Goal: Task Accomplishment & Management: Complete application form

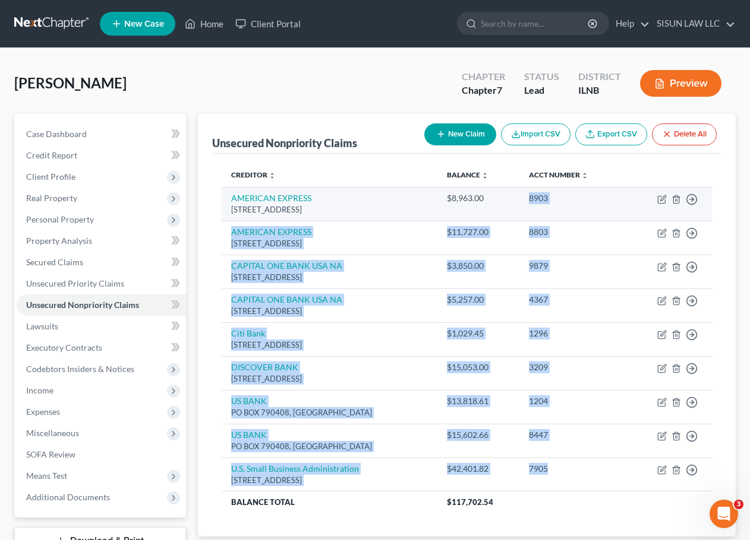
drag, startPoint x: 552, startPoint y: 473, endPoint x: 527, endPoint y: 208, distance: 266.0
click at [527, 208] on tbody "AMERICAN EXPRESS PO BOX 981537, El Paso, TX 79998 $8,963.00 8903 Move to D Move…" at bounding box center [467, 350] width 491 height 326
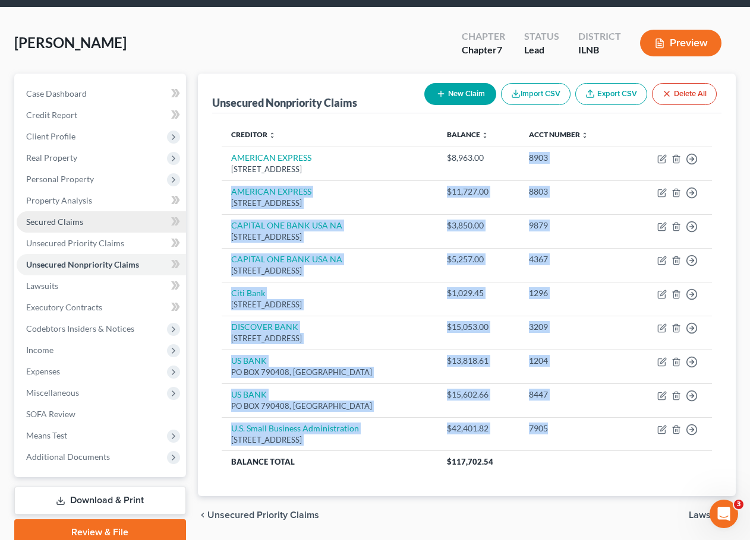
scroll to position [91, 0]
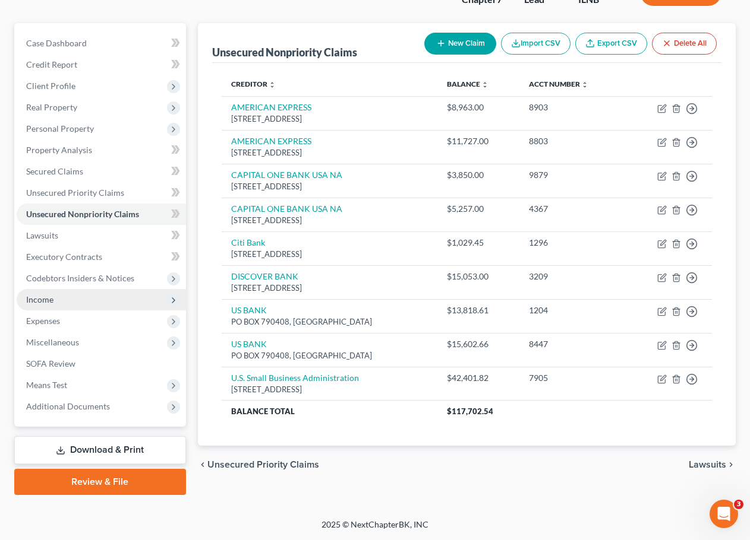
click at [52, 299] on span "Income" at bounding box center [39, 300] width 27 height 10
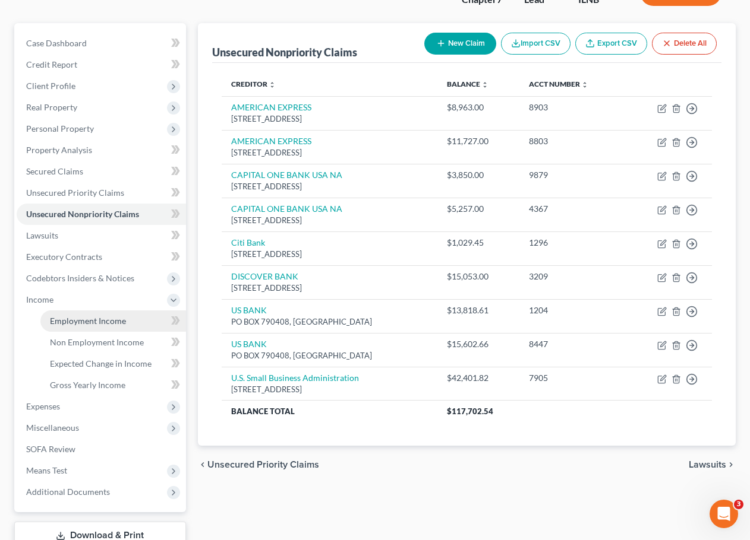
click at [91, 329] on link "Employment Income" at bounding box center [113, 321] width 146 height 21
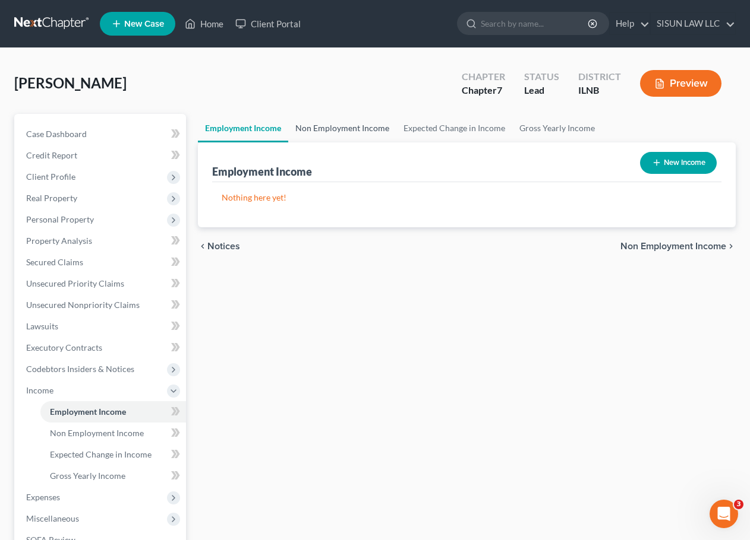
click at [353, 129] on link "Non Employment Income" at bounding box center [342, 128] width 108 height 29
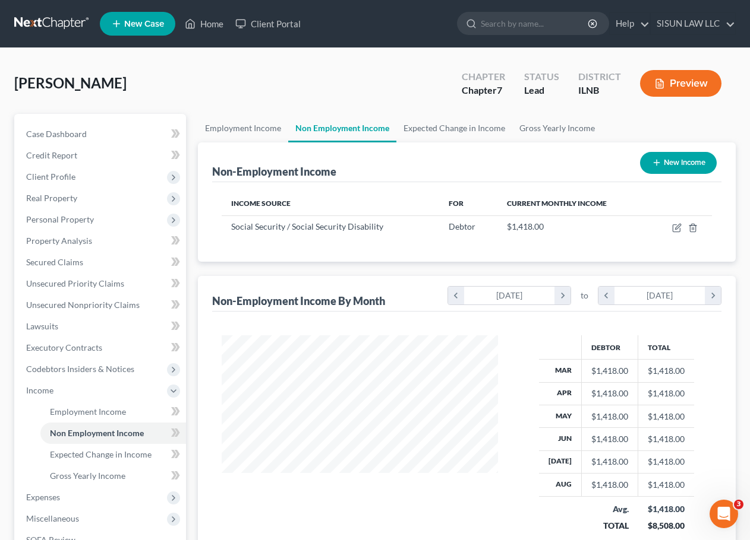
click at [482, 103] on div "Chapter Chapter 7 Status Lead District ILNB Preview" at bounding box center [591, 83] width 288 height 42
click at [461, 118] on link "Expected Change in Income" at bounding box center [454, 128] width 116 height 29
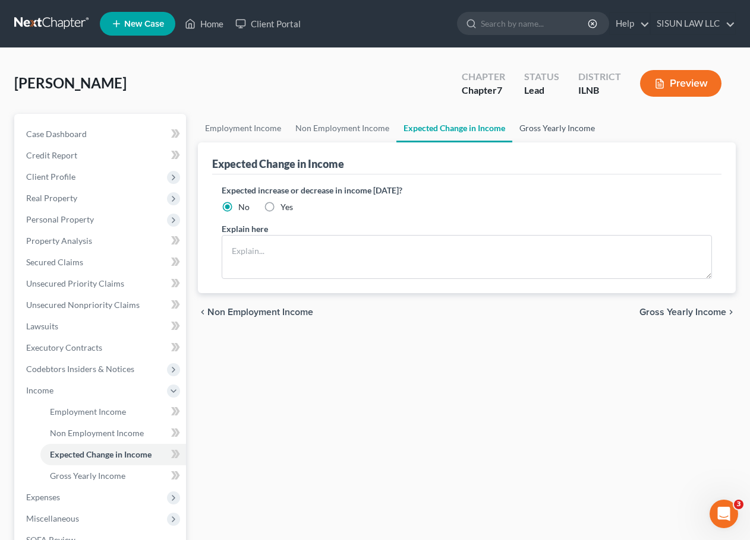
click at [562, 126] on link "Gross Yearly Income" at bounding box center [557, 128] width 90 height 29
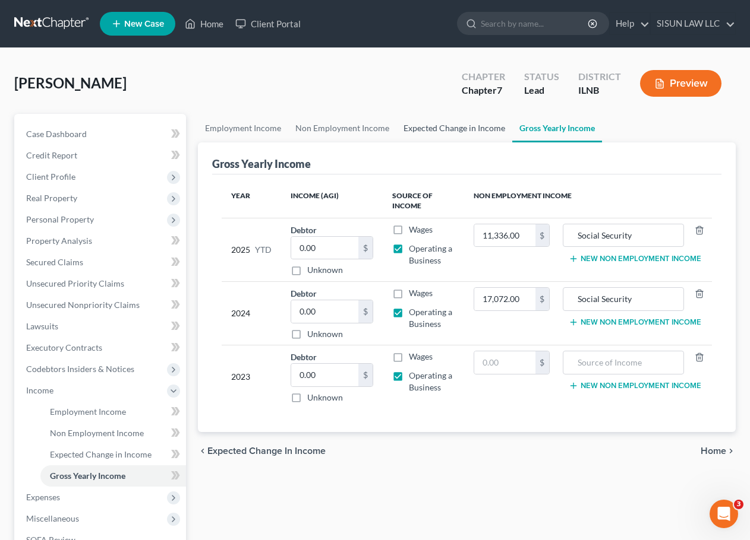
click at [459, 129] on link "Expected Change in Income" at bounding box center [454, 128] width 116 height 29
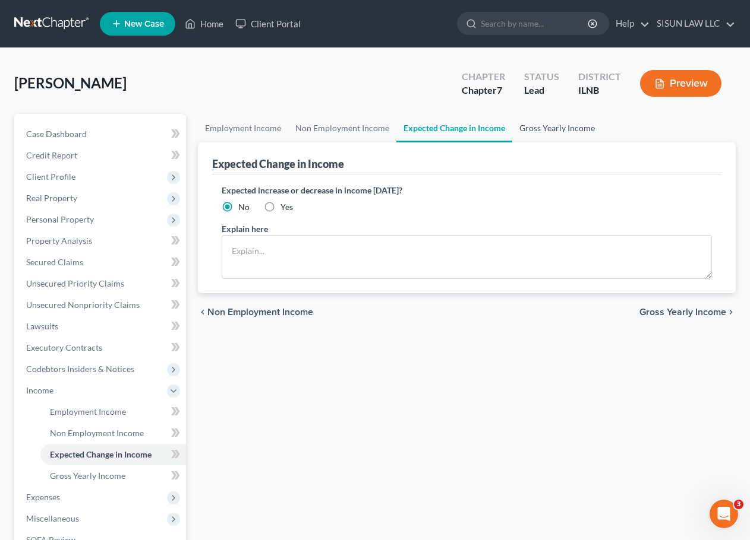
click at [562, 127] on link "Gross Yearly Income" at bounding box center [557, 128] width 90 height 29
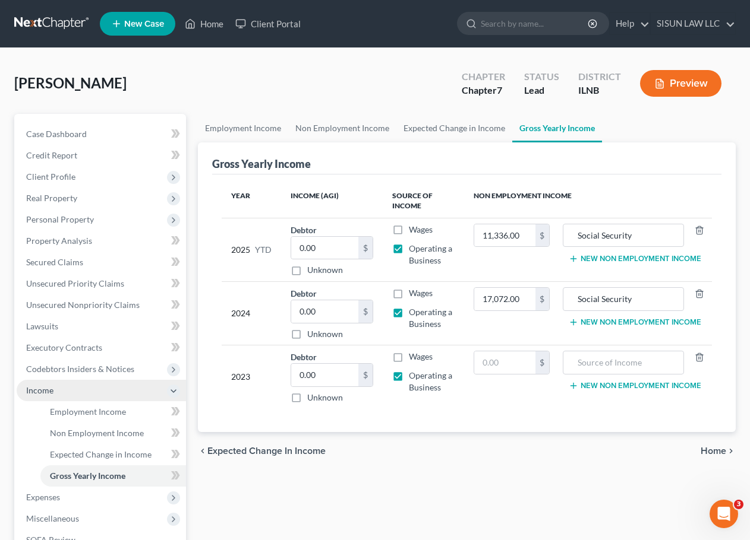
click at [179, 388] on span "Income" at bounding box center [101, 390] width 169 height 21
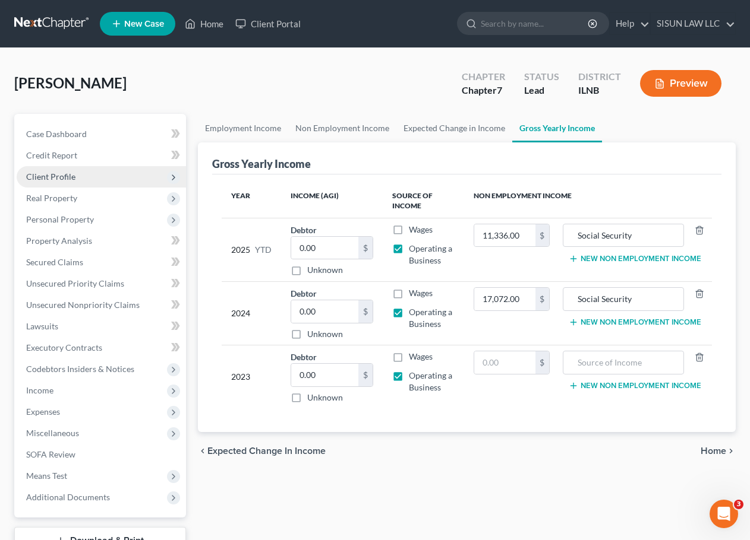
click at [131, 179] on span "Client Profile" at bounding box center [101, 176] width 169 height 21
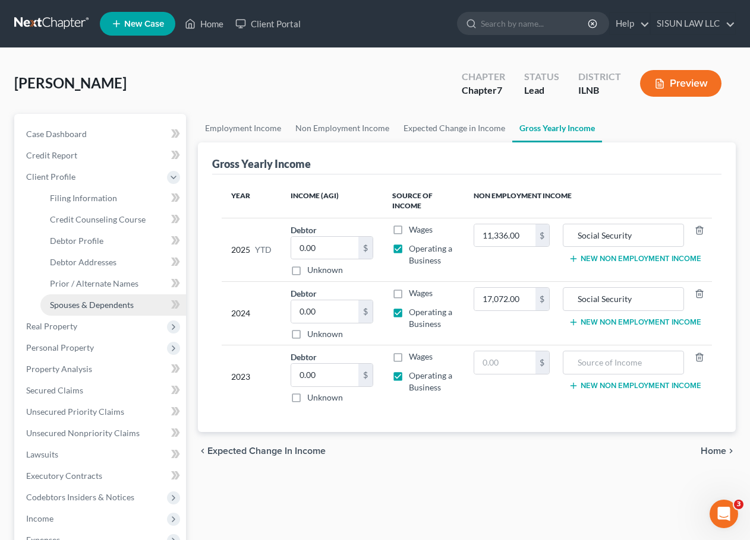
click at [118, 300] on span "Spouses & Dependents" at bounding box center [92, 305] width 84 height 10
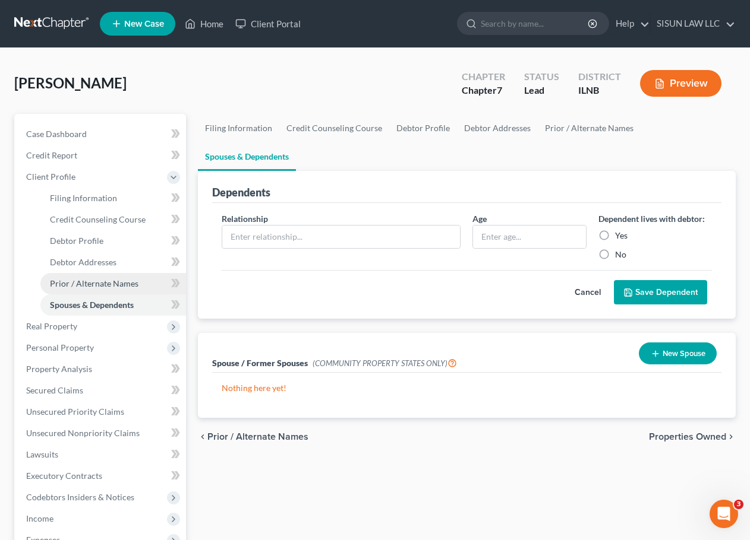
click at [62, 279] on span "Prior / Alternate Names" at bounding box center [94, 284] width 88 height 10
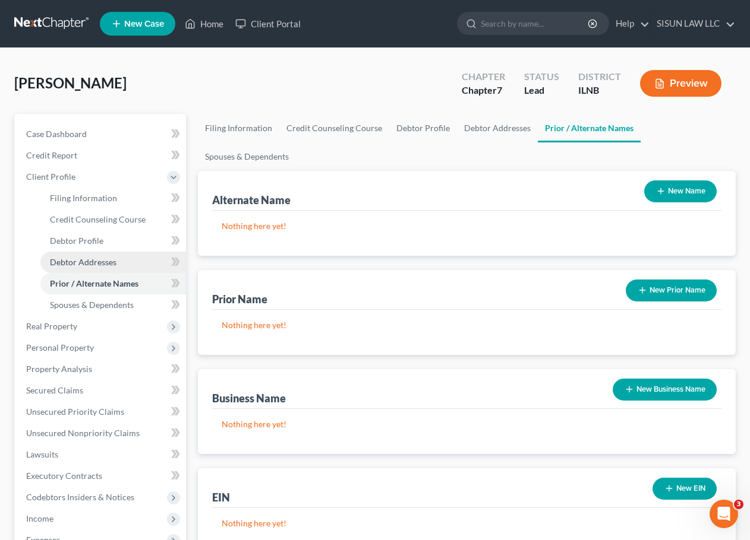
click at [75, 260] on span "Debtor Addresses" at bounding box center [83, 262] width 67 height 10
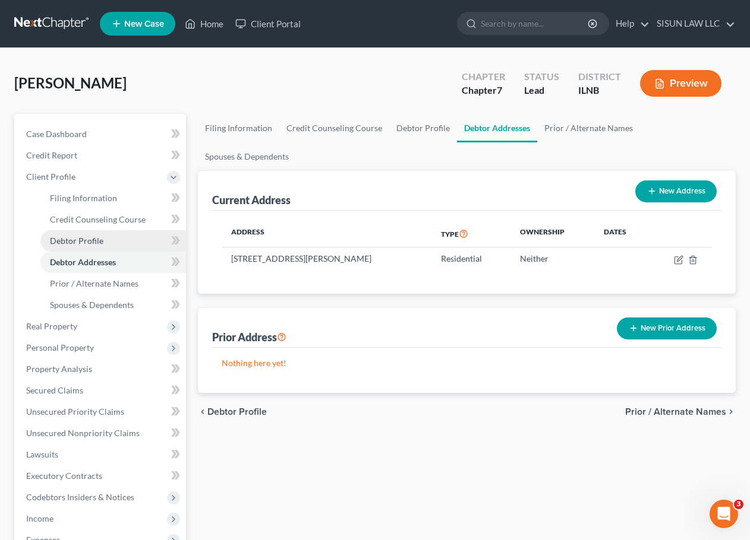
click at [90, 239] on span "Debtor Profile" at bounding box center [76, 241] width 53 height 10
select select "1"
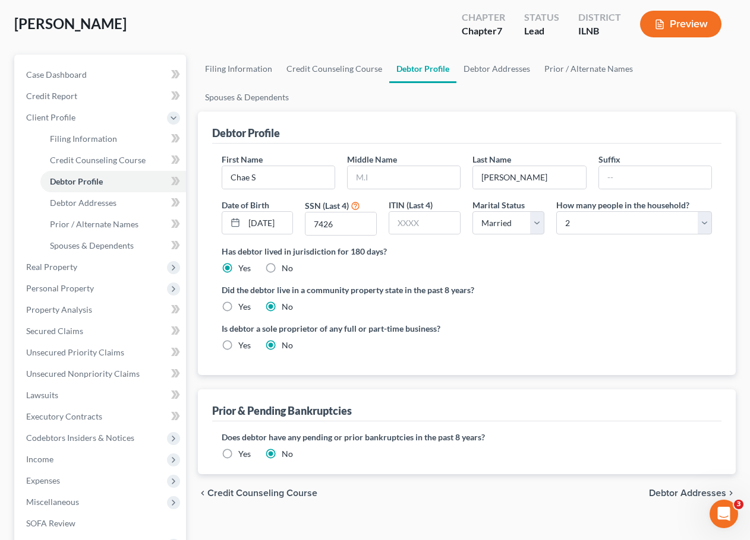
scroll to position [119, 0]
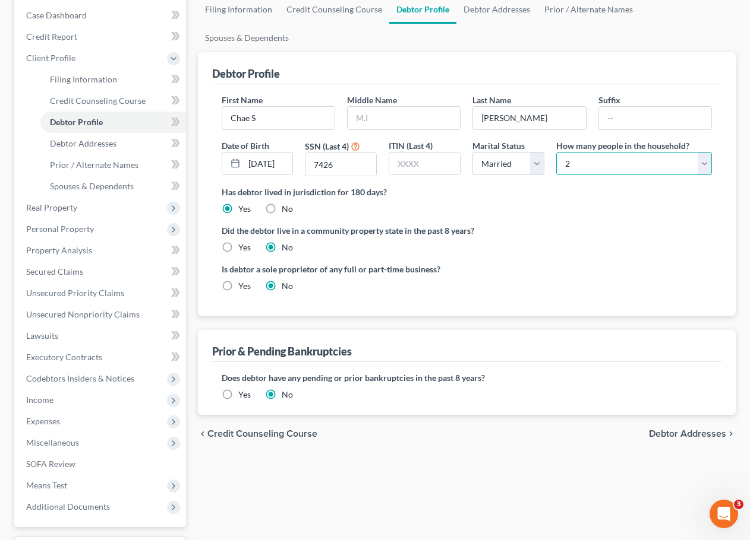
click at [600, 152] on select "Select 1 2 3 4 5 6 7 8 9 10 11 12 13 14 15 16 17 18 19 20" at bounding box center [634, 164] width 156 height 24
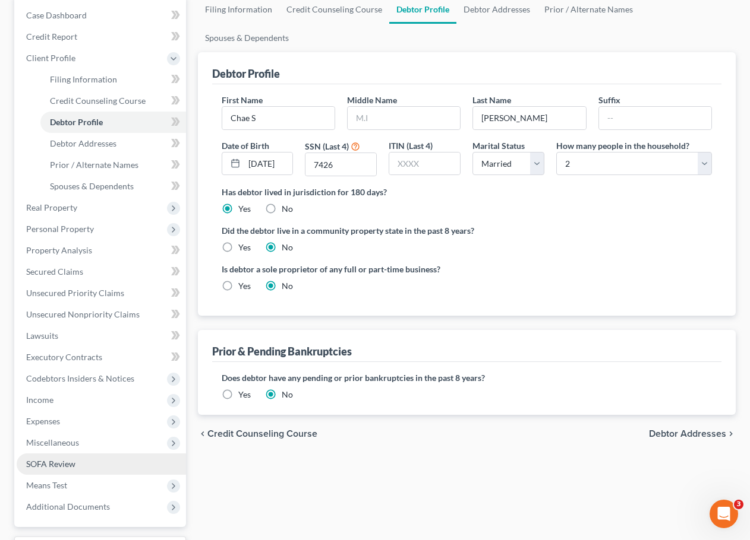
click at [84, 457] on link "SOFA Review" at bounding box center [101, 464] width 169 height 21
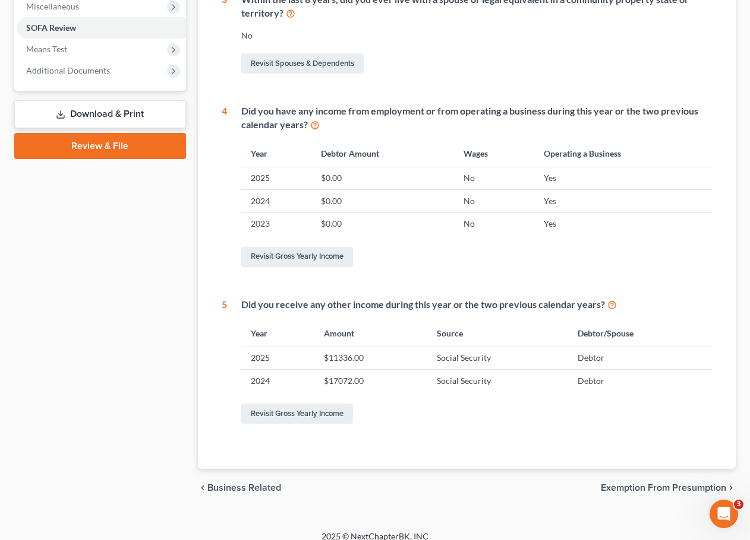
scroll to position [439, 0]
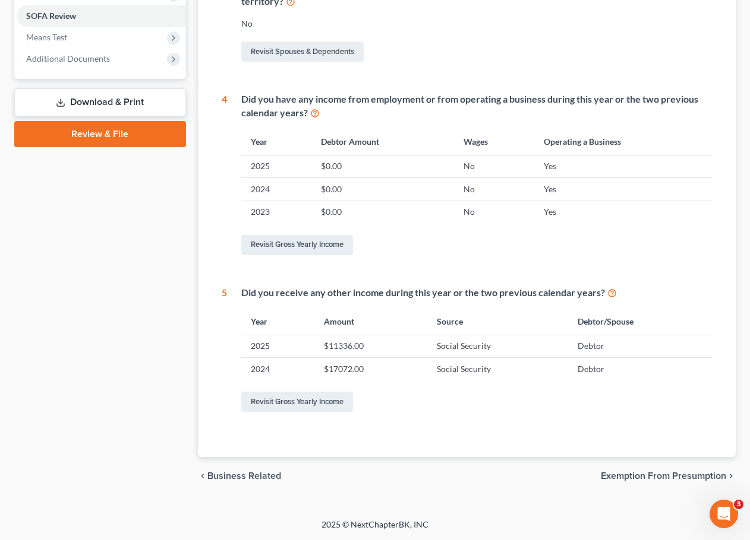
click at [610, 293] on icon at bounding box center [612, 292] width 10 height 11
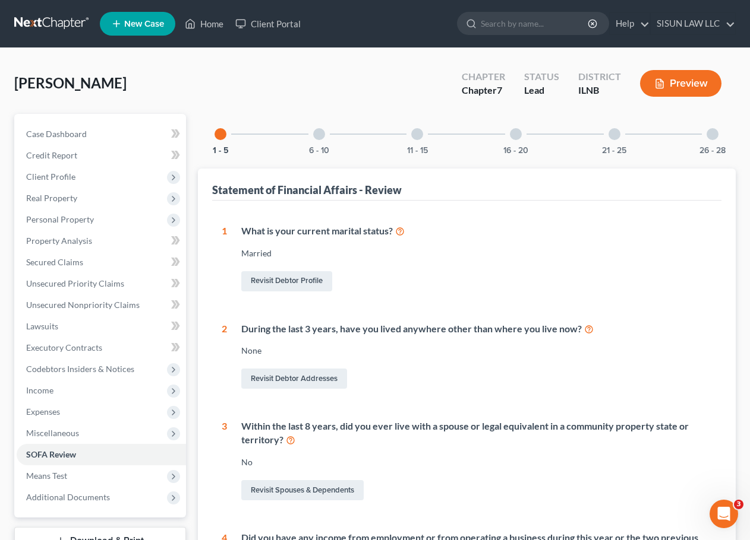
click at [321, 141] on div "6 - 10" at bounding box center [319, 134] width 40 height 40
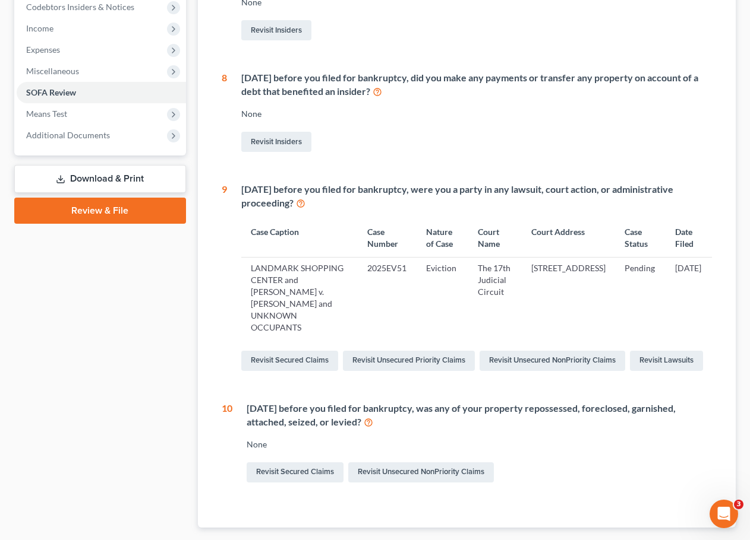
scroll to position [362, 0]
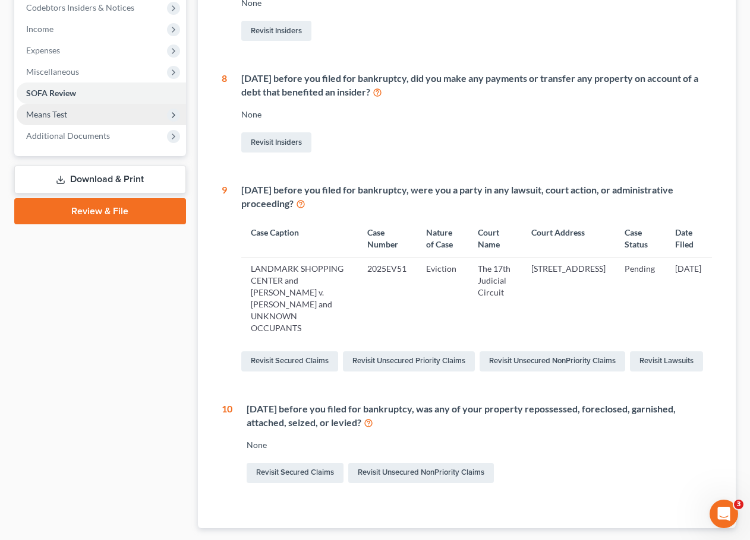
click at [122, 110] on span "Means Test" at bounding box center [101, 114] width 169 height 21
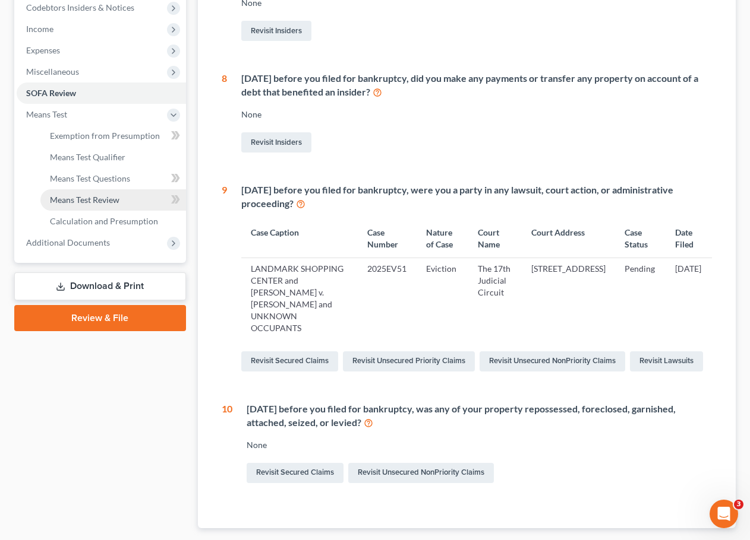
click at [104, 201] on span "Means Test Review" at bounding box center [84, 200] width 69 height 10
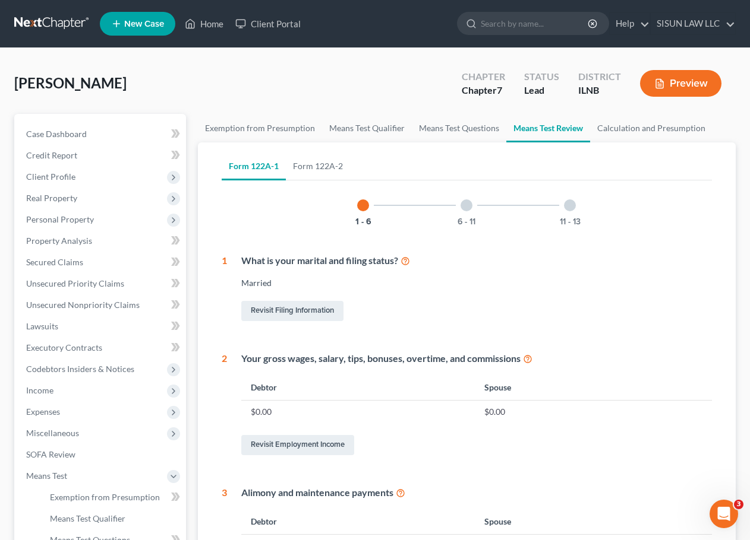
scroll to position [297, 0]
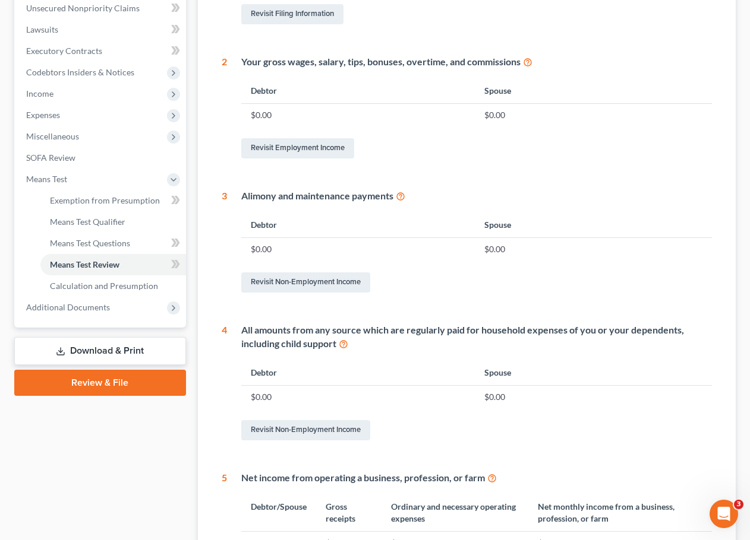
click at [290, 164] on div "1 - 6 6 - 11 11 - 13 1 What is your marital and filing status? Married Revisit …" at bounding box center [467, 249] width 491 height 723
click at [290, 156] on link "Revisit Employment Income" at bounding box center [297, 148] width 113 height 20
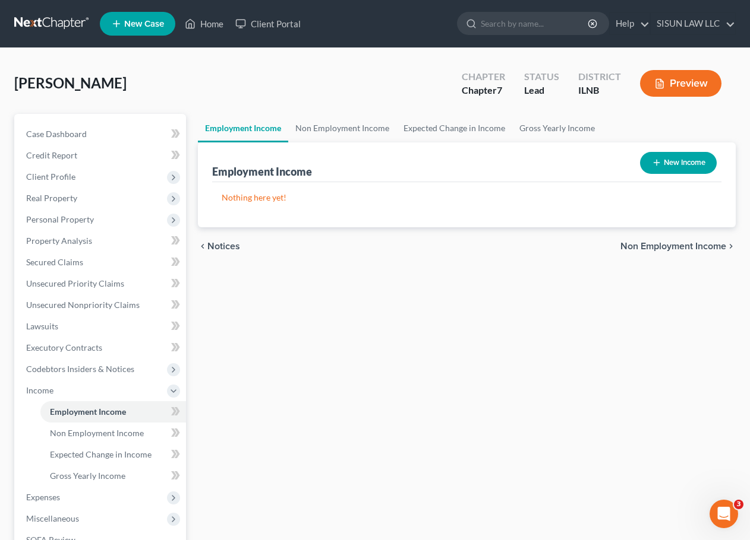
click at [690, 162] on button "New Income" at bounding box center [678, 163] width 77 height 22
select select "0"
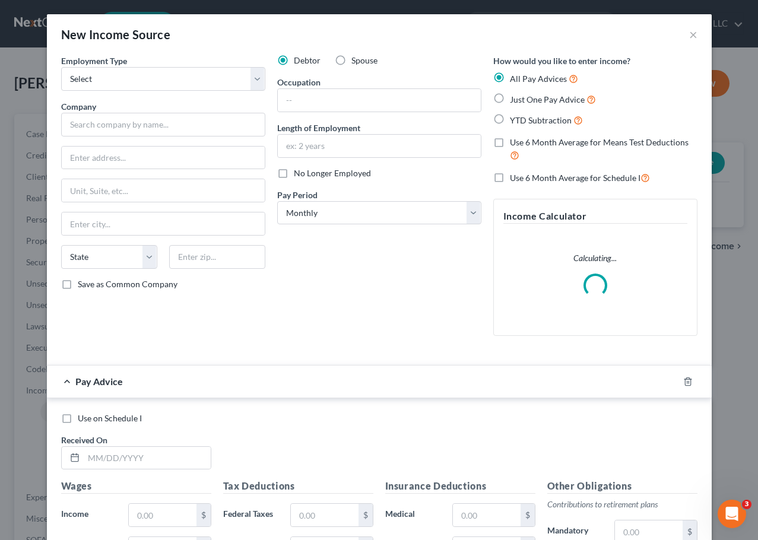
click at [352, 61] on label "Spouse" at bounding box center [365, 61] width 26 height 12
click at [356, 61] on input "Spouse" at bounding box center [360, 59] width 8 height 8
radio input "true"
click at [690, 37] on button "×" at bounding box center [694, 34] width 8 height 14
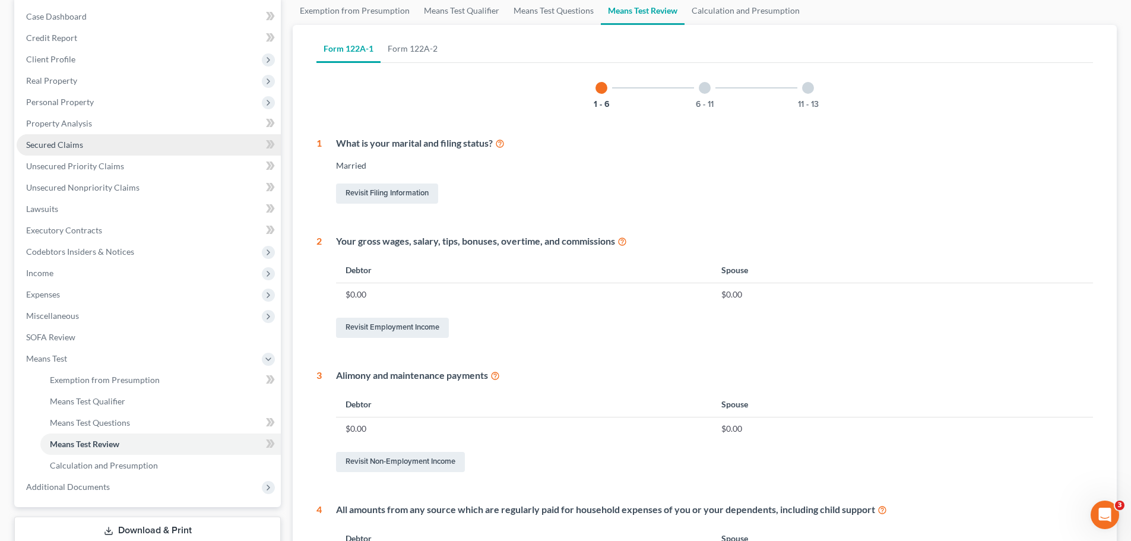
scroll to position [117, 0]
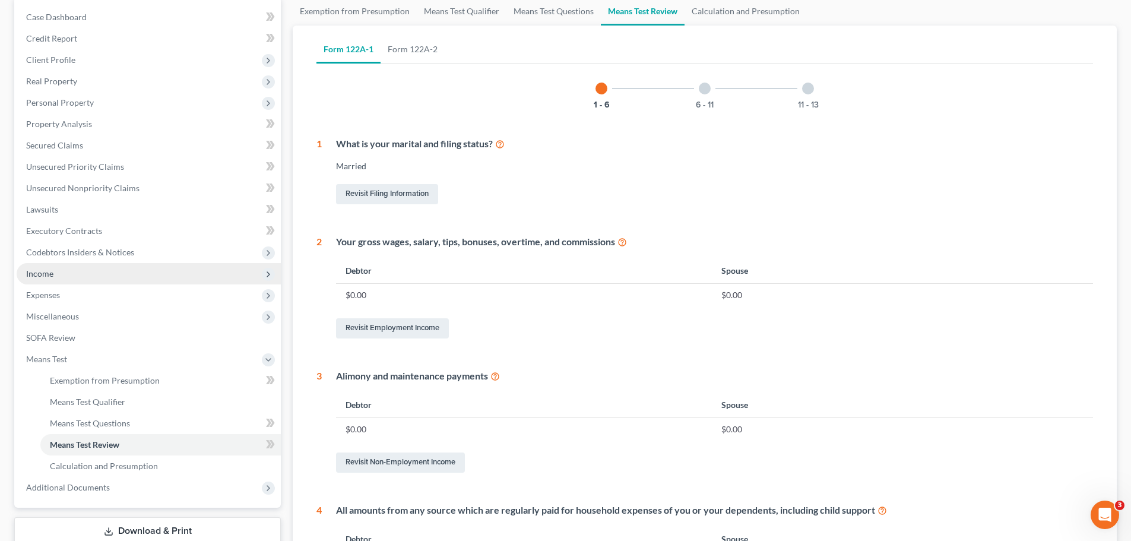
click at [84, 264] on span "Income" at bounding box center [149, 273] width 264 height 21
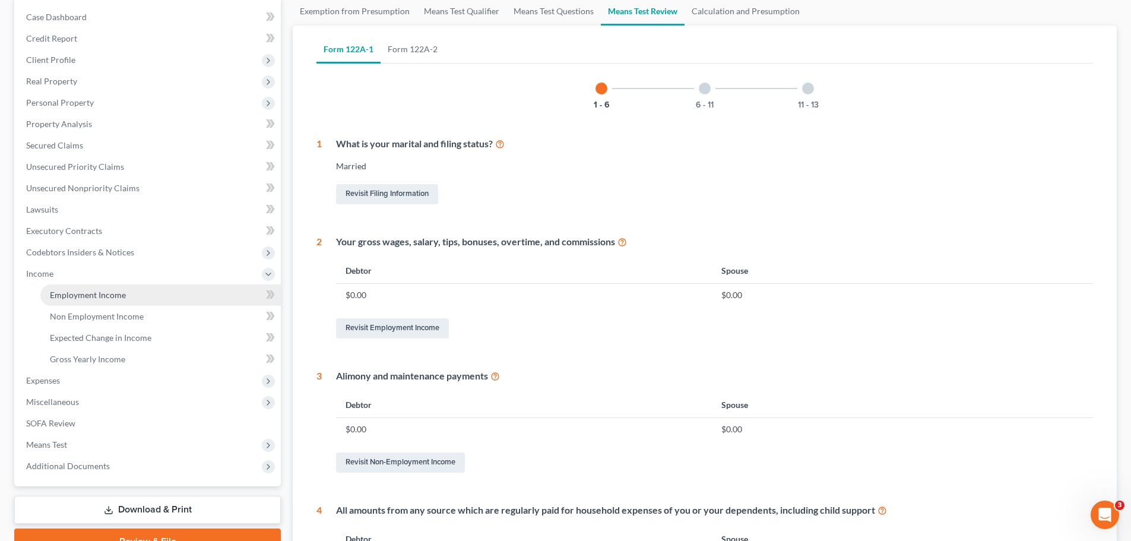
click at [78, 293] on span "Employment Income" at bounding box center [88, 295] width 76 height 10
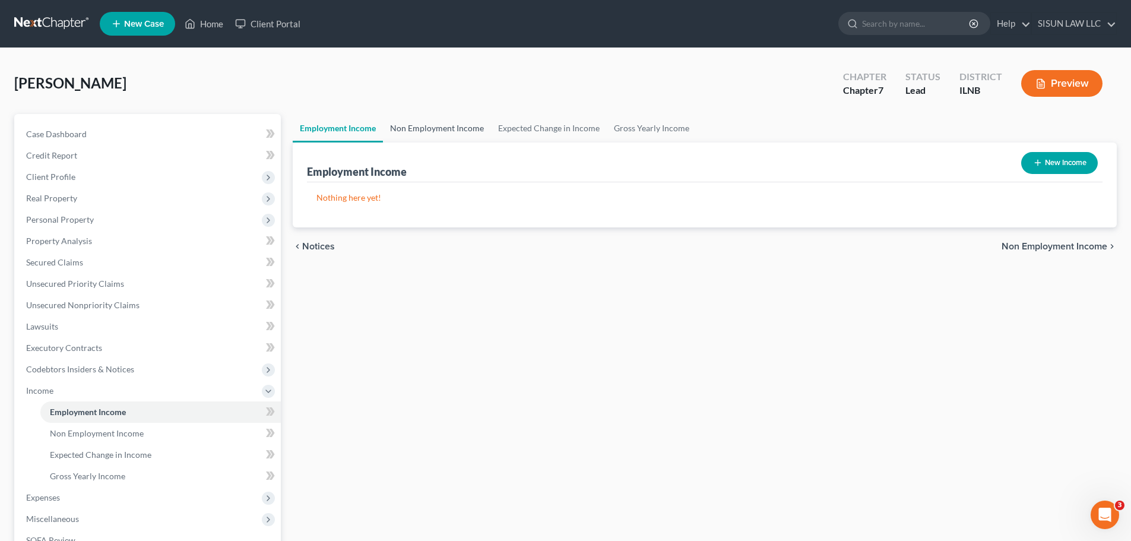
click at [403, 135] on link "Non Employment Income" at bounding box center [437, 128] width 108 height 29
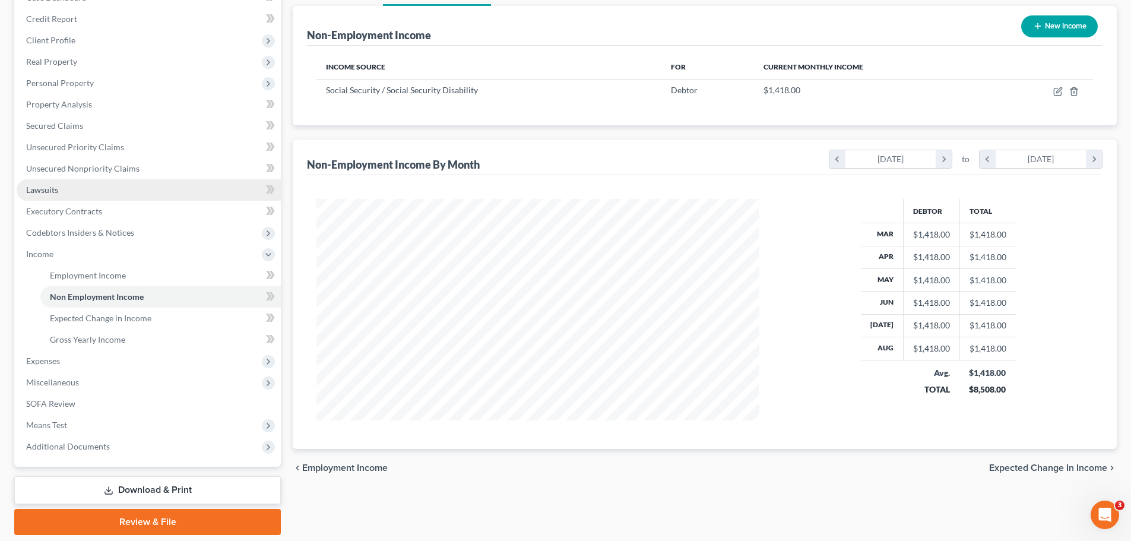
scroll to position [176, 0]
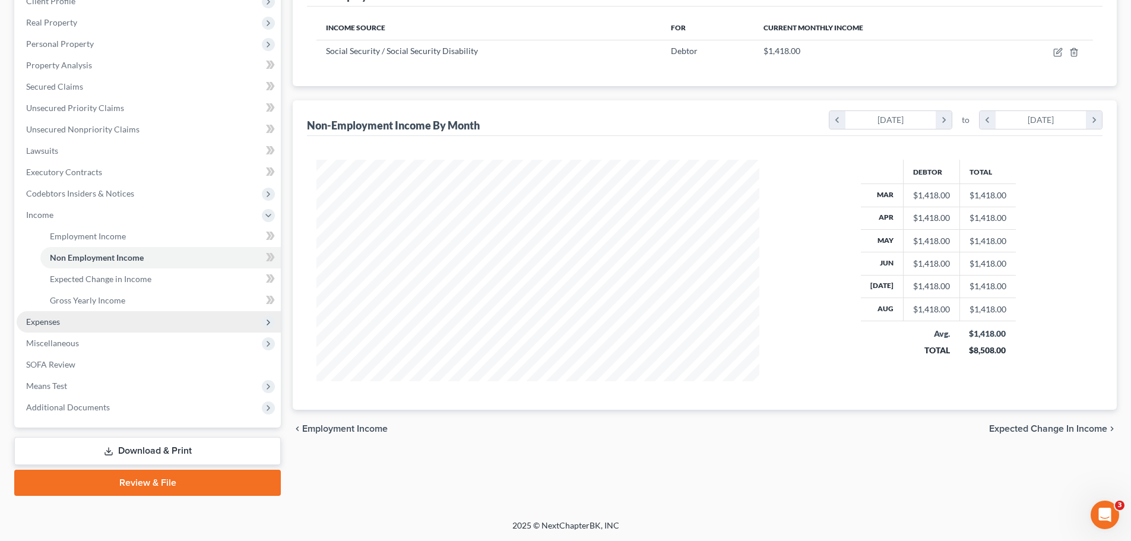
click at [102, 327] on span "Expenses" at bounding box center [149, 321] width 264 height 21
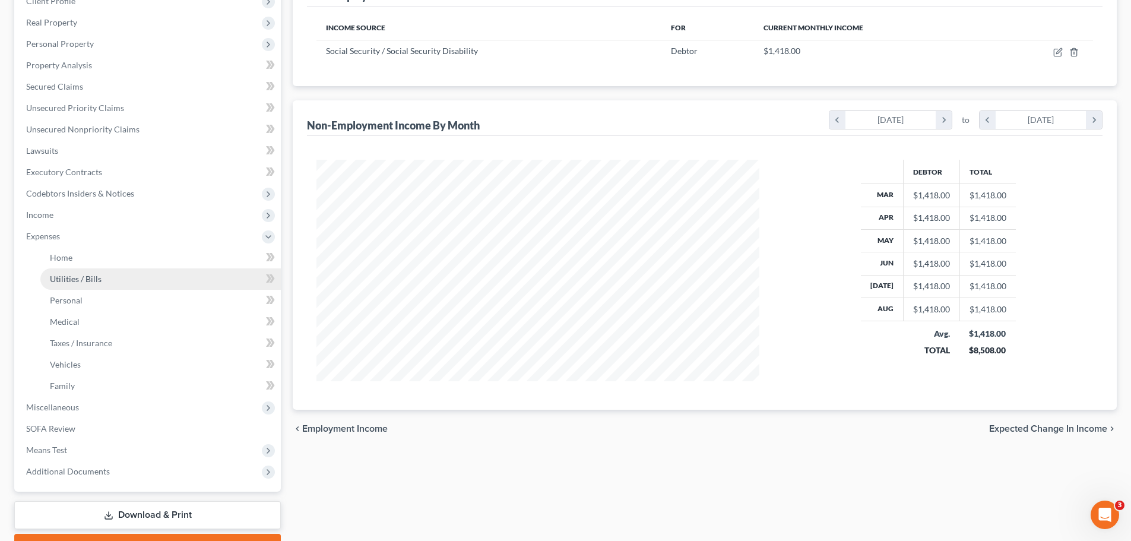
click at [132, 274] on link "Utilities / Bills" at bounding box center [160, 278] width 241 height 21
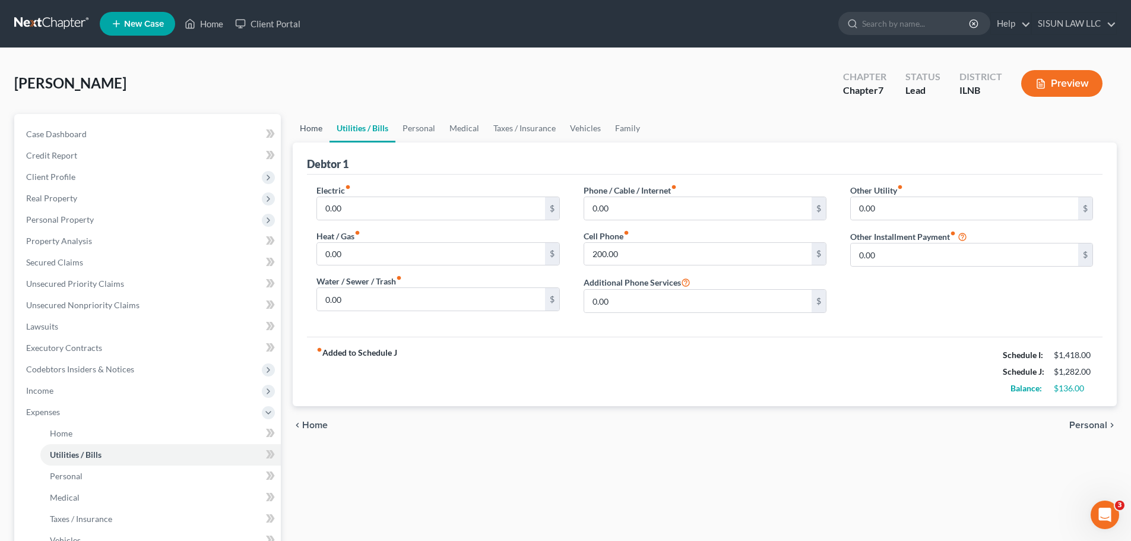
click at [312, 127] on link "Home" at bounding box center [311, 128] width 37 height 29
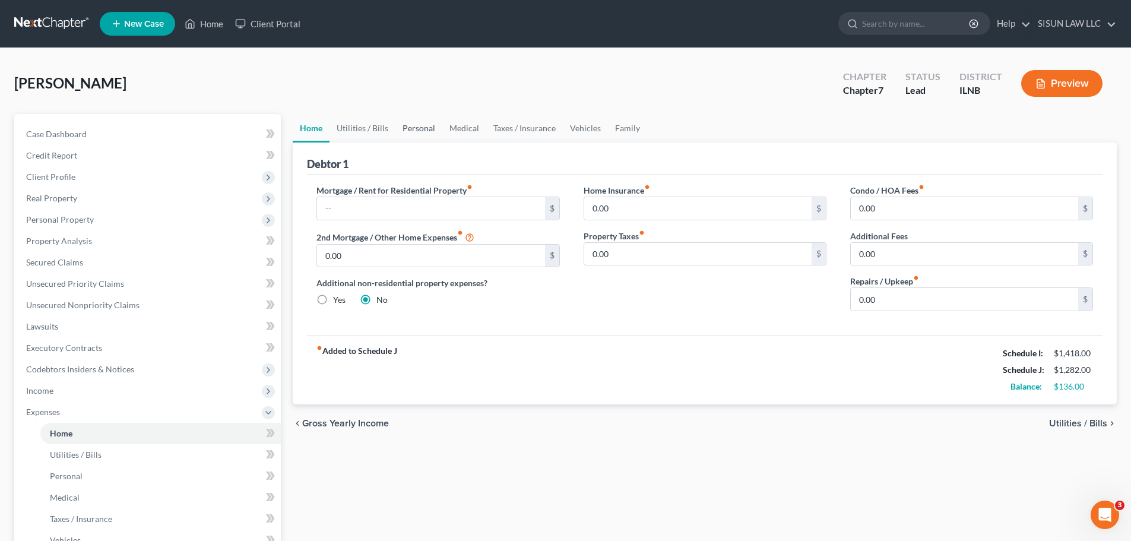
click at [415, 127] on link "Personal" at bounding box center [419, 128] width 47 height 29
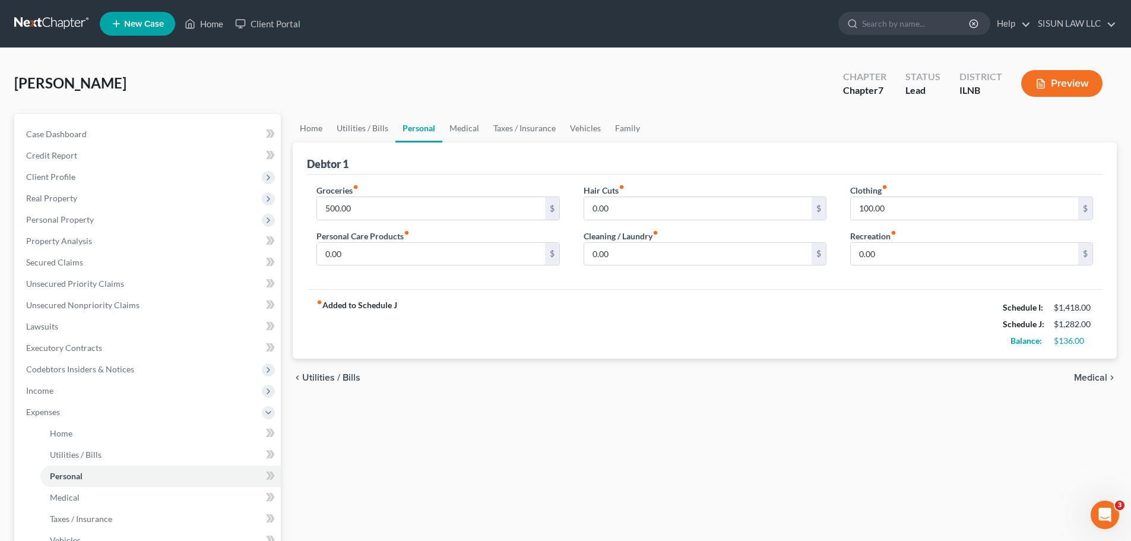
drag, startPoint x: 511, startPoint y: 428, endPoint x: 459, endPoint y: 441, distance: 53.9
click at [513, 432] on div "Home Utilities / Bills Personal Medical Taxes / Insurance Vehicles Family Debto…" at bounding box center [705, 425] width 836 height 622
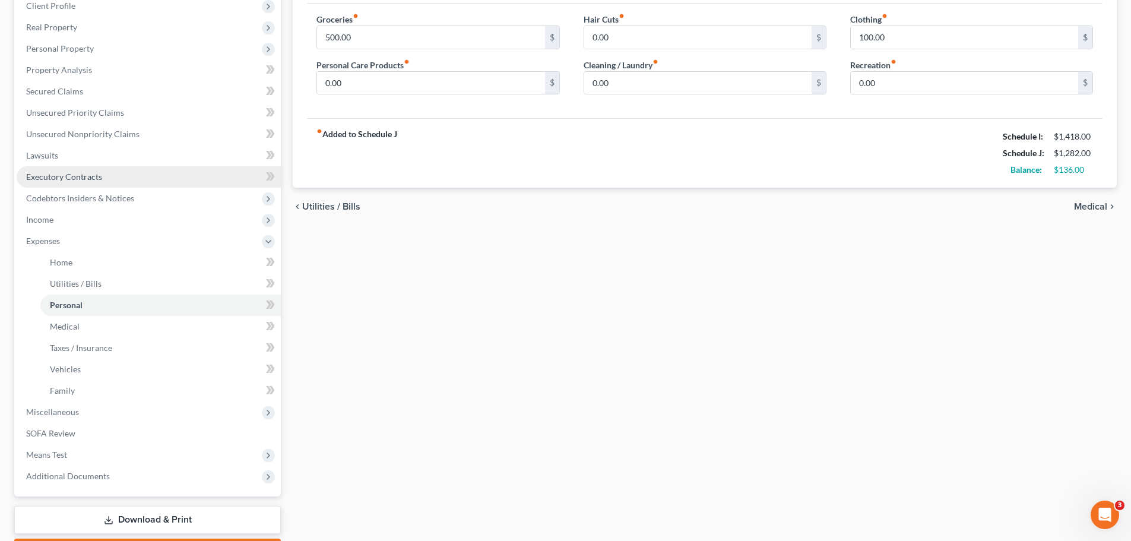
scroll to position [178, 0]
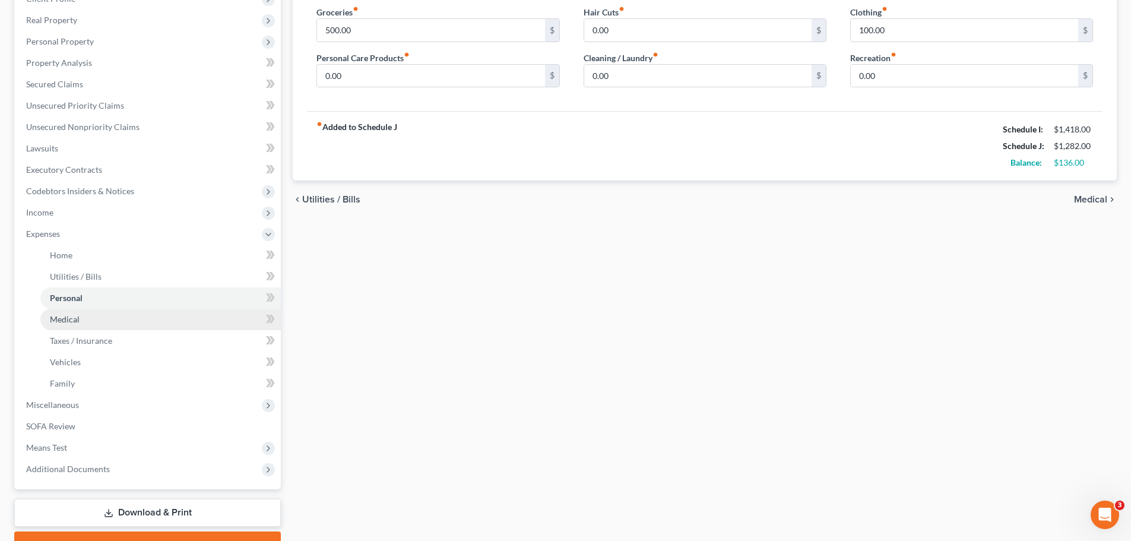
click at [128, 312] on link "Medical" at bounding box center [160, 319] width 241 height 21
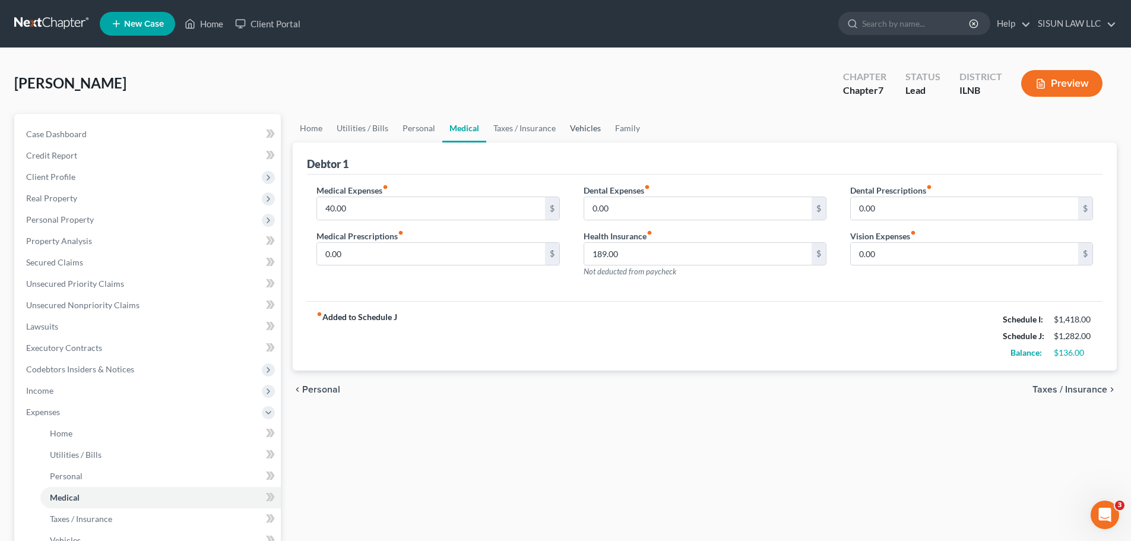
click at [590, 129] on link "Vehicles" at bounding box center [585, 128] width 45 height 29
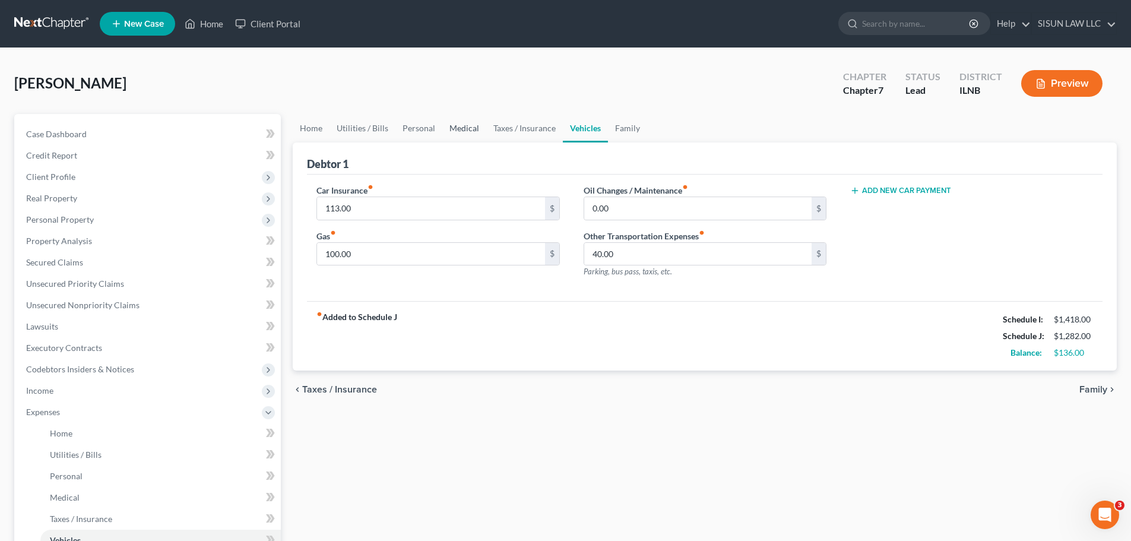
click at [481, 131] on link "Medical" at bounding box center [464, 128] width 44 height 29
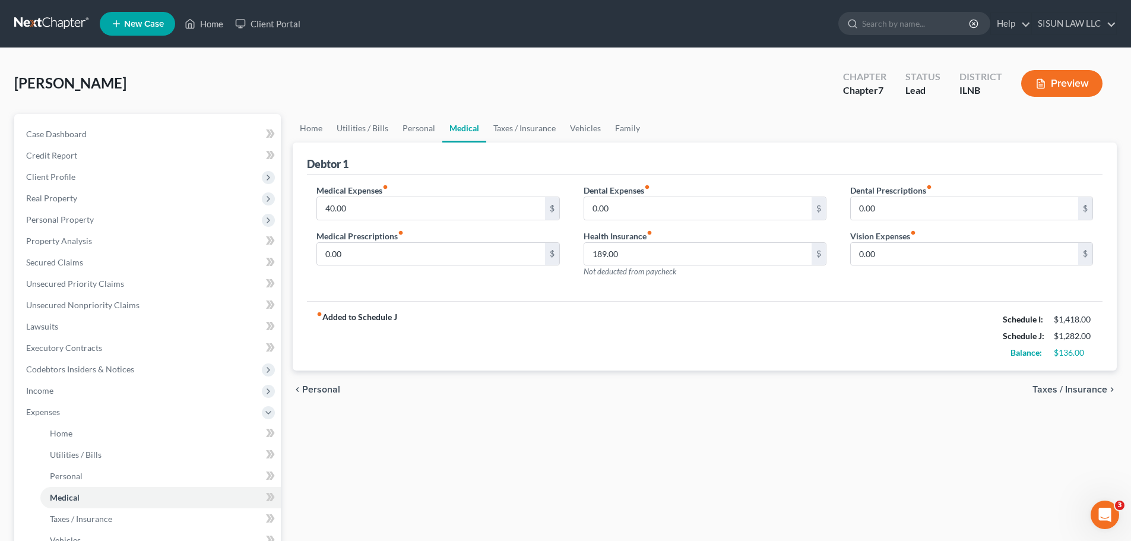
click at [749, 318] on div "fiber_manual_record Added to Schedule J Schedule I: $1,418.00 Schedule J: $1,28…" at bounding box center [705, 335] width 796 height 69
click at [374, 411] on div "Home Utilities / Bills Personal Medical Taxes / Insurance Vehicles Family Debto…" at bounding box center [705, 425] width 836 height 622
click at [498, 132] on link "Taxes / Insurance" at bounding box center [524, 128] width 77 height 29
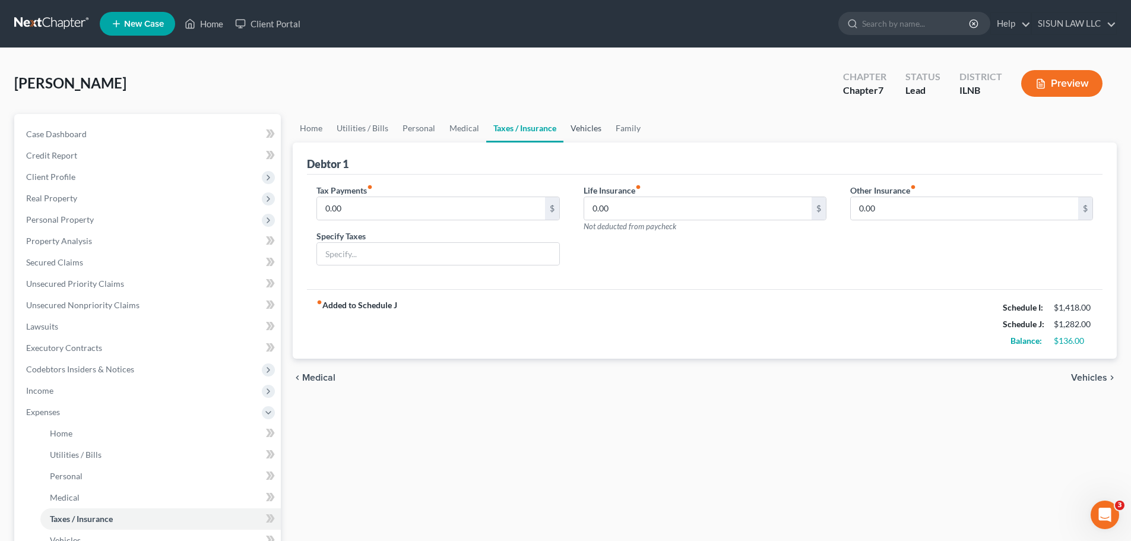
click at [568, 128] on link "Vehicles" at bounding box center [586, 128] width 45 height 29
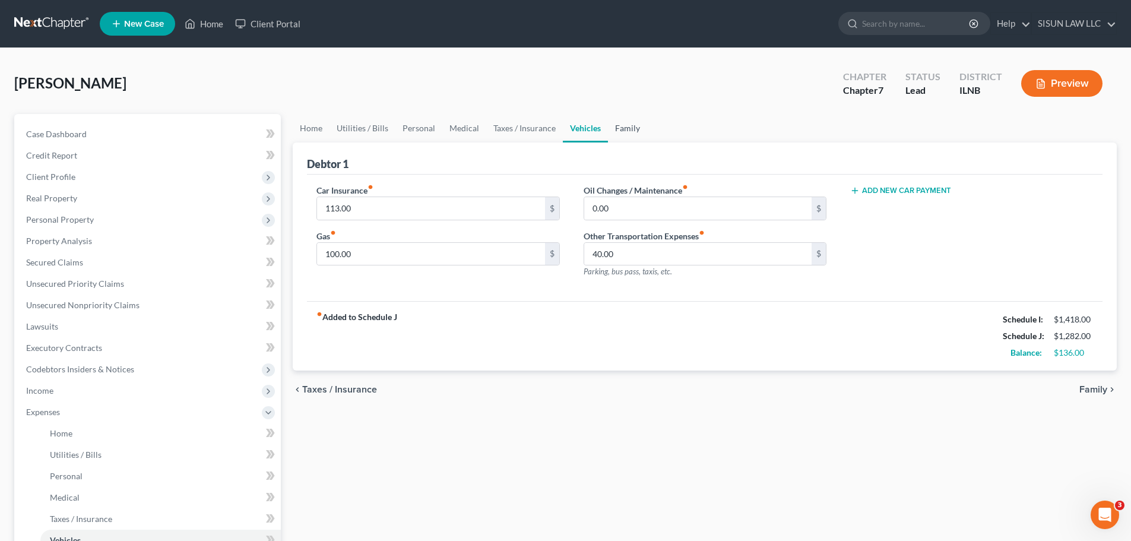
click at [620, 128] on link "Family" at bounding box center [627, 128] width 39 height 29
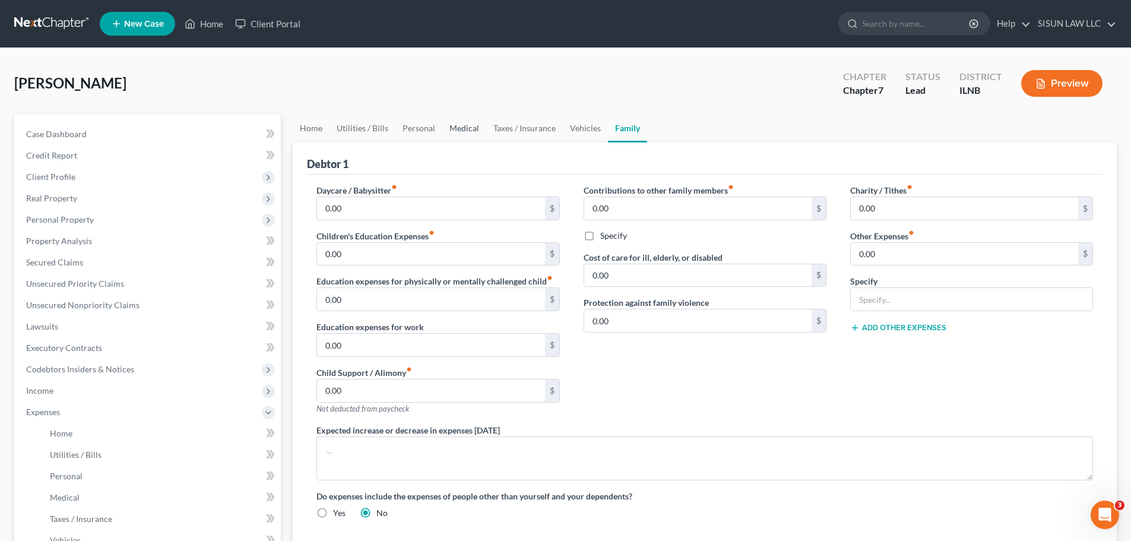
click at [444, 129] on link "Medical" at bounding box center [464, 128] width 44 height 29
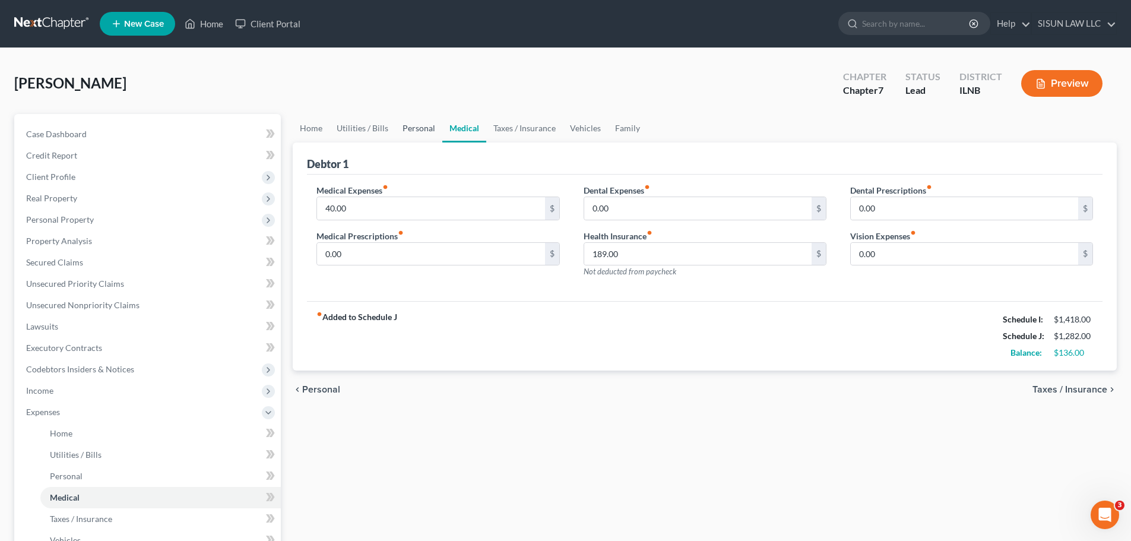
click at [406, 131] on link "Personal" at bounding box center [419, 128] width 47 height 29
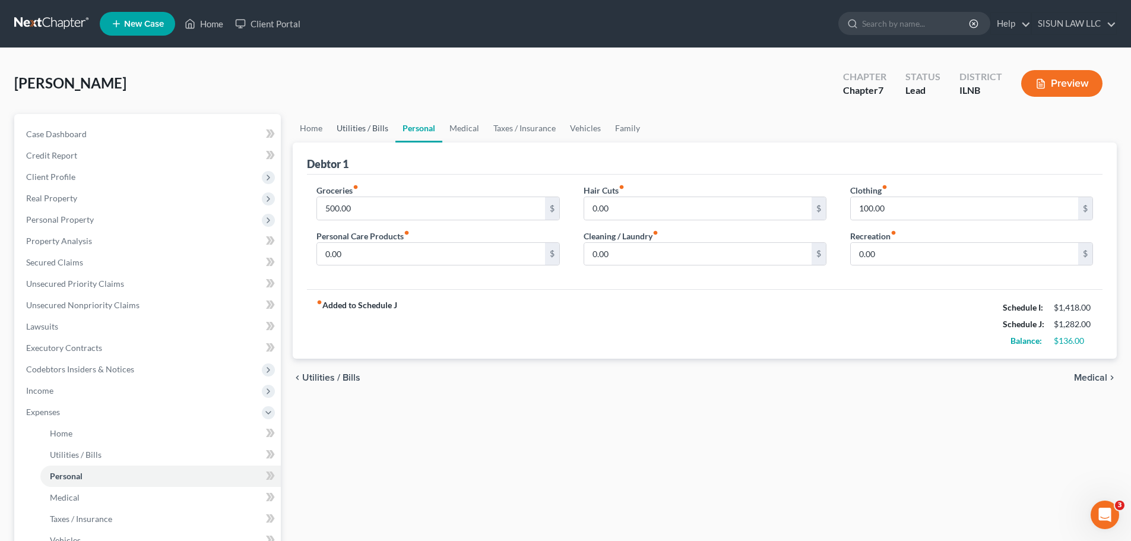
click at [359, 134] on link "Utilities / Bills" at bounding box center [363, 128] width 66 height 29
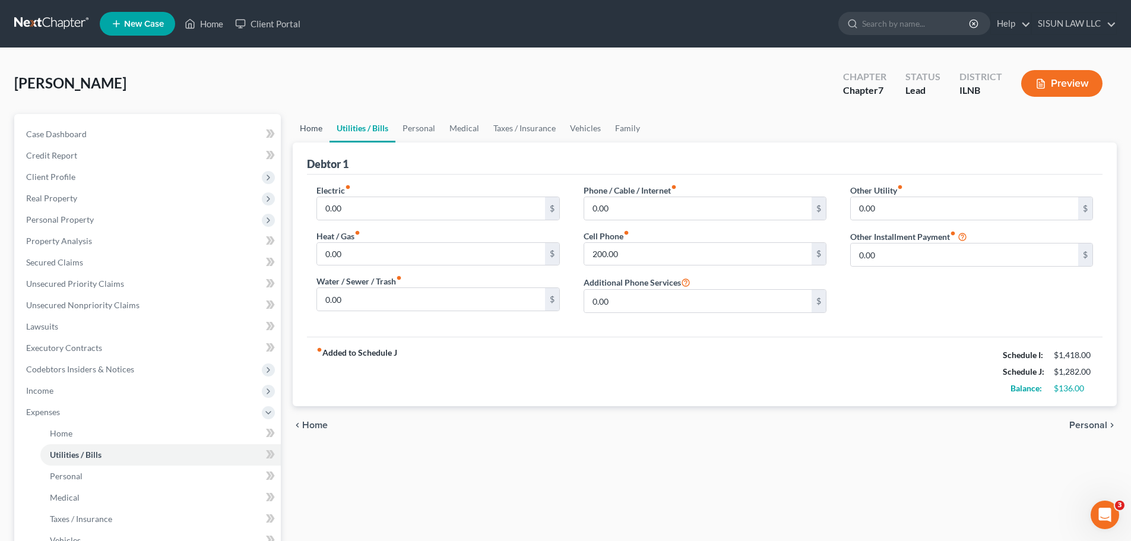
click at [315, 132] on link "Home" at bounding box center [311, 128] width 37 height 29
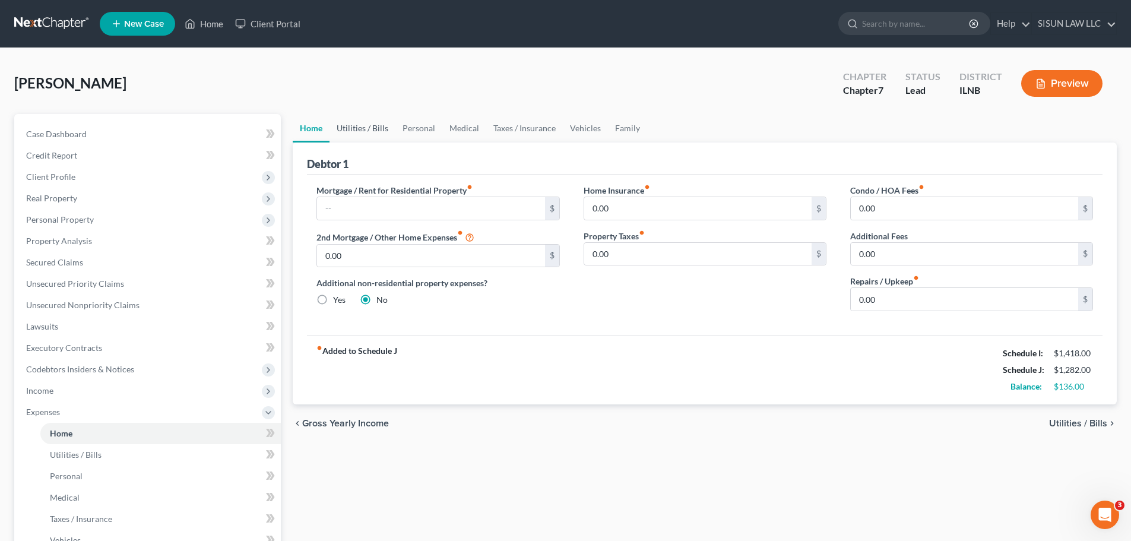
click at [366, 131] on link "Utilities / Bills" at bounding box center [363, 128] width 66 height 29
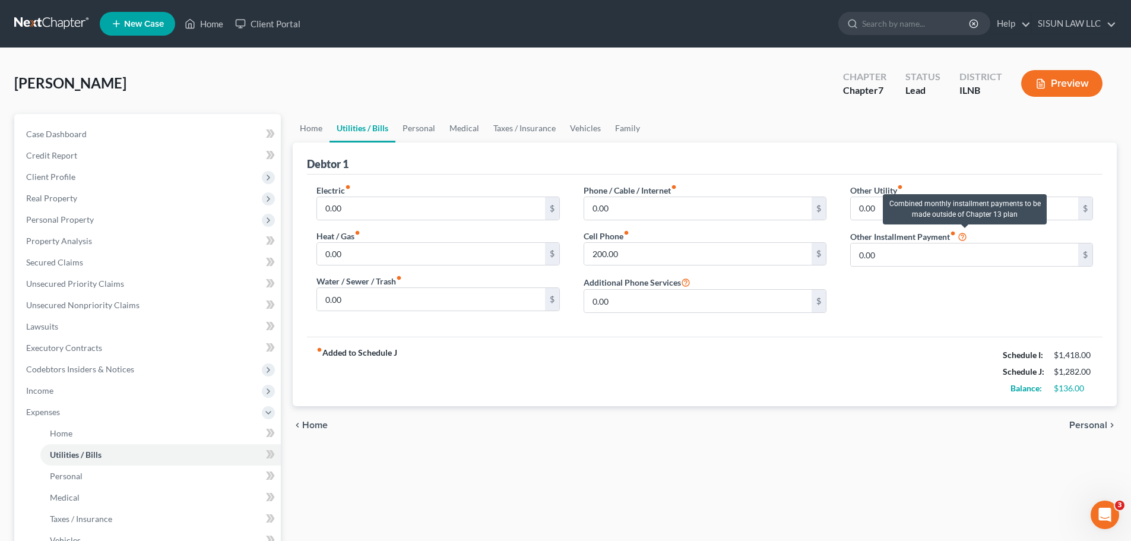
click at [749, 238] on icon at bounding box center [963, 235] width 10 height 11
click at [321, 132] on link "Home" at bounding box center [311, 128] width 37 height 29
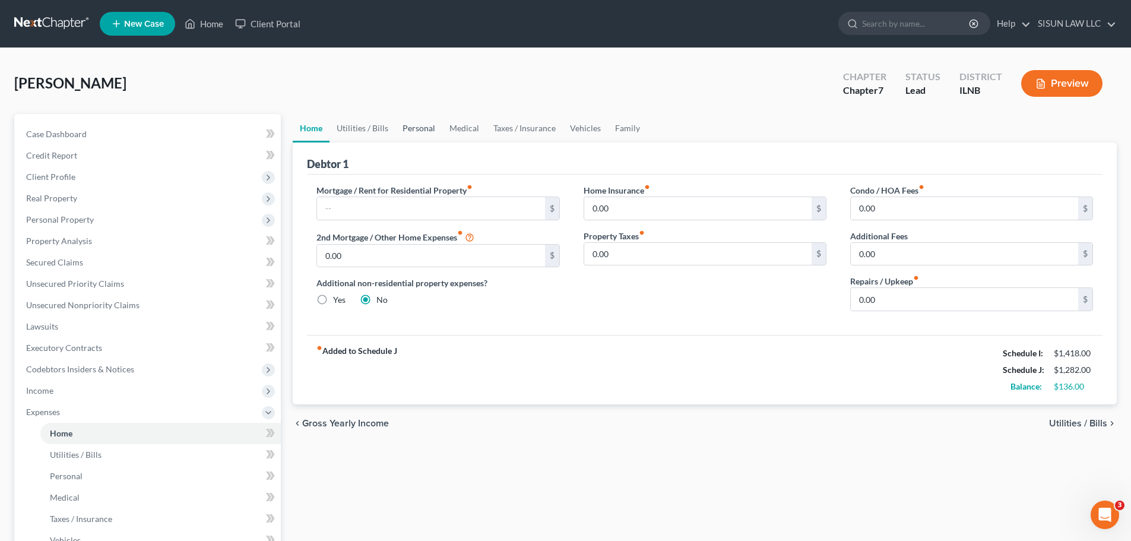
click at [413, 122] on link "Personal" at bounding box center [419, 128] width 47 height 29
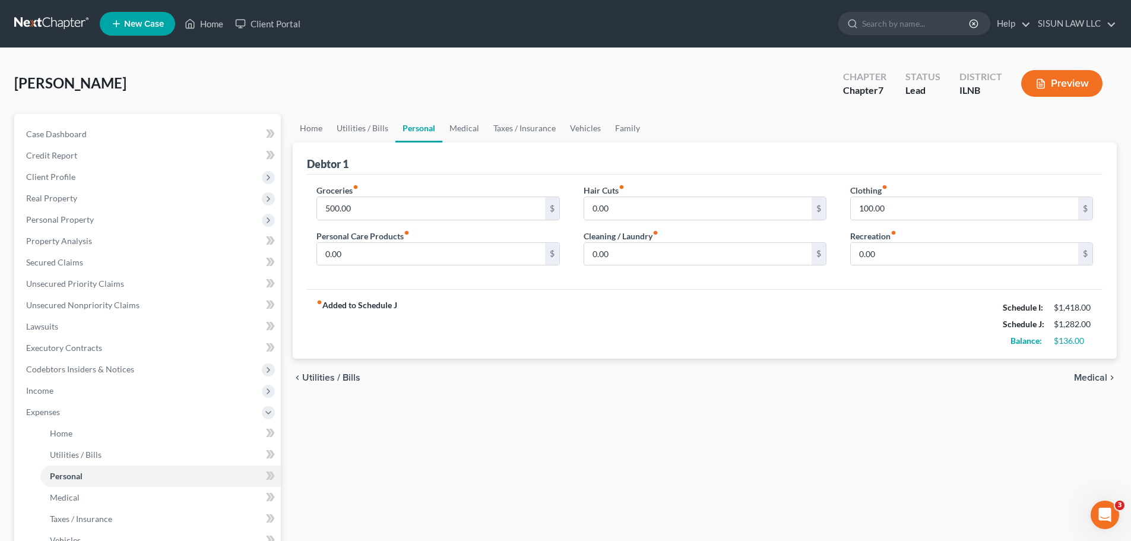
drag, startPoint x: 604, startPoint y: 172, endPoint x: 591, endPoint y: 169, distance: 13.3
click at [437, 305] on div "fiber_manual_record Added to Schedule J Schedule I: $1,418.00 Schedule J: $1,28…" at bounding box center [705, 323] width 796 height 69
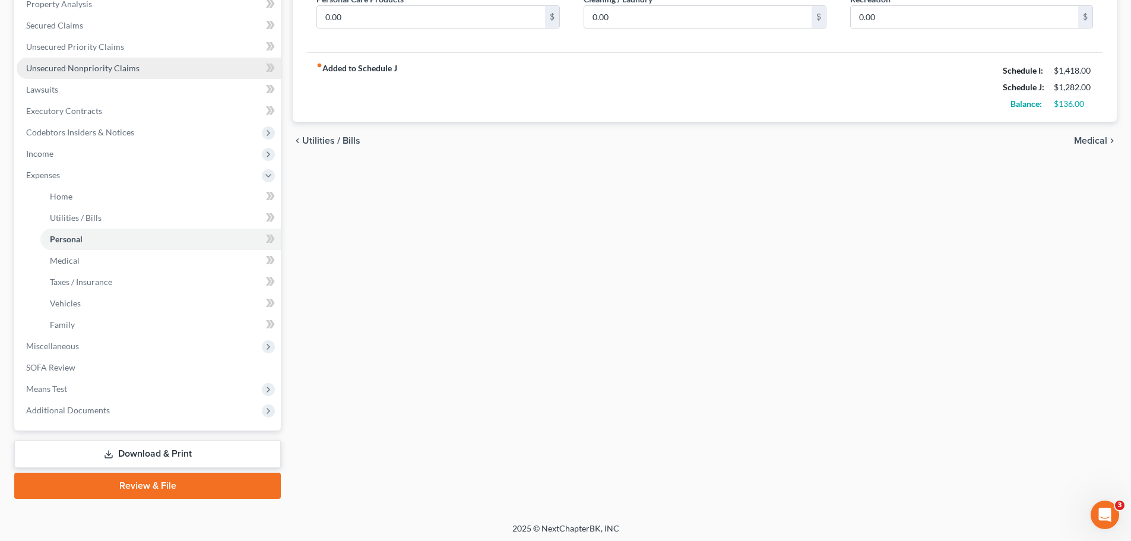
scroll to position [238, 0]
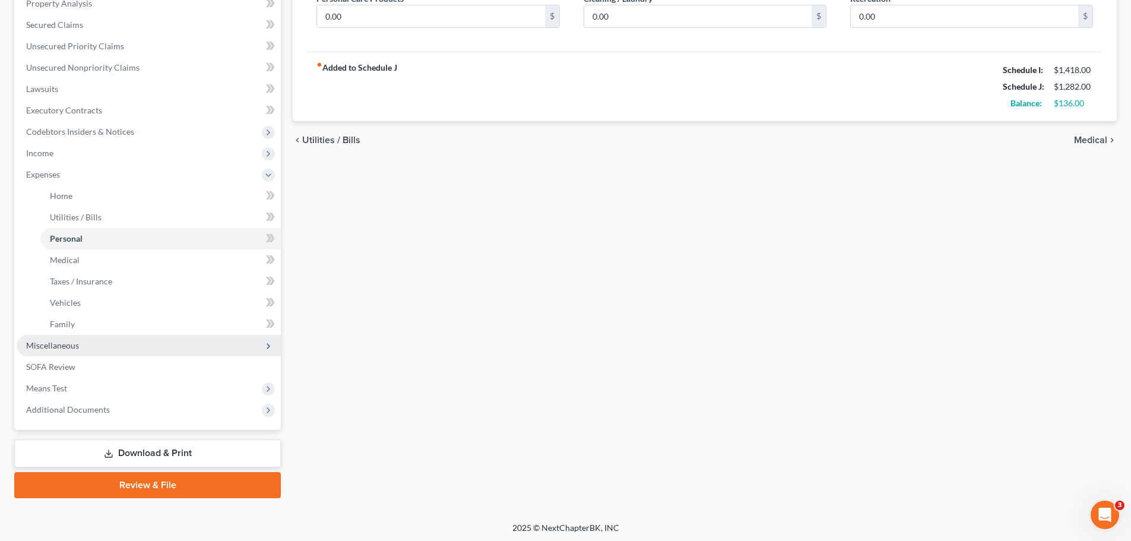
click at [83, 353] on span "Miscellaneous" at bounding box center [149, 345] width 264 height 21
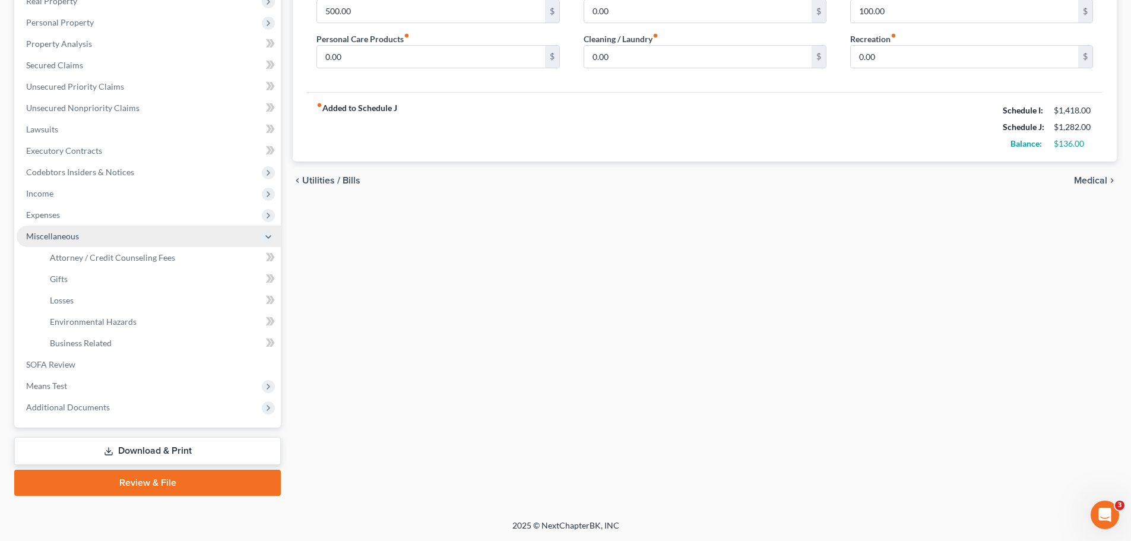
scroll to position [197, 0]
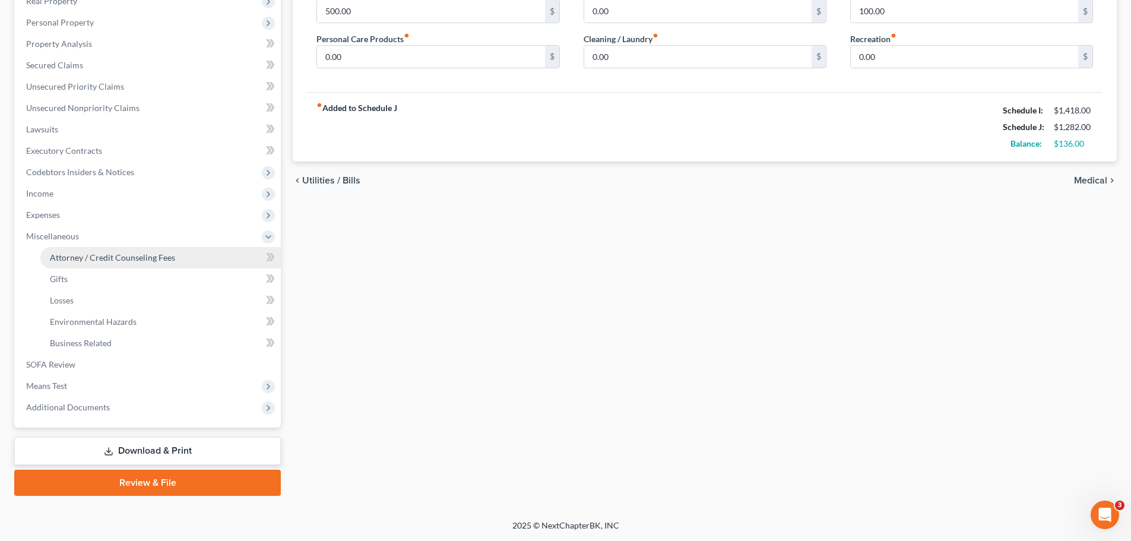
click at [125, 257] on span "Attorney / Credit Counseling Fees" at bounding box center [112, 257] width 125 height 10
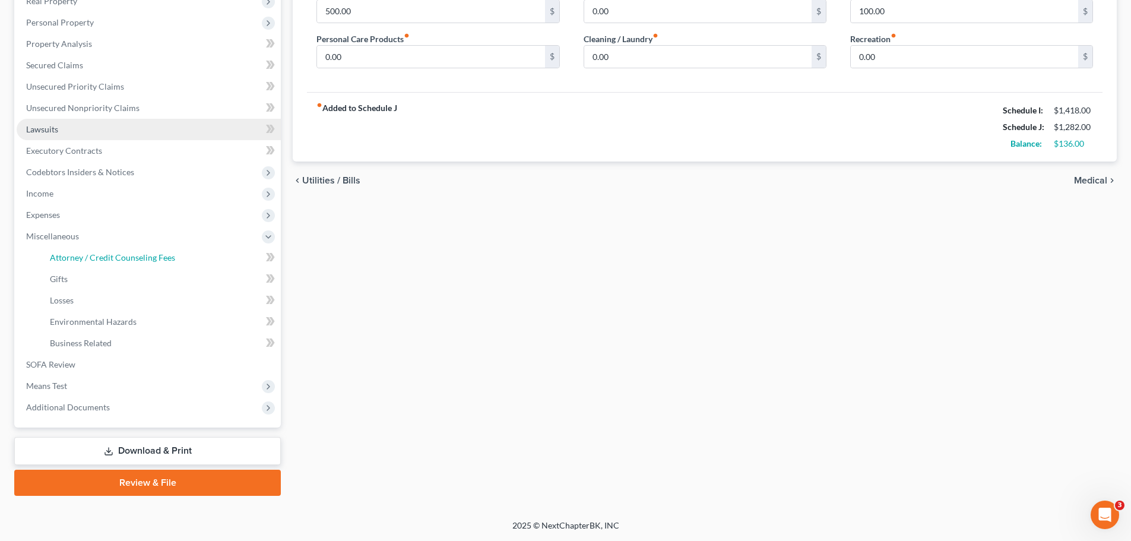
select select "0"
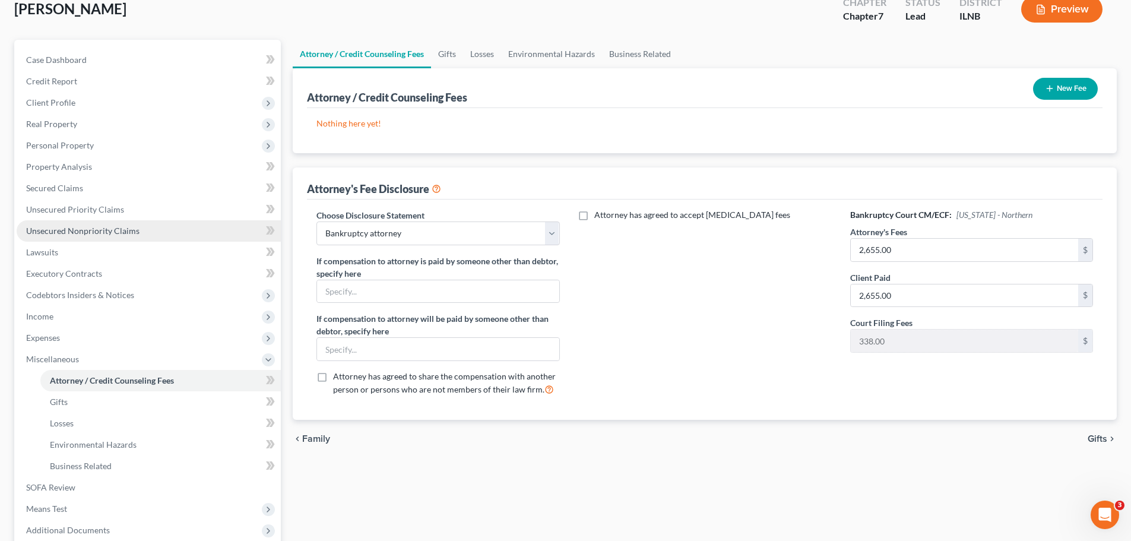
scroll to position [178, 0]
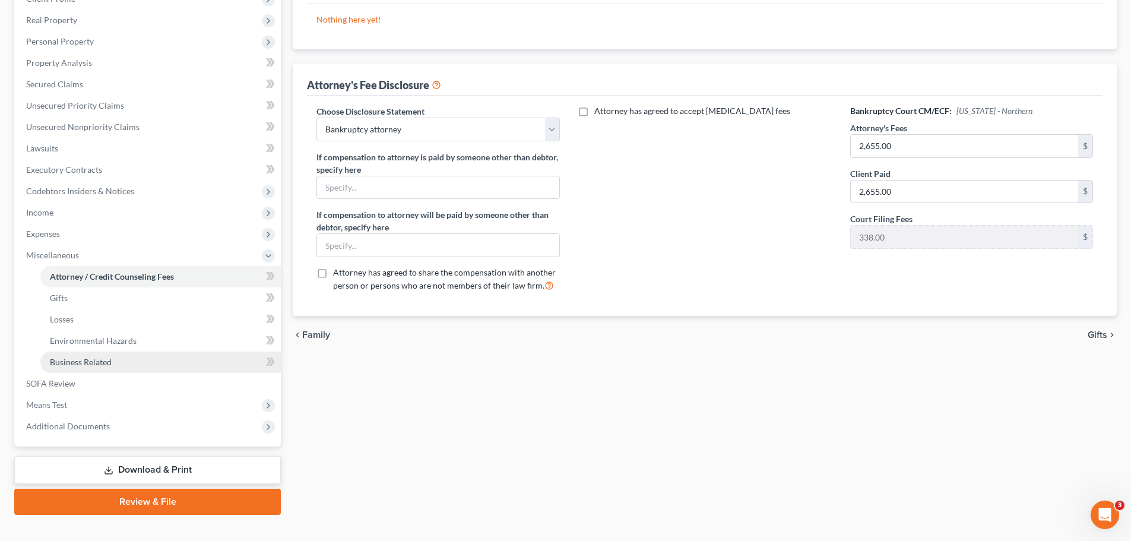
click at [170, 363] on link "Business Related" at bounding box center [160, 362] width 241 height 21
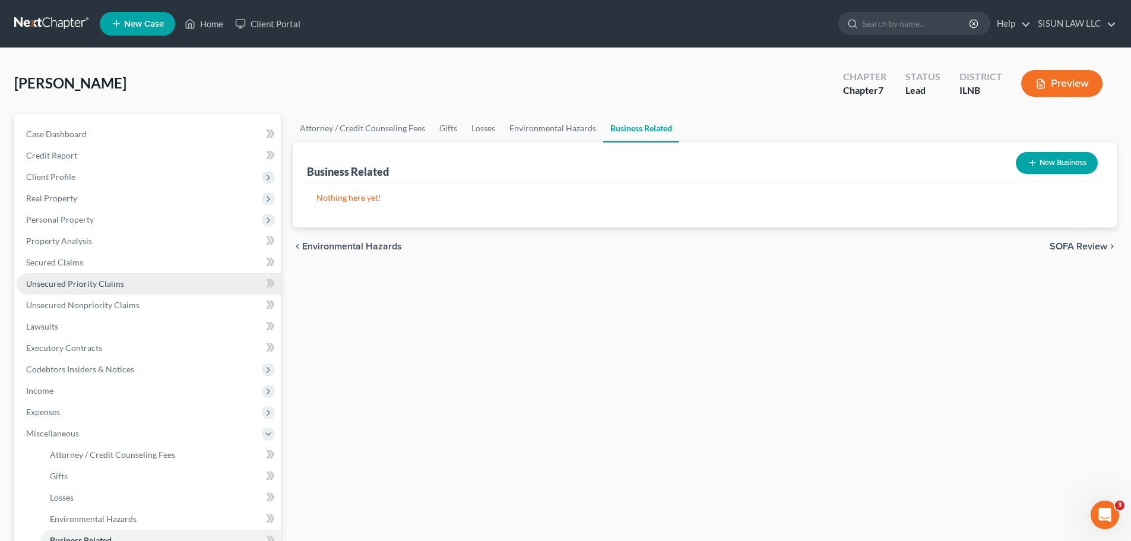
click at [160, 289] on link "Unsecured Priority Claims" at bounding box center [149, 283] width 264 height 21
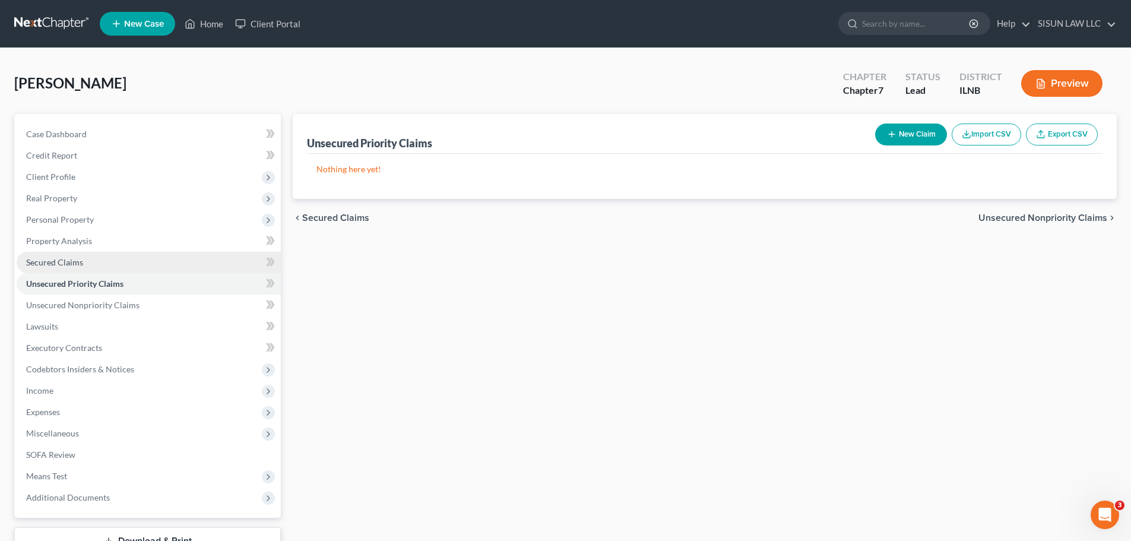
click at [148, 252] on link "Secured Claims" at bounding box center [149, 262] width 264 height 21
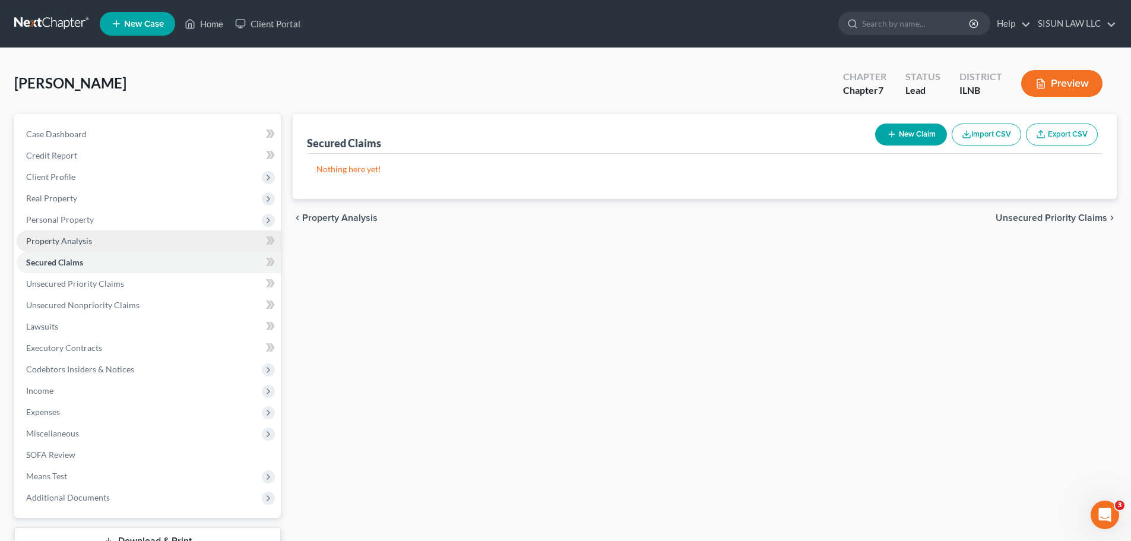
click at [227, 239] on link "Property Analysis" at bounding box center [149, 240] width 264 height 21
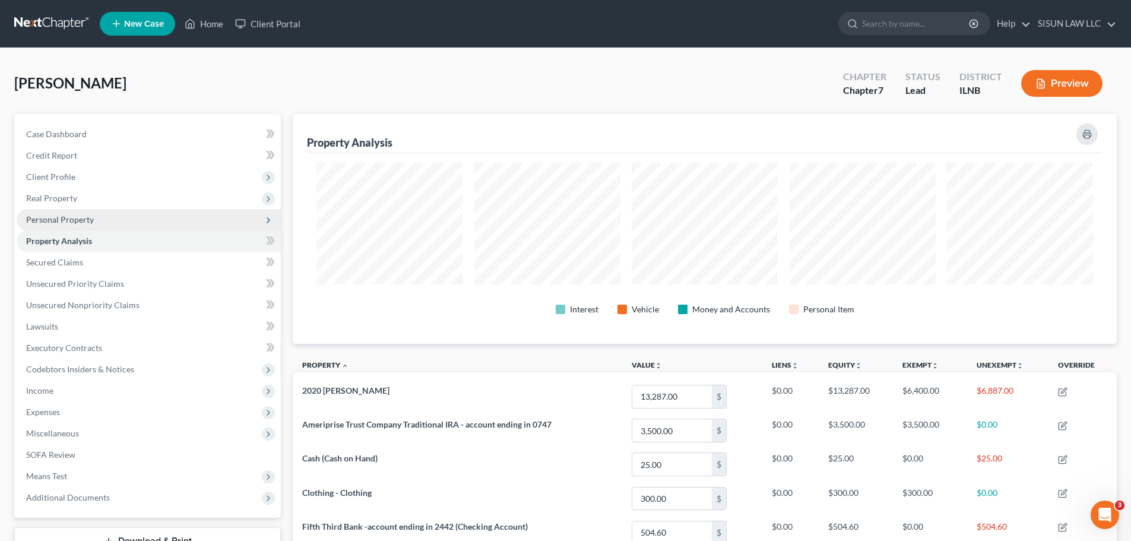
scroll to position [230, 824]
click at [238, 226] on span "Personal Property" at bounding box center [149, 219] width 264 height 21
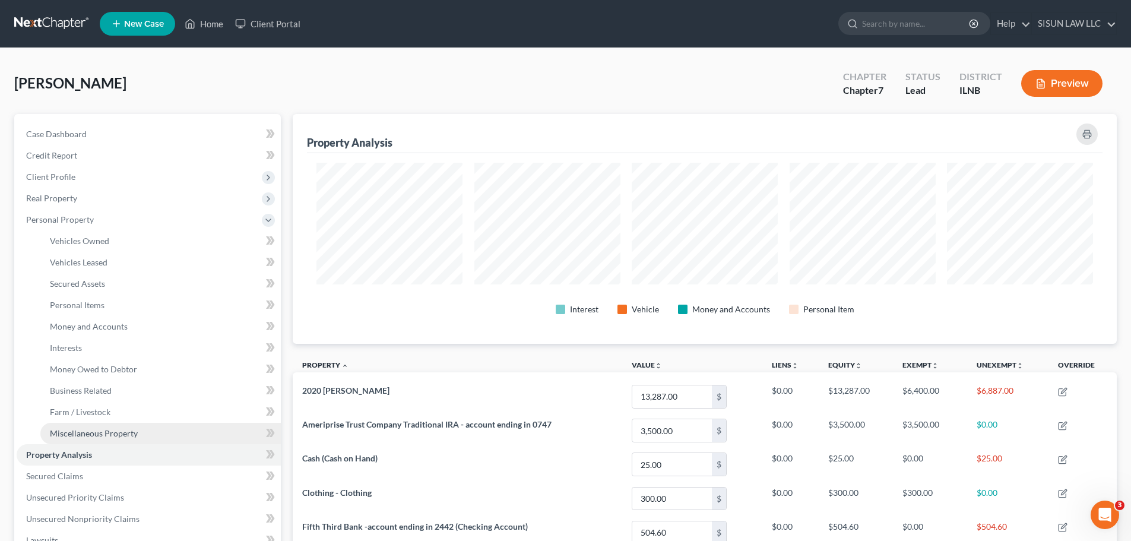
click at [179, 429] on link "Miscellaneous Property" at bounding box center [160, 433] width 241 height 21
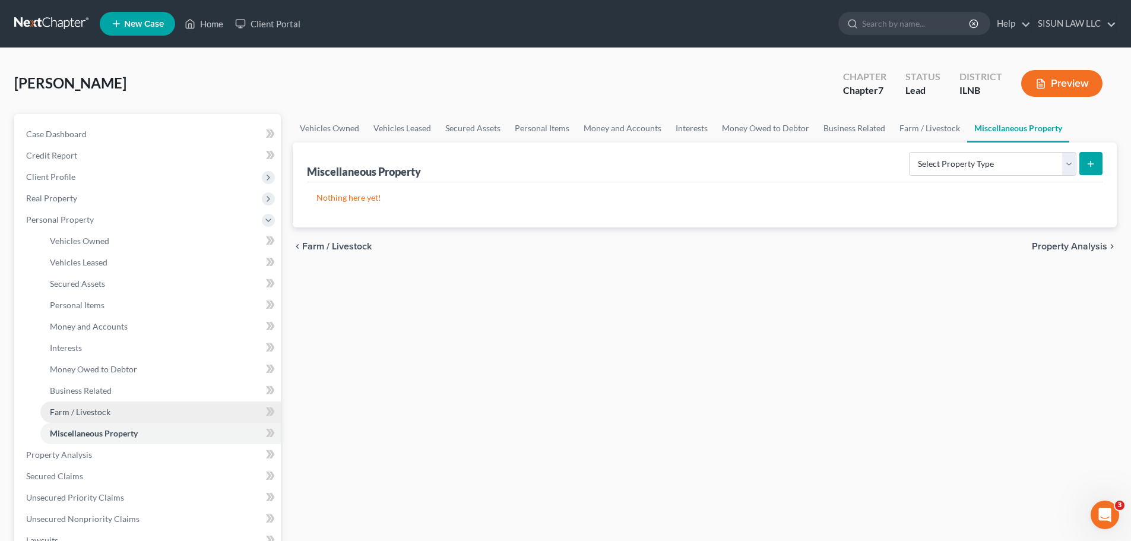
click at [184, 406] on link "Farm / Livestock" at bounding box center [160, 411] width 241 height 21
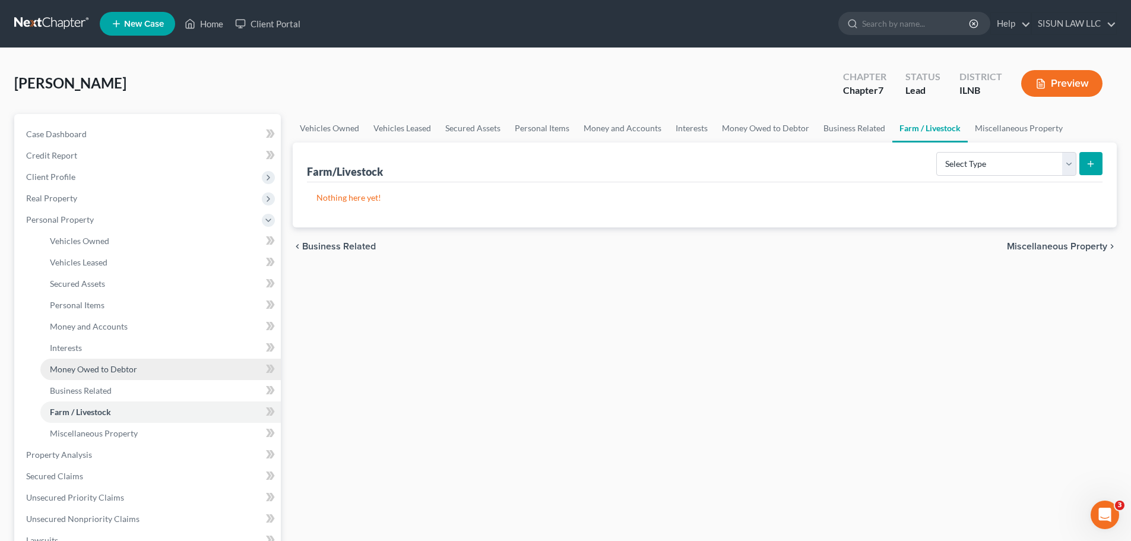
click at [183, 378] on link "Money Owed to Debtor" at bounding box center [160, 369] width 241 height 21
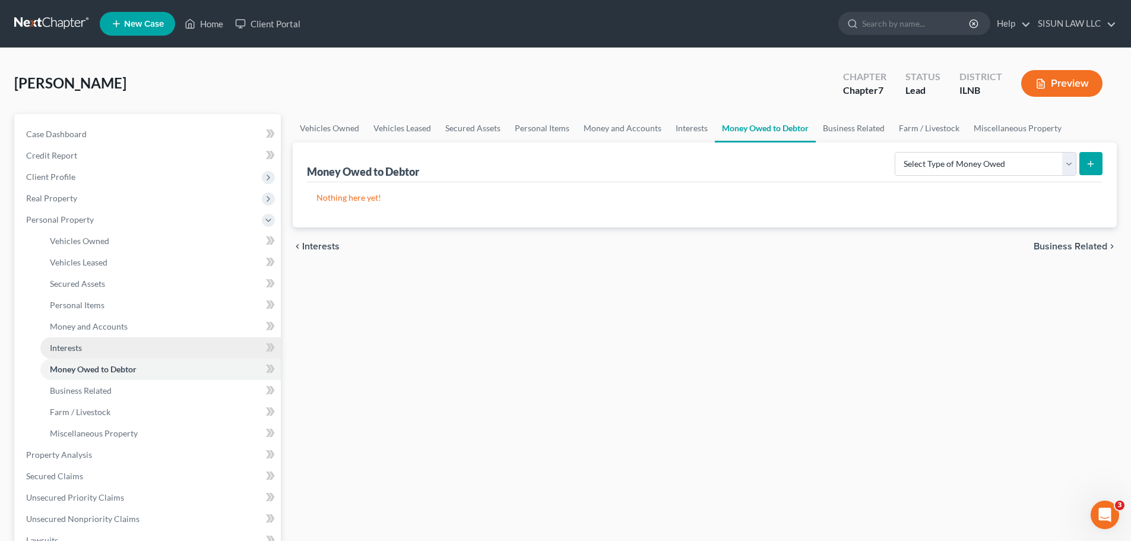
click at [167, 352] on link "Interests" at bounding box center [160, 347] width 241 height 21
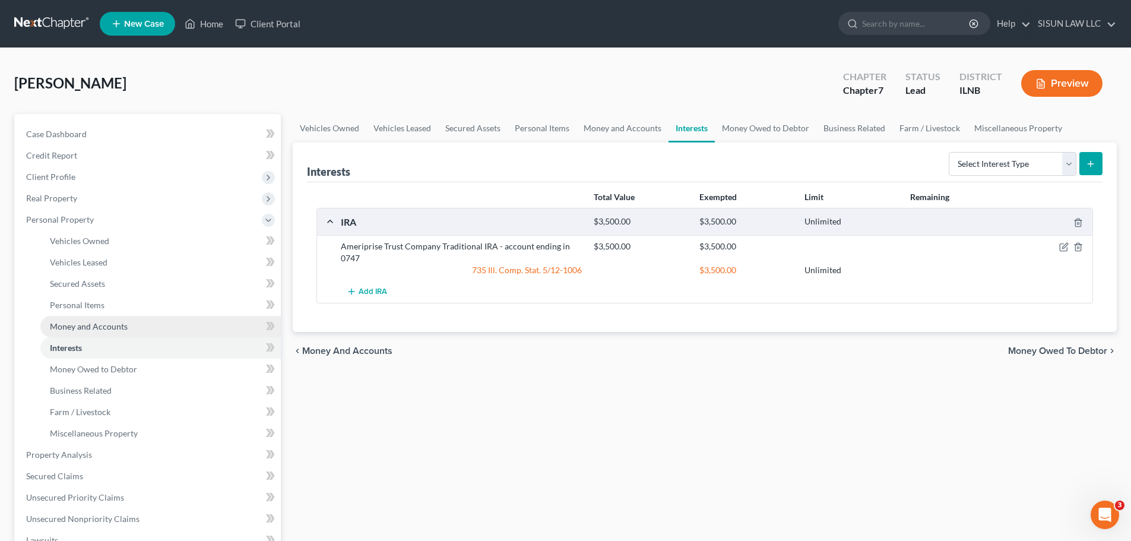
click at [163, 336] on link "Money and Accounts" at bounding box center [160, 326] width 241 height 21
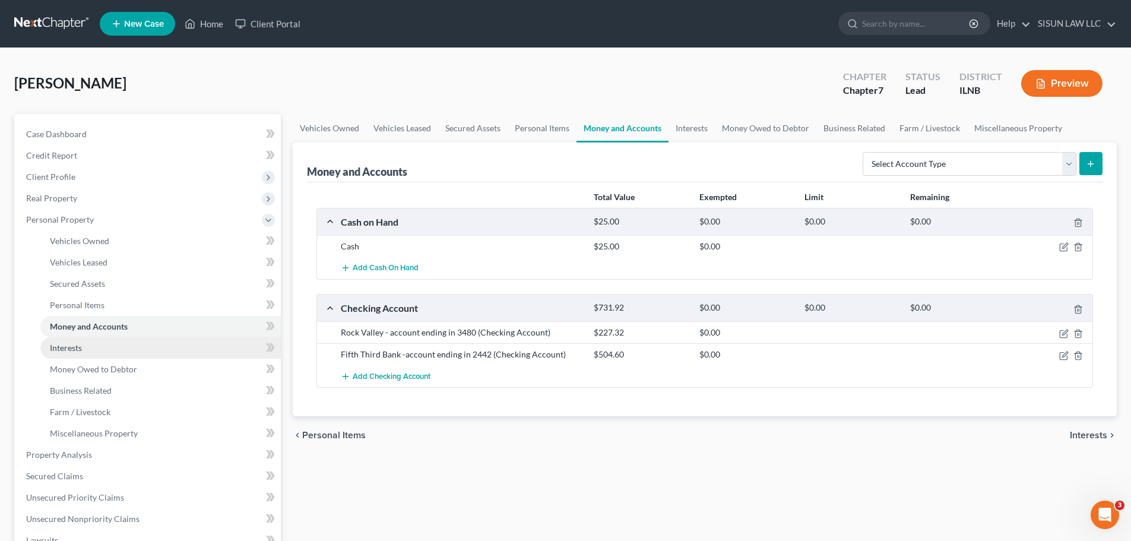
click at [154, 351] on link "Interests" at bounding box center [160, 347] width 241 height 21
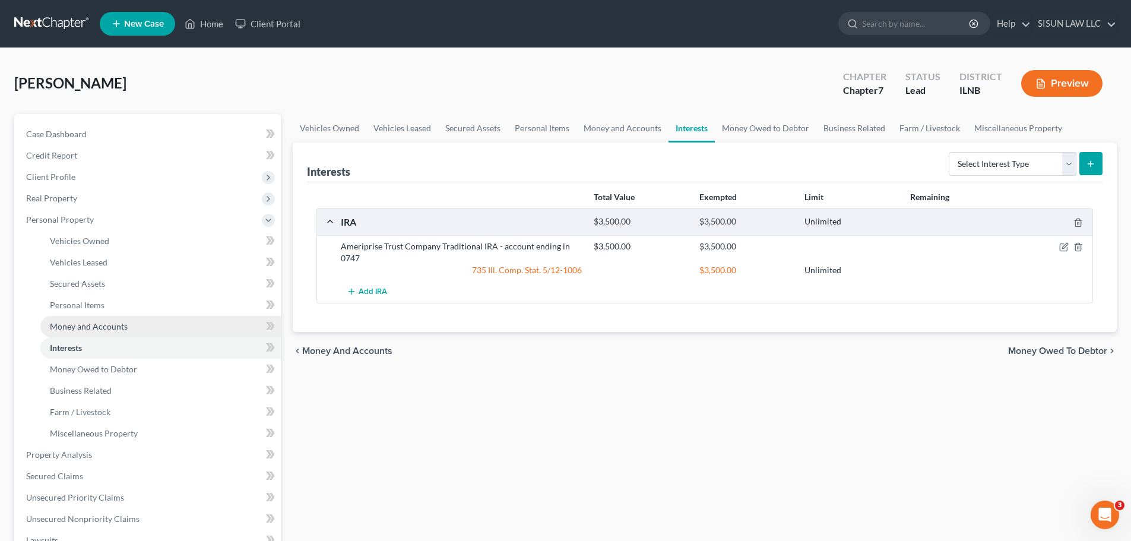
click at [127, 327] on link "Money and Accounts" at bounding box center [160, 326] width 241 height 21
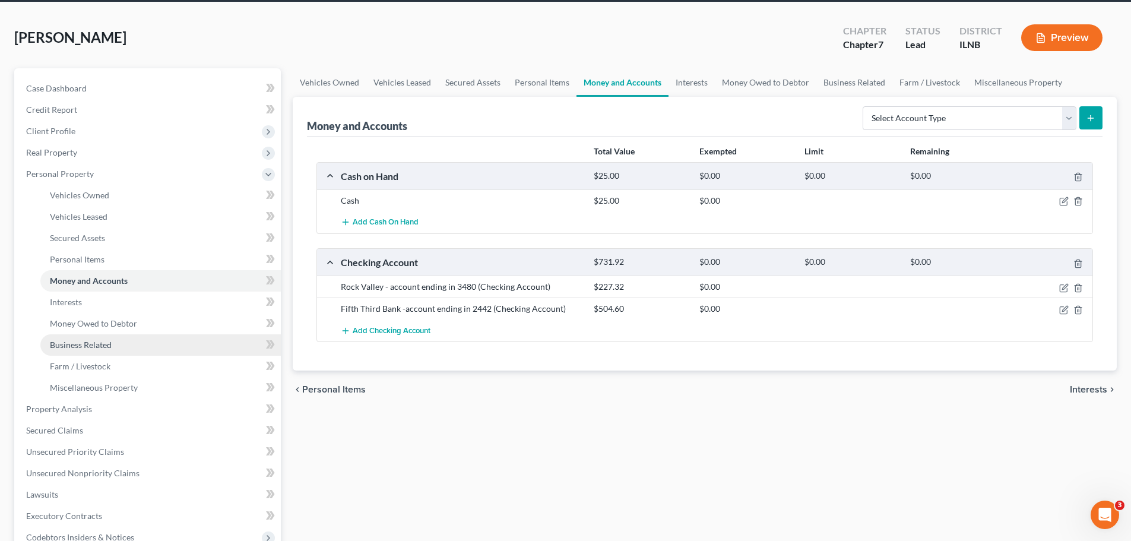
scroll to position [119, 0]
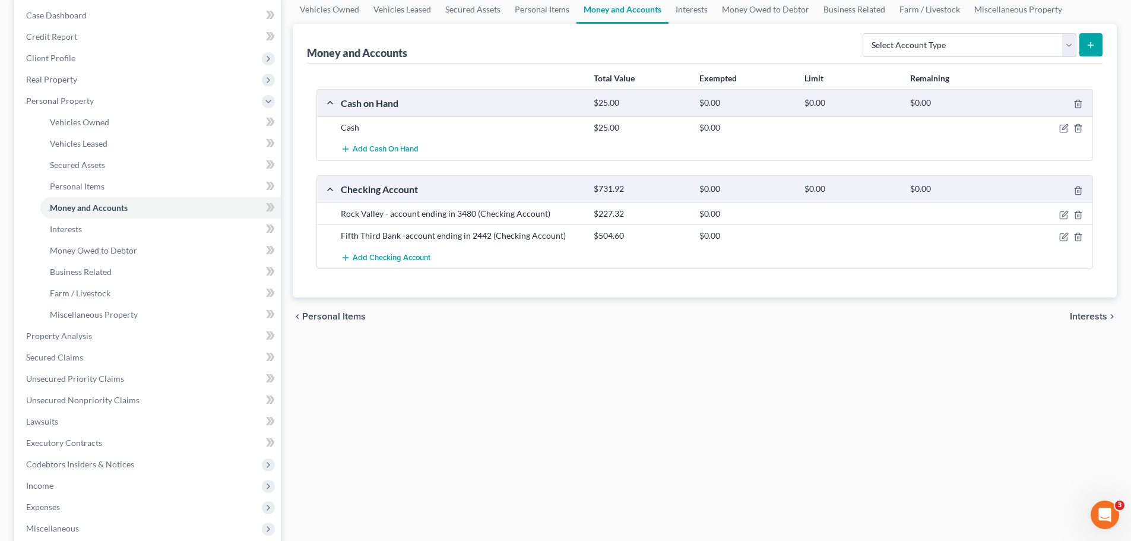
click at [318, 162] on div "Cash on Hand $25.00 $0.00 $0.00 $0.00 Cash $25.00 $0.00 Add Cash on Hand Checki…" at bounding box center [705, 179] width 777 height 181
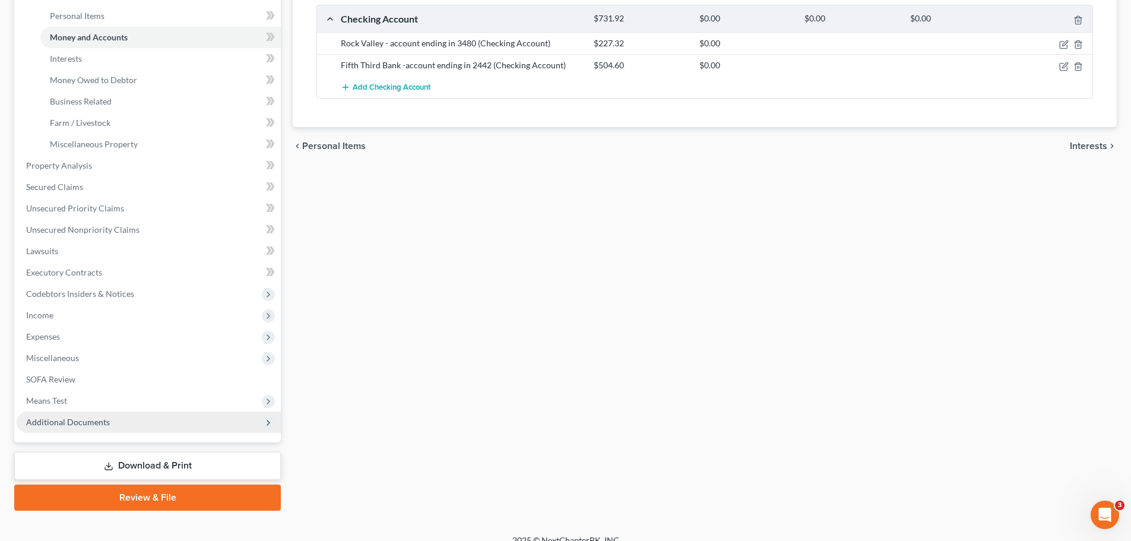
scroll to position [304, 0]
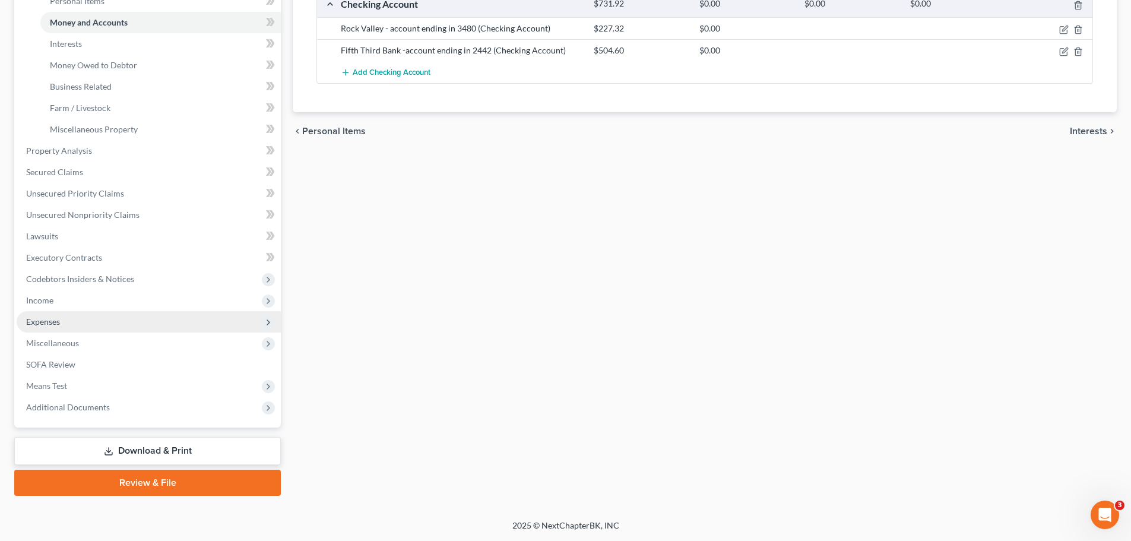
click at [118, 325] on span "Expenses" at bounding box center [149, 321] width 264 height 21
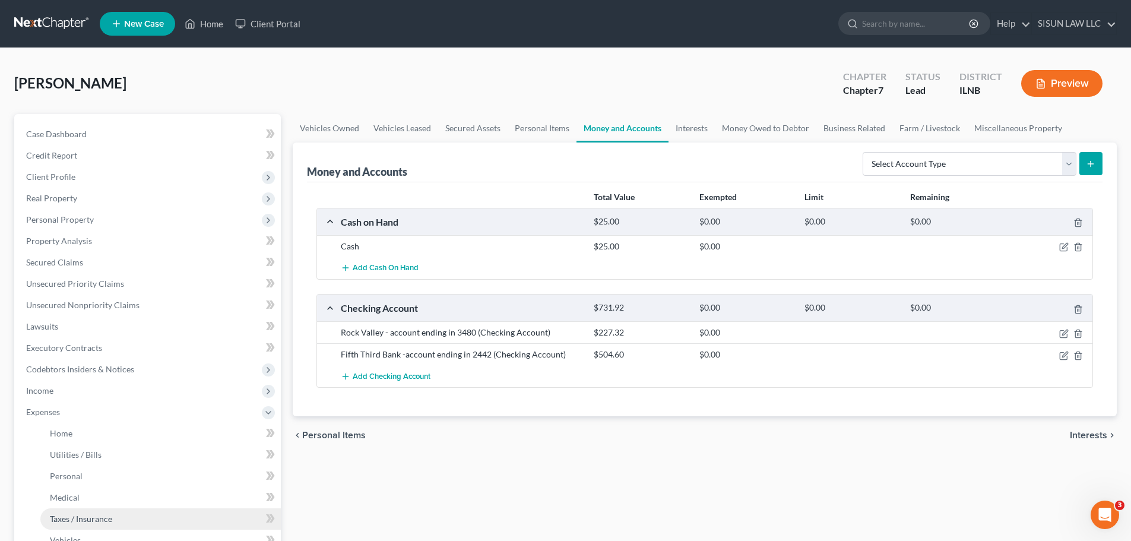
scroll to position [240, 0]
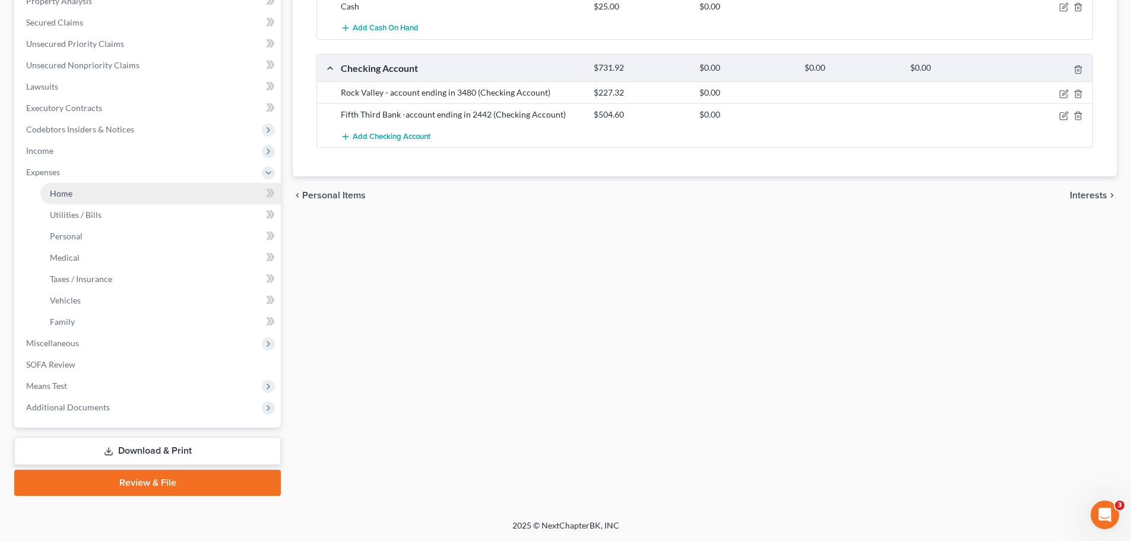
click at [128, 198] on link "Home" at bounding box center [160, 193] width 241 height 21
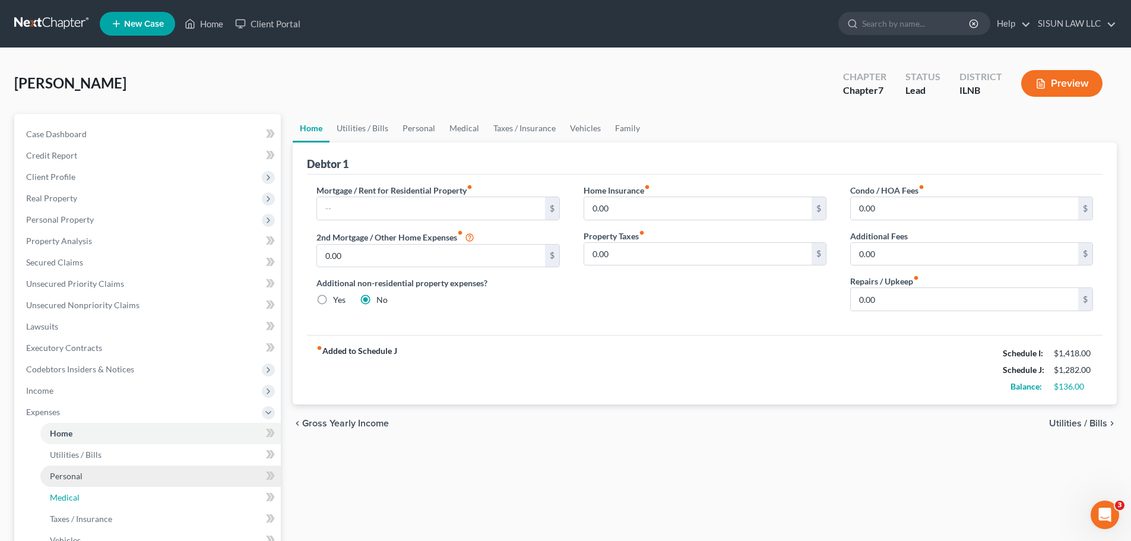
drag, startPoint x: 103, startPoint y: 487, endPoint x: 106, endPoint y: 481, distance: 6.6
click at [103, 487] on link "Medical" at bounding box center [160, 497] width 241 height 21
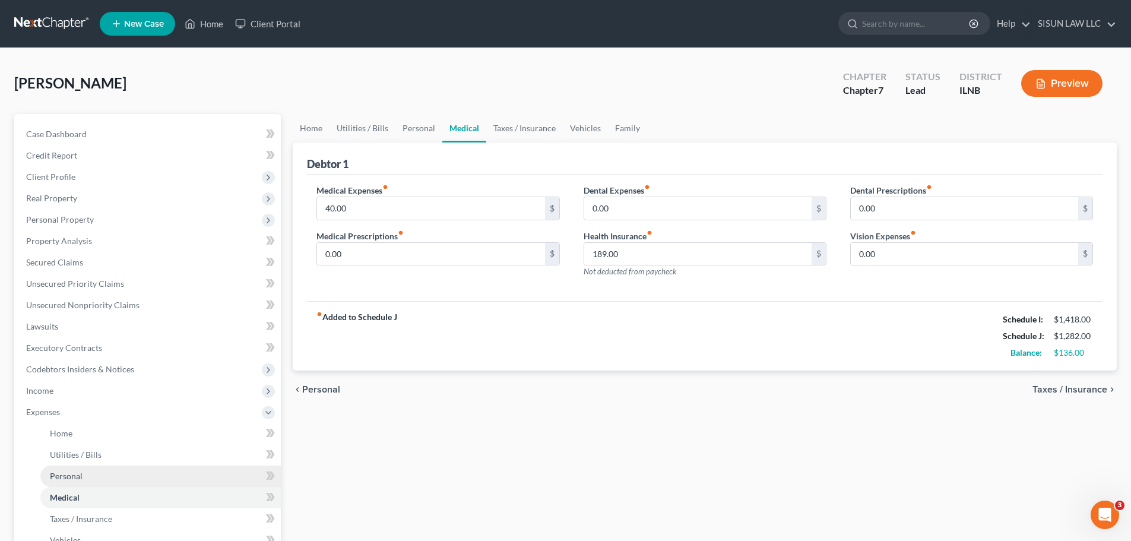
click at [108, 476] on link "Personal" at bounding box center [160, 476] width 241 height 21
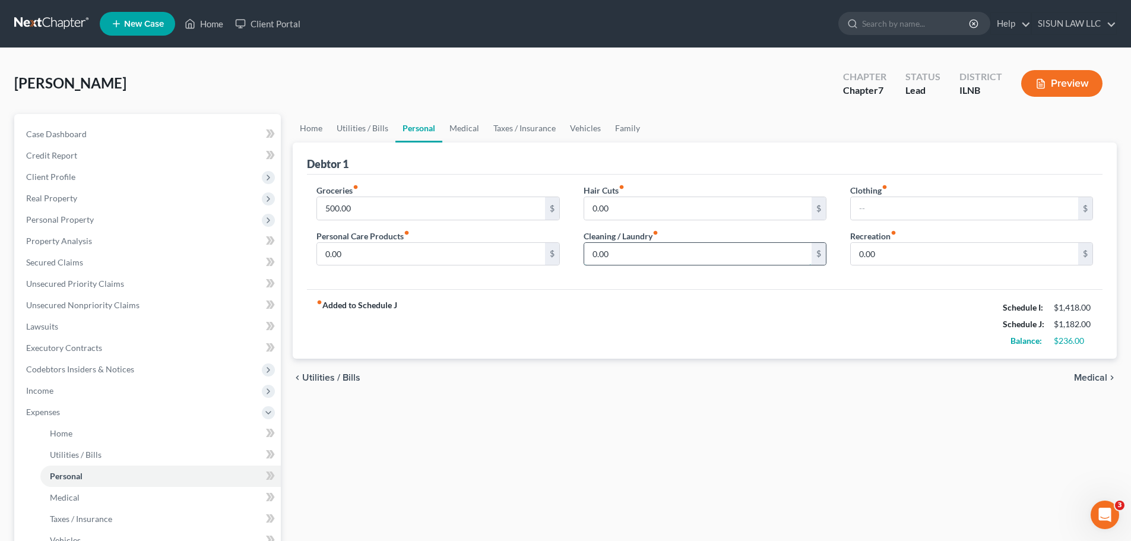
click at [632, 256] on input "0.00" at bounding box center [697, 254] width 227 height 23
paste input "10"
type input "100.00"
click at [735, 309] on div "fiber_manual_record Added to Schedule J Schedule I: $1,418.00 Schedule J: $1,28…" at bounding box center [705, 323] width 796 height 69
click at [140, 385] on span "Income" at bounding box center [149, 390] width 264 height 21
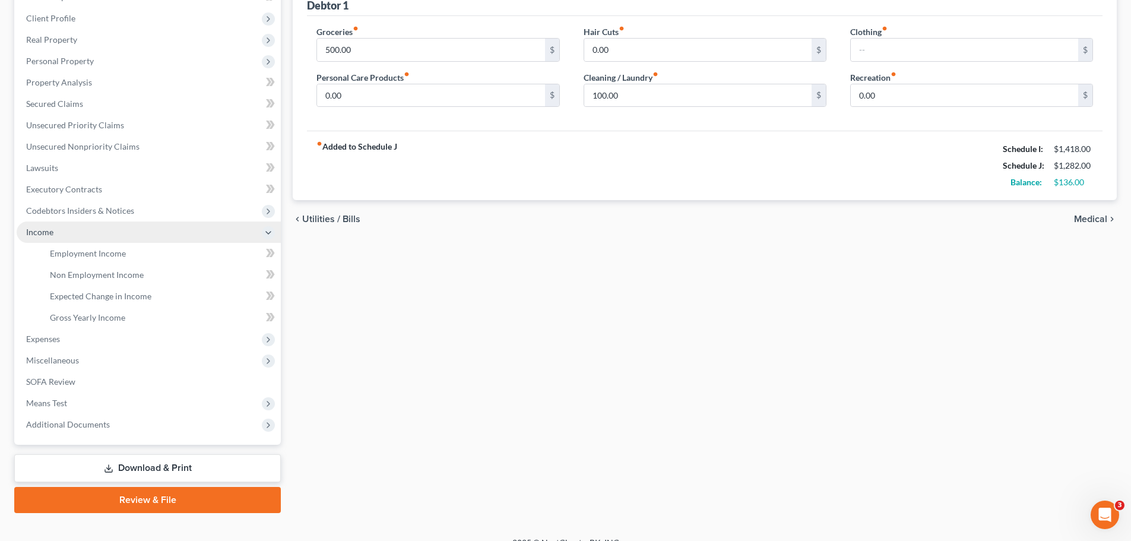
scroll to position [176, 0]
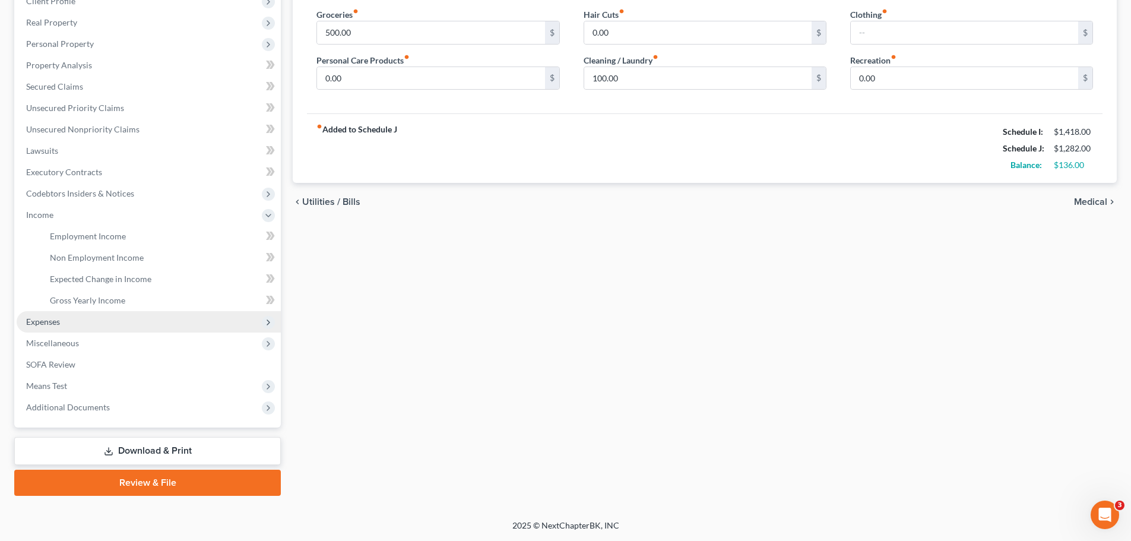
click at [122, 324] on span "Expenses" at bounding box center [149, 321] width 264 height 21
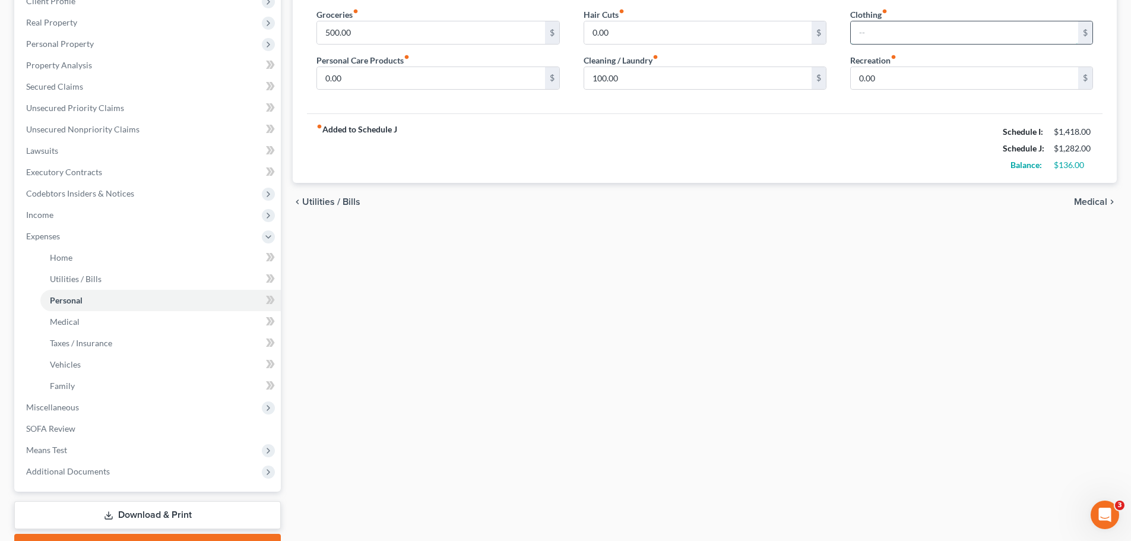
click at [749, 37] on input "text" at bounding box center [964, 32] width 227 height 23
type input "100"
type input "100.00"
click at [415, 289] on div "Home Utilities / Bills Personal Medical Taxes / Insurance Vehicles Family Debto…" at bounding box center [705, 249] width 836 height 622
click at [649, 229] on div "Home Utilities / Bills Personal Medical Taxes / Insurance Vehicles Family Debto…" at bounding box center [705, 249] width 836 height 622
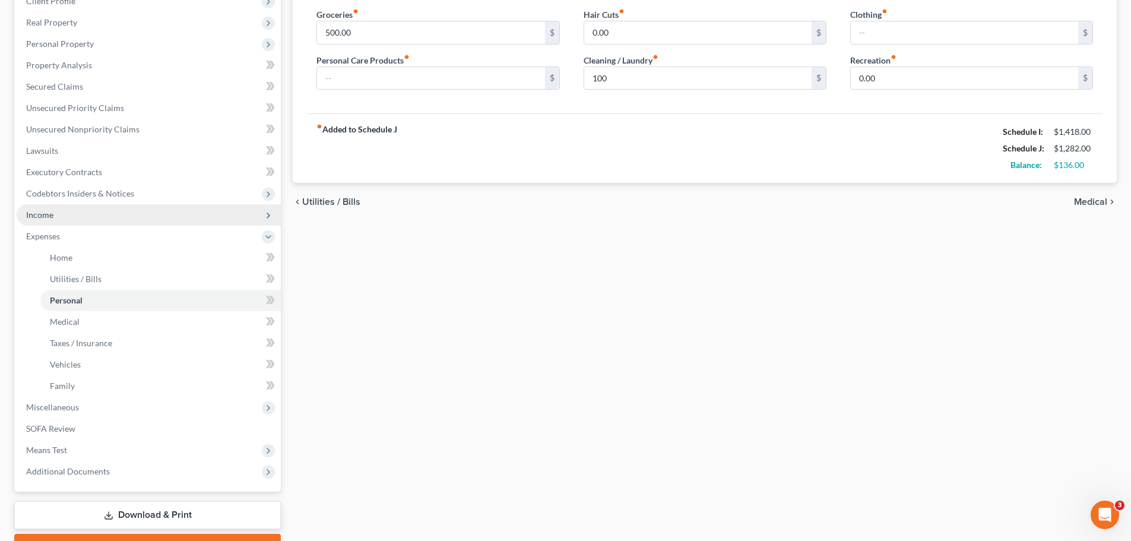
click at [83, 220] on span "Income" at bounding box center [149, 214] width 264 height 21
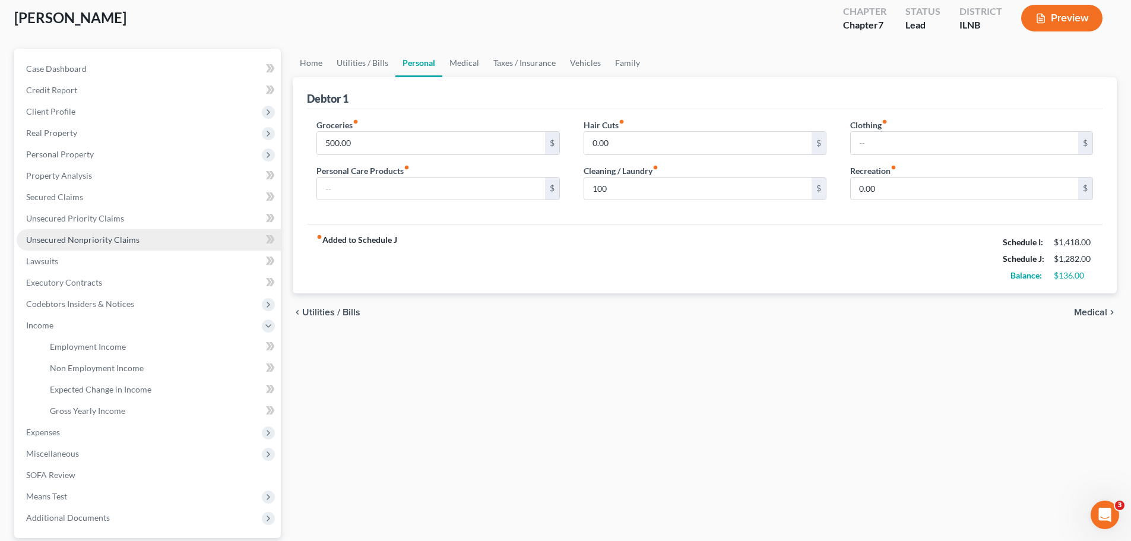
scroll to position [0, 0]
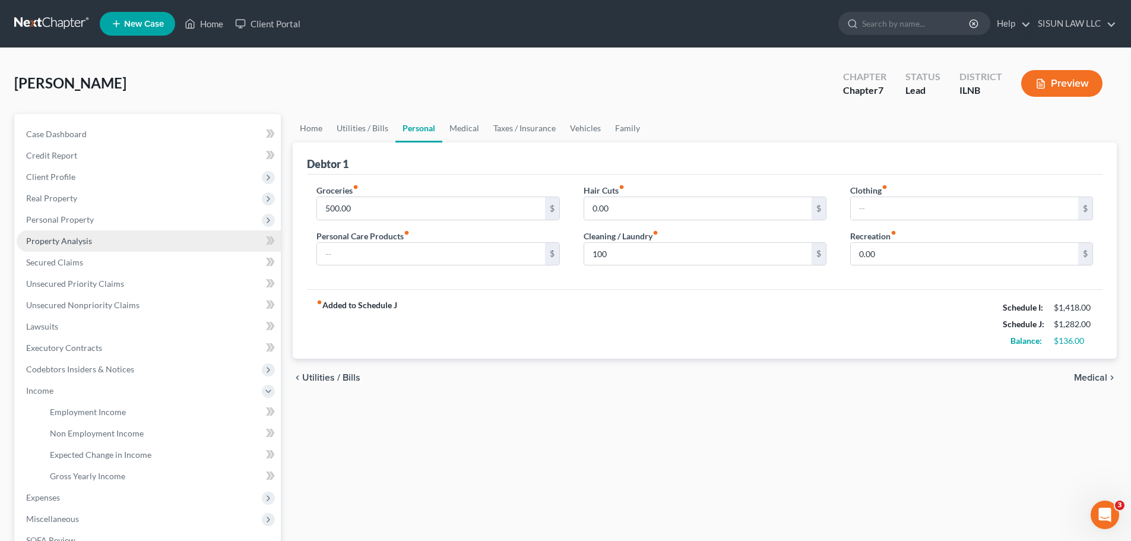
click at [144, 232] on link "Property Analysis" at bounding box center [149, 240] width 264 height 21
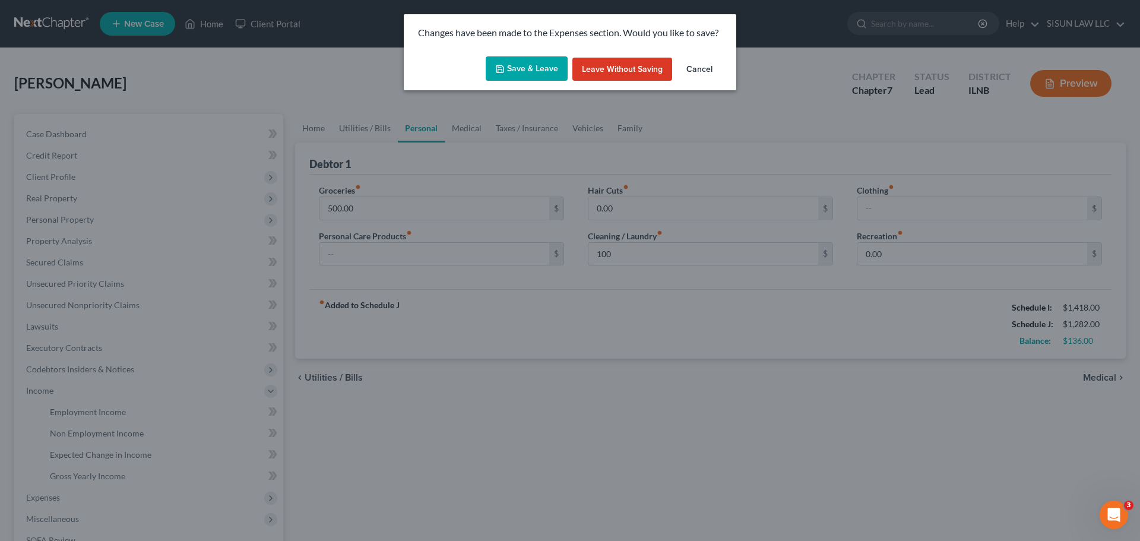
click at [494, 69] on button "Save & Leave" at bounding box center [527, 68] width 82 height 25
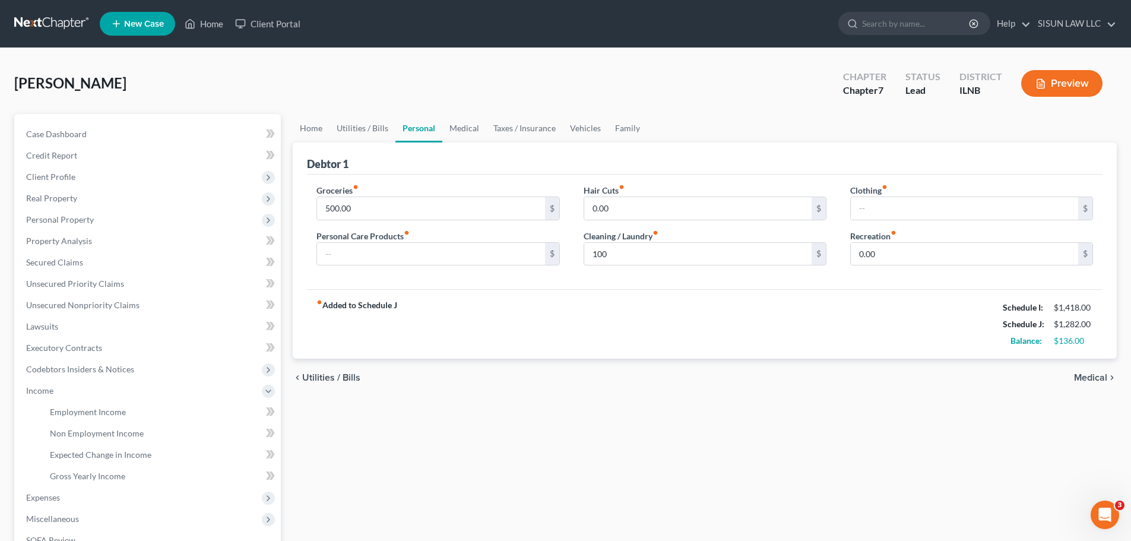
type input "100.00"
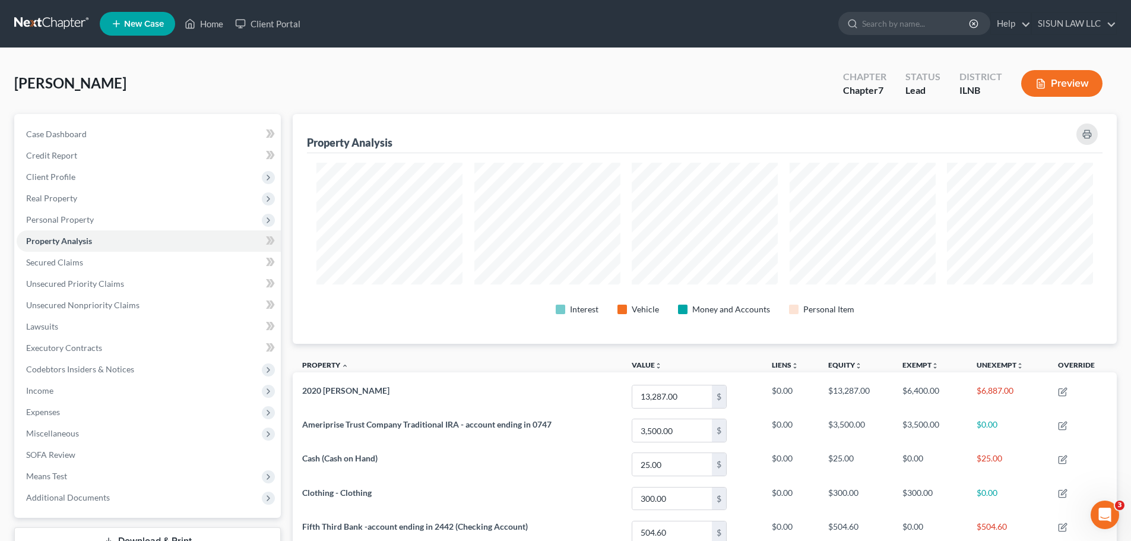
scroll to position [230, 824]
click at [113, 220] on span "Personal Property" at bounding box center [149, 219] width 264 height 21
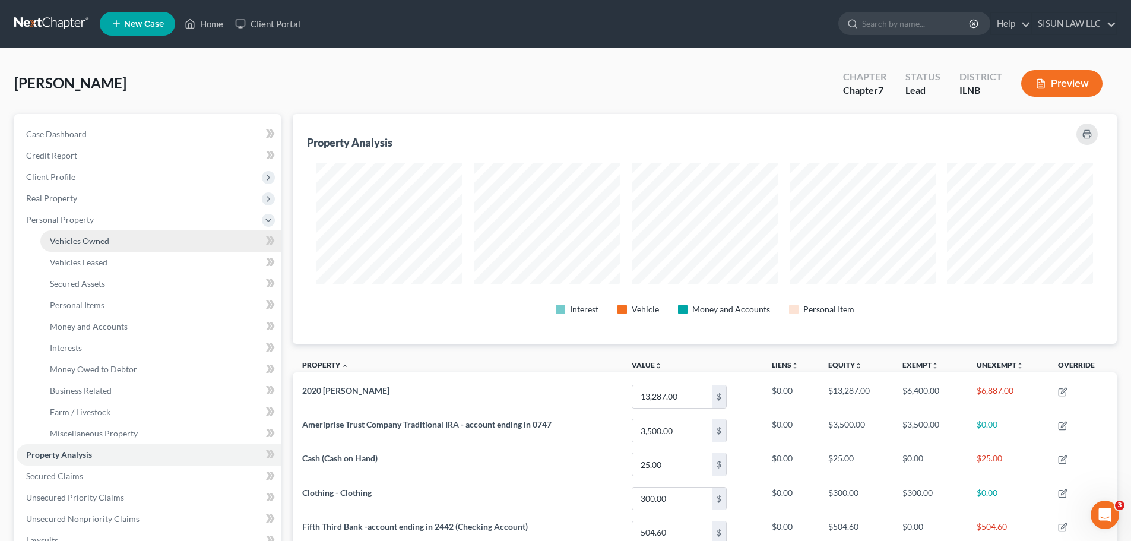
click at [95, 248] on link "Vehicles Owned" at bounding box center [160, 240] width 241 height 21
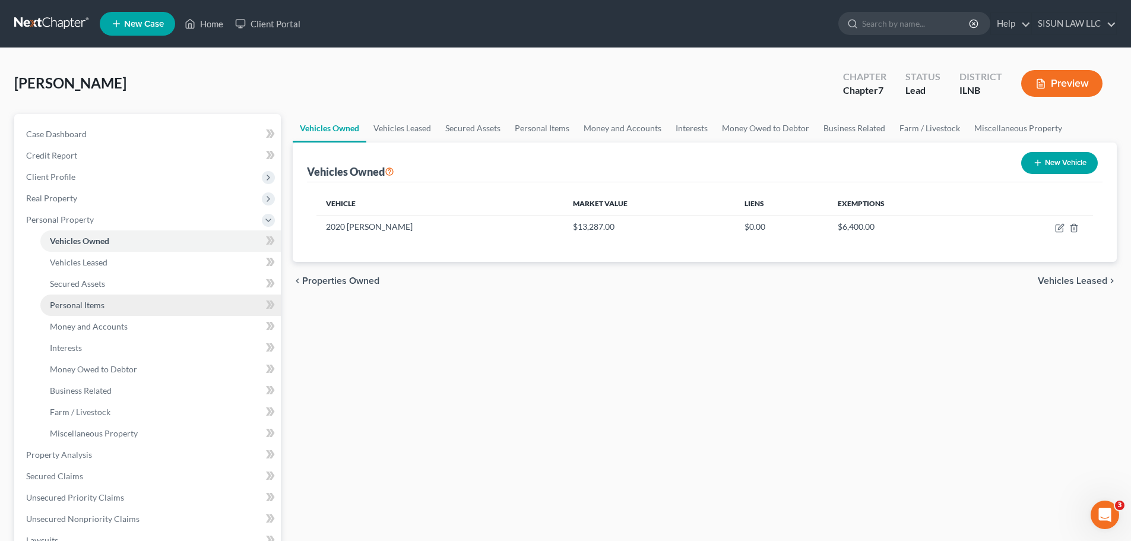
click at [163, 306] on link "Personal Items" at bounding box center [160, 305] width 241 height 21
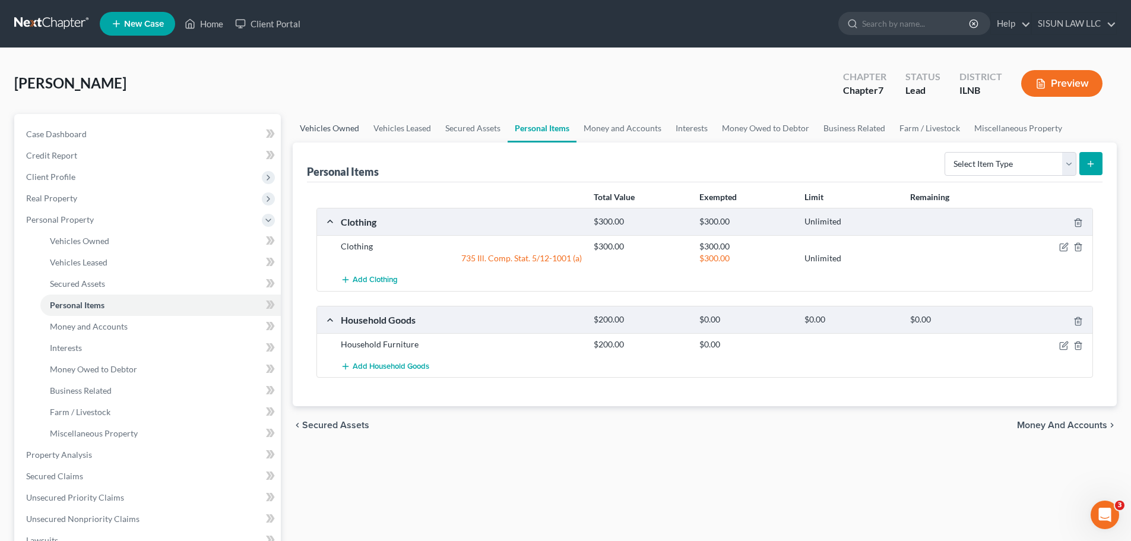
drag, startPoint x: 314, startPoint y: 122, endPoint x: 327, endPoint y: 121, distance: 12.5
click at [314, 122] on link "Vehicles Owned" at bounding box center [330, 128] width 74 height 29
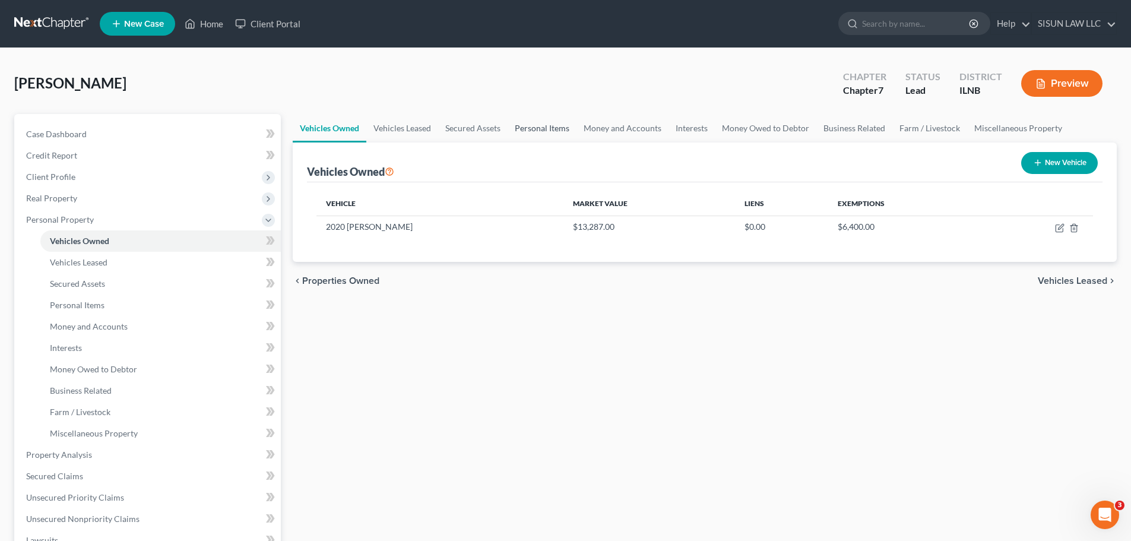
click at [542, 131] on link "Personal Items" at bounding box center [542, 128] width 69 height 29
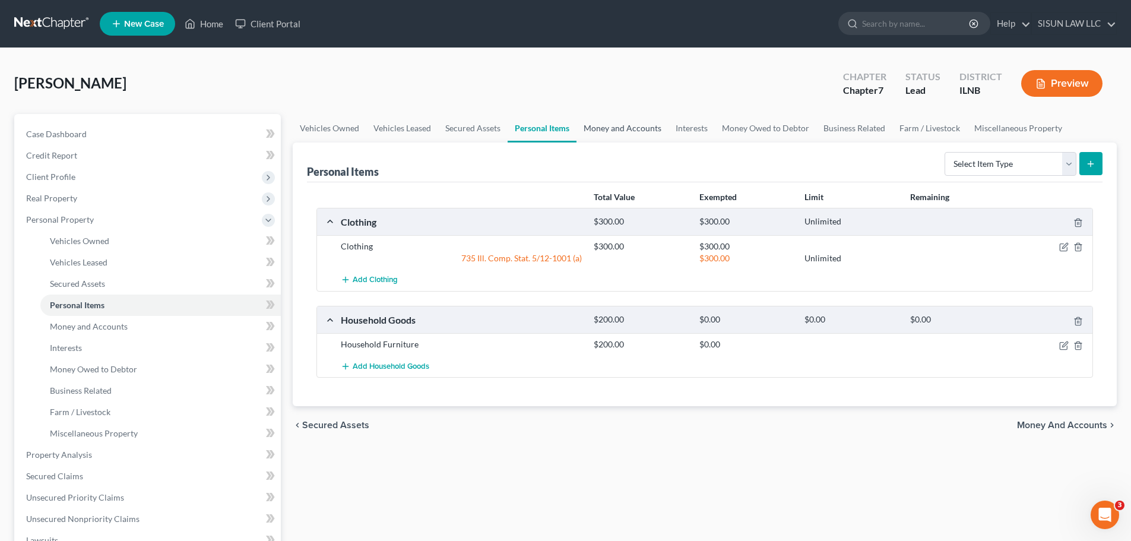
click at [634, 134] on link "Money and Accounts" at bounding box center [623, 128] width 92 height 29
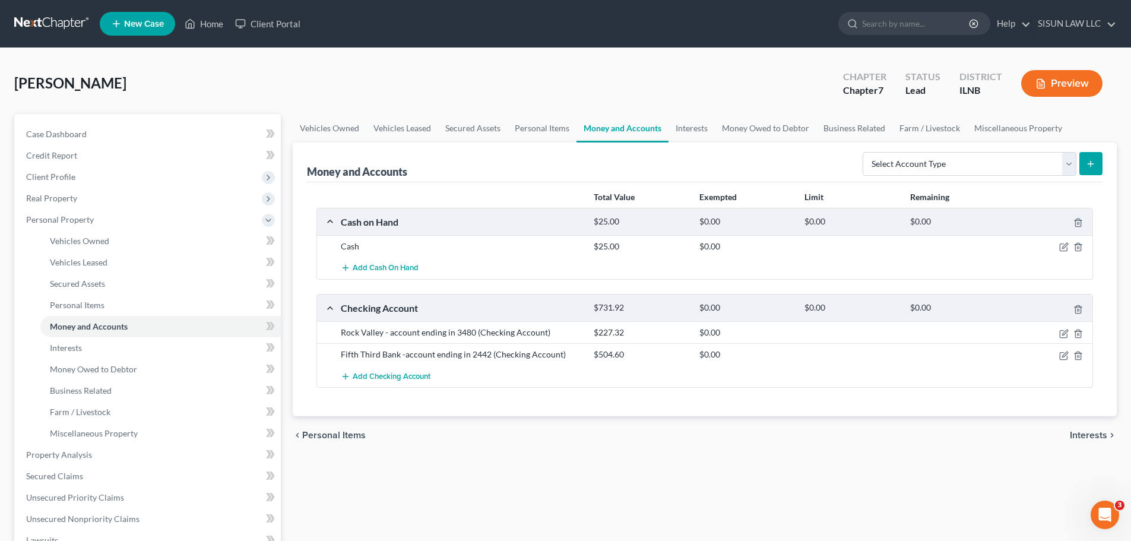
click at [665, 127] on link "Money and Accounts" at bounding box center [623, 128] width 92 height 29
click at [697, 126] on link "Interests" at bounding box center [692, 128] width 46 height 29
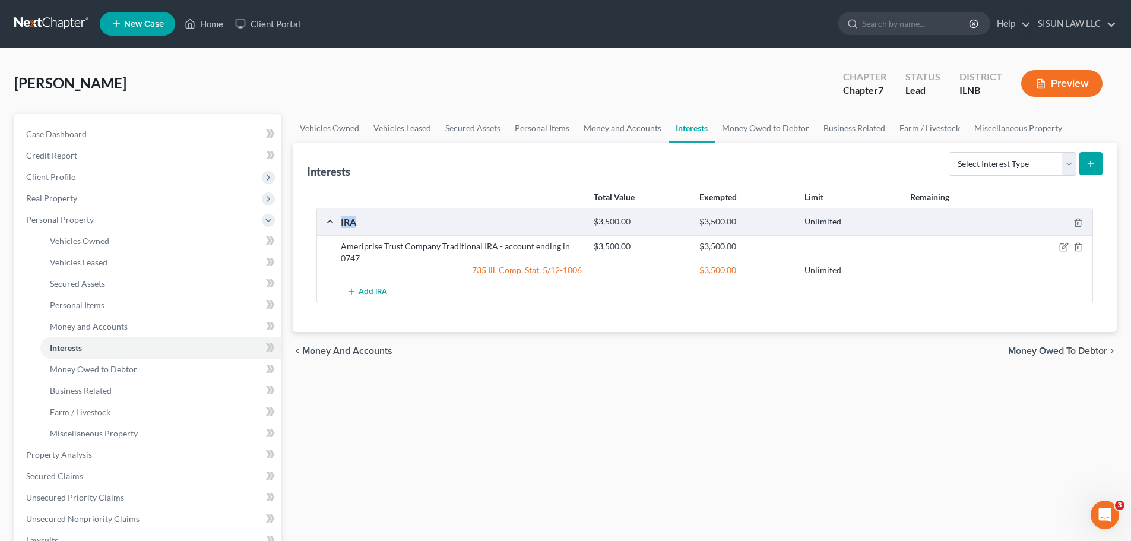
drag, startPoint x: 365, startPoint y: 219, endPoint x: 337, endPoint y: 221, distance: 28.6
click at [337, 221] on div "IRA" at bounding box center [461, 222] width 253 height 12
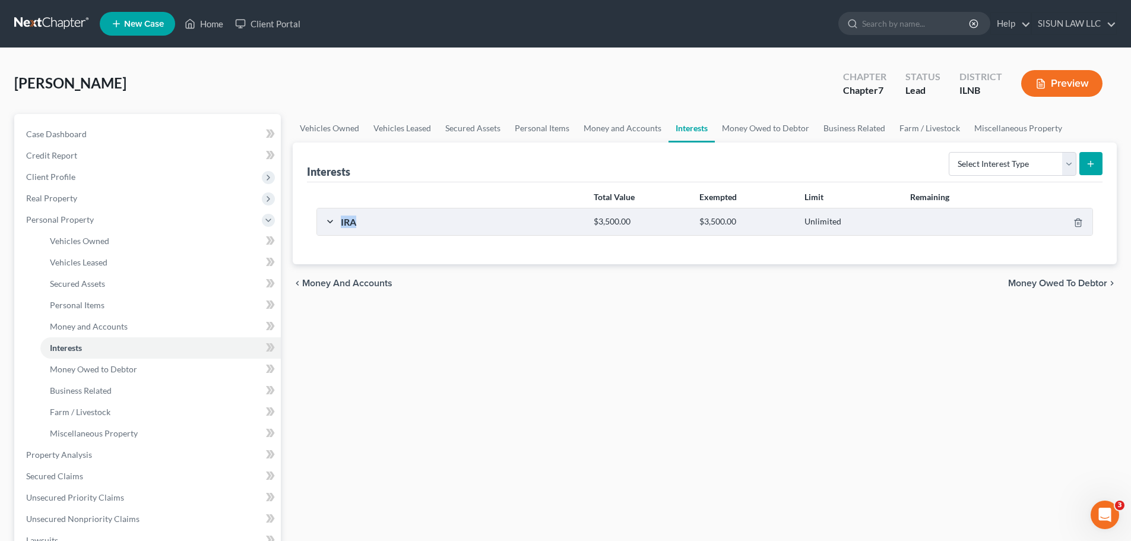
copy div "IRA"
drag, startPoint x: 765, startPoint y: 130, endPoint x: 787, endPoint y: 128, distance: 22.0
click at [749, 130] on link "Money Owed to Debtor" at bounding box center [766, 128] width 102 height 29
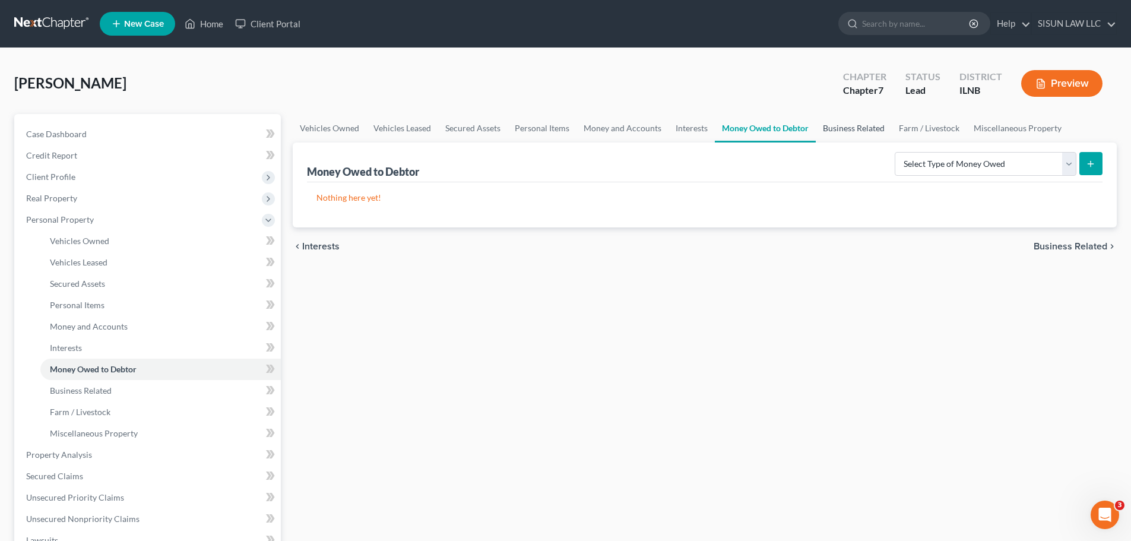
click at [749, 125] on link "Business Related" at bounding box center [854, 128] width 76 height 29
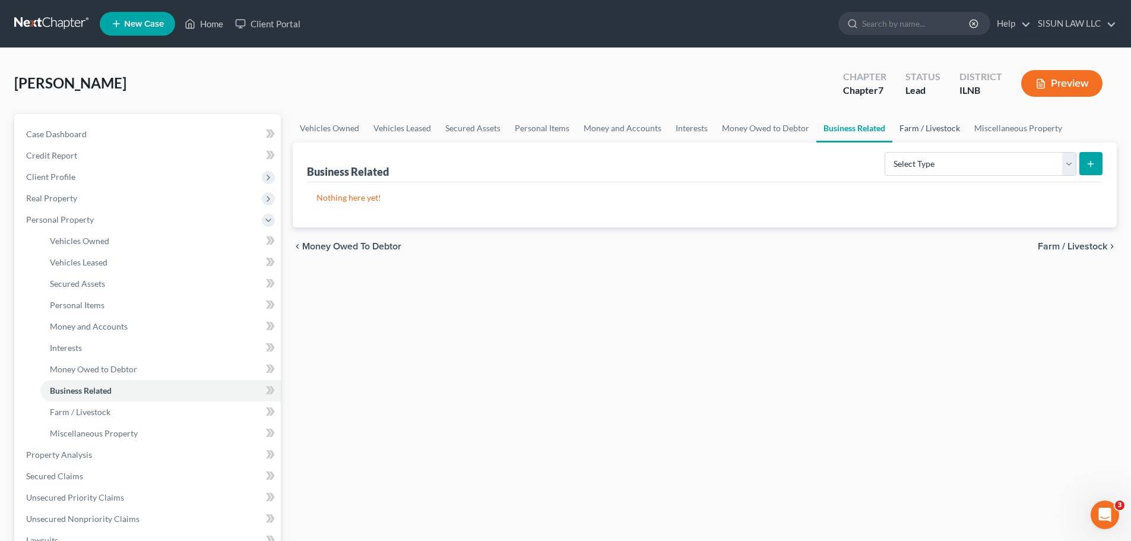
click at [749, 124] on link "Farm / Livestock" at bounding box center [930, 128] width 75 height 29
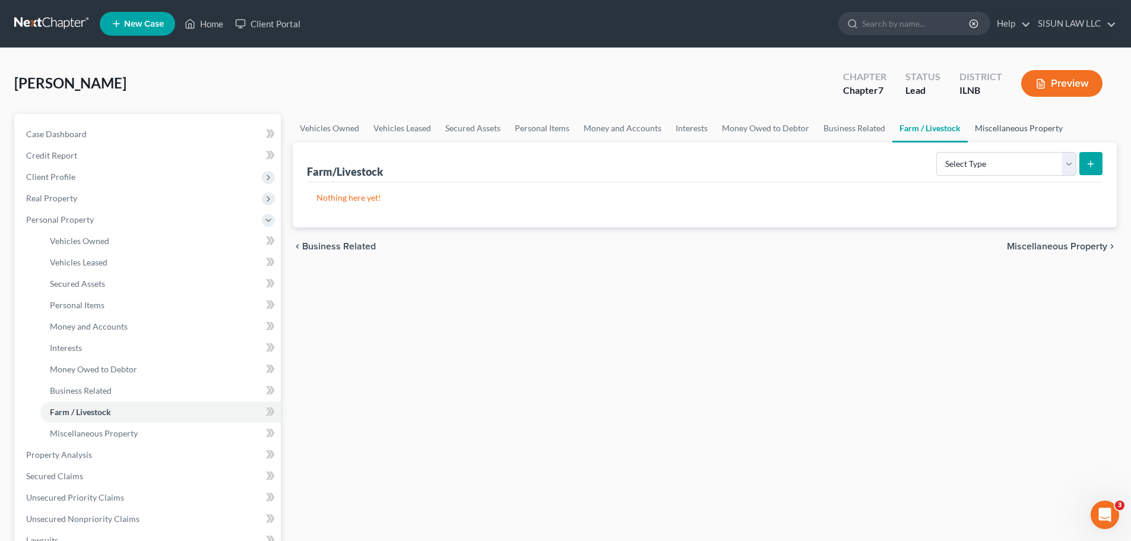
click at [749, 124] on link "Miscellaneous Property" at bounding box center [1019, 128] width 102 height 29
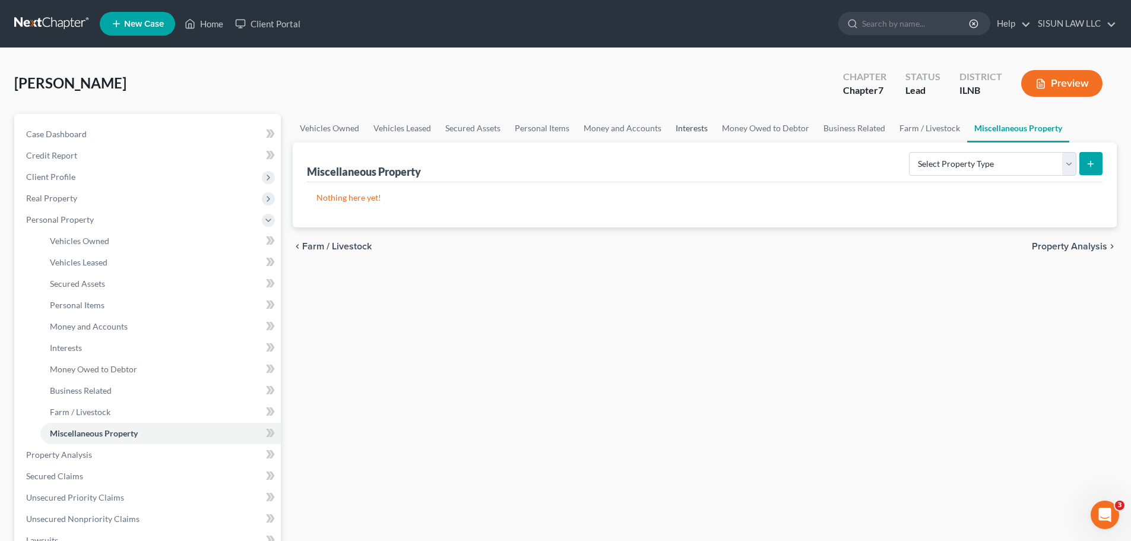
drag, startPoint x: 687, startPoint y: 127, endPoint x: 657, endPoint y: 127, distance: 29.7
click at [687, 127] on link "Interests" at bounding box center [692, 128] width 46 height 29
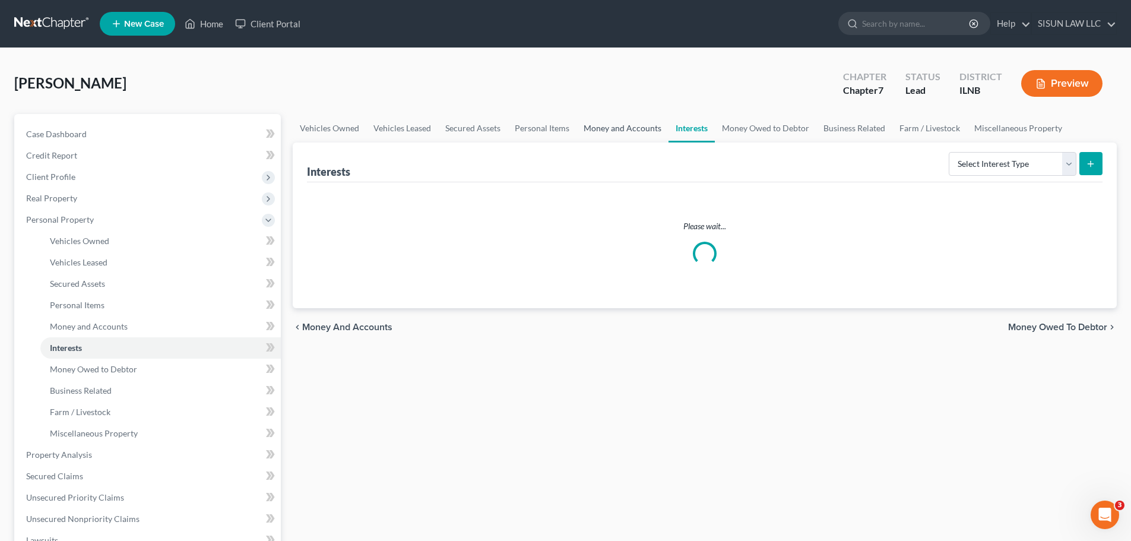
click at [612, 126] on link "Money and Accounts" at bounding box center [623, 128] width 92 height 29
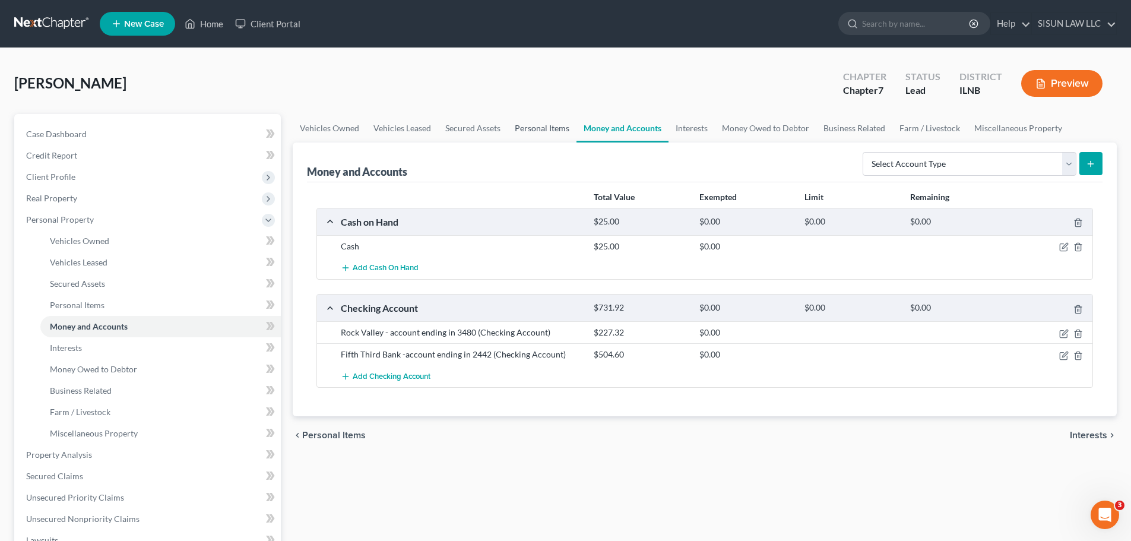
click at [540, 129] on link "Personal Items" at bounding box center [542, 128] width 69 height 29
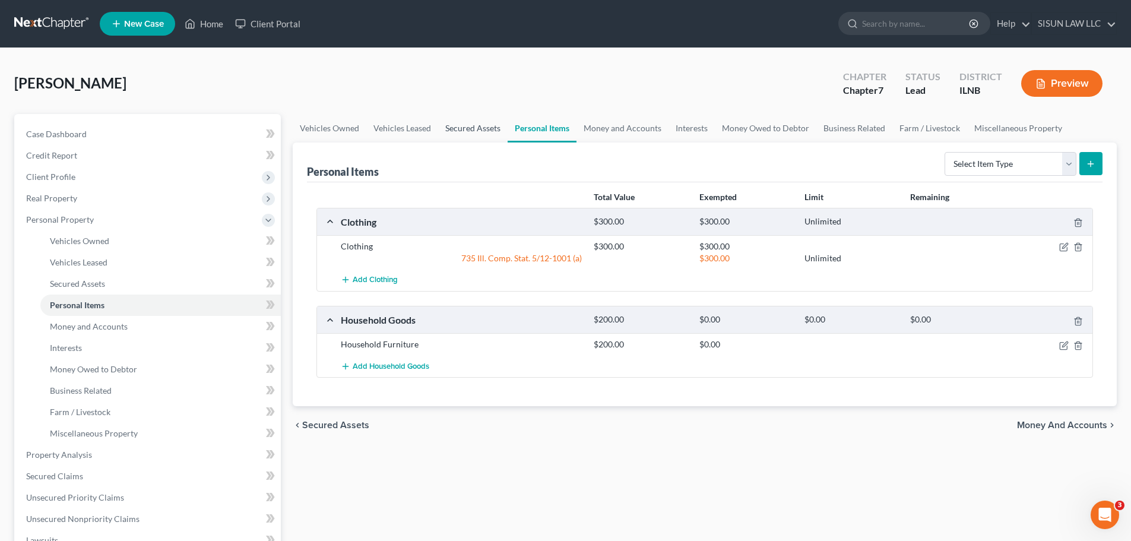
click at [447, 131] on link "Secured Assets" at bounding box center [472, 128] width 69 height 29
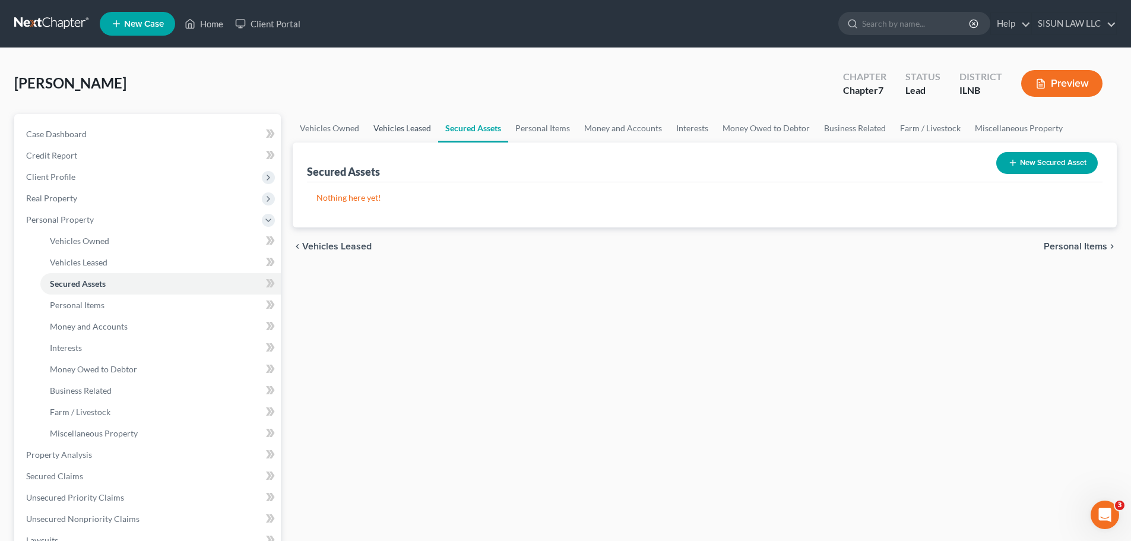
click at [394, 131] on link "Vehicles Leased" at bounding box center [402, 128] width 72 height 29
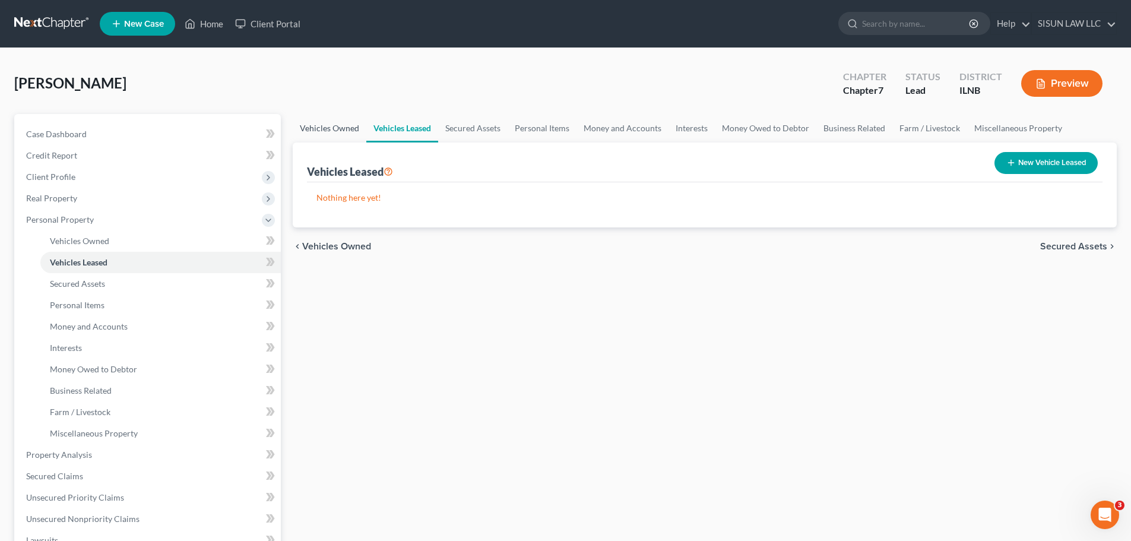
click at [324, 134] on link "Vehicles Owned" at bounding box center [330, 128] width 74 height 29
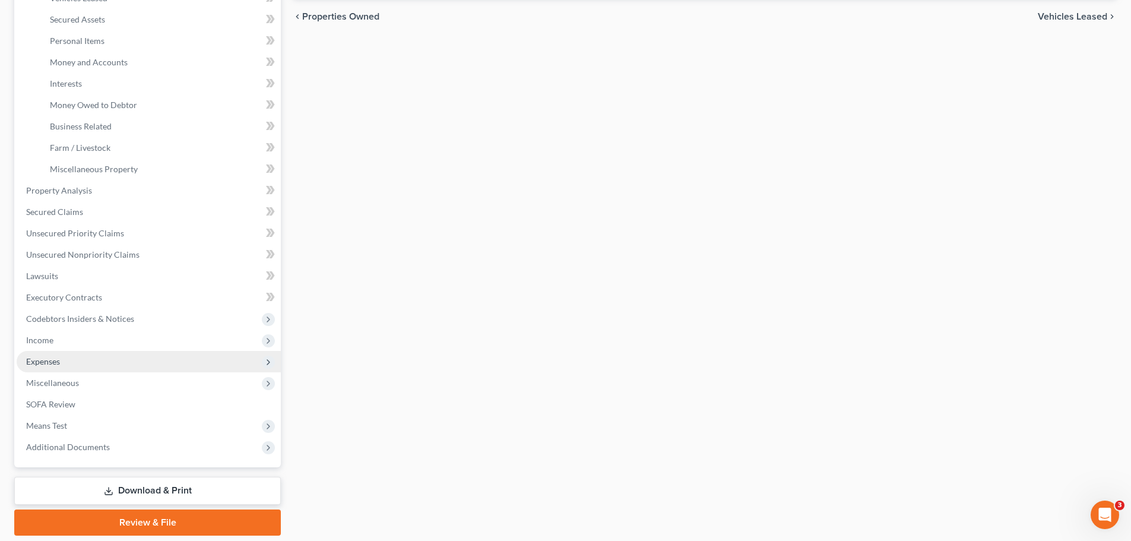
scroll to position [238, 0]
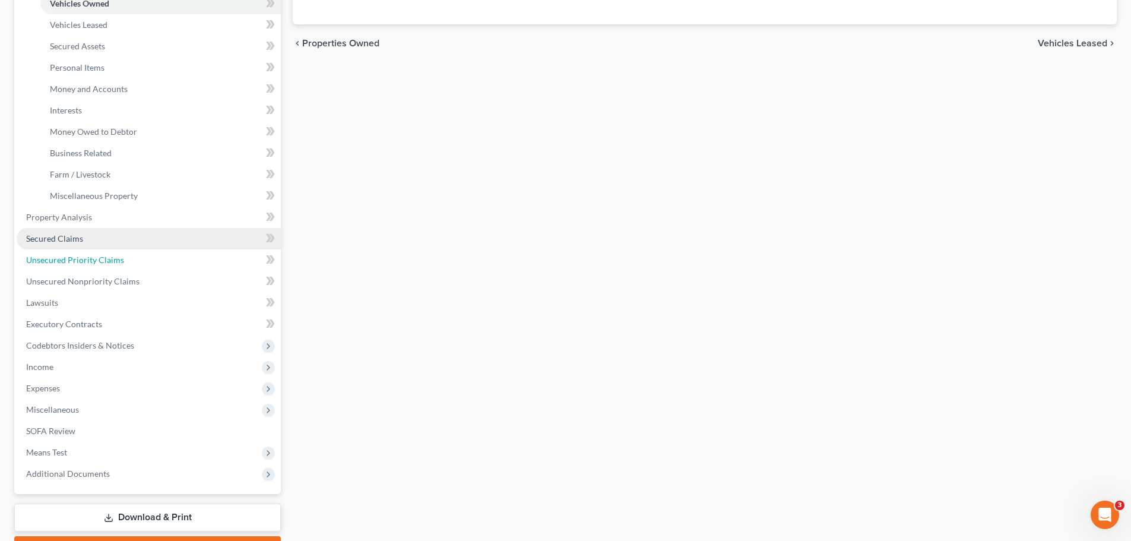
drag, startPoint x: 184, startPoint y: 257, endPoint x: 188, endPoint y: 243, distance: 14.1
click at [184, 257] on link "Unsecured Priority Claims" at bounding box center [149, 259] width 264 height 21
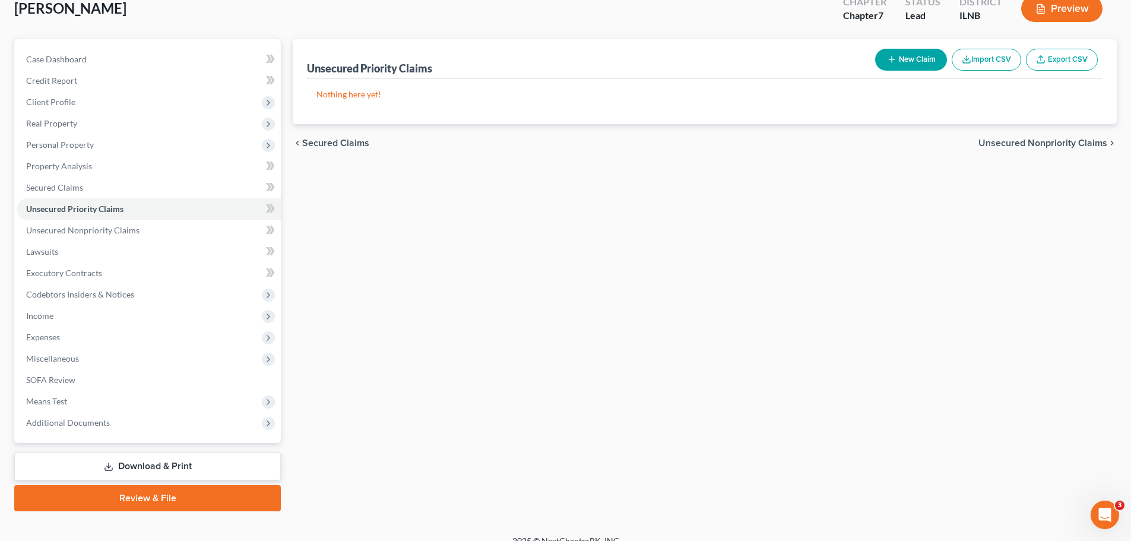
scroll to position [10, 0]
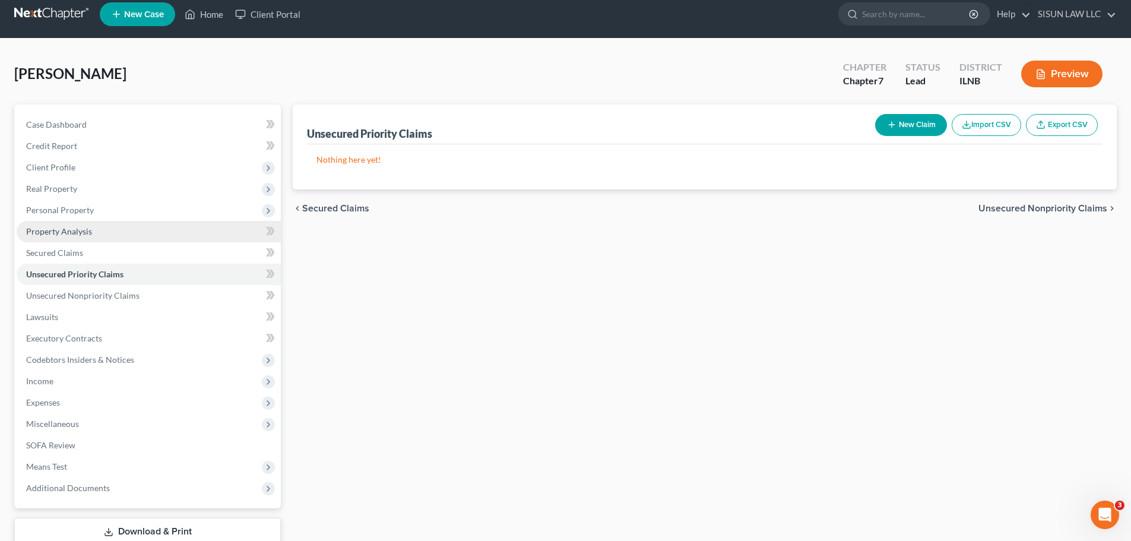
click at [190, 234] on ul "Case Dashboard Payments Invoices Payments Payments Credit Report Client Profile" at bounding box center [149, 306] width 264 height 385
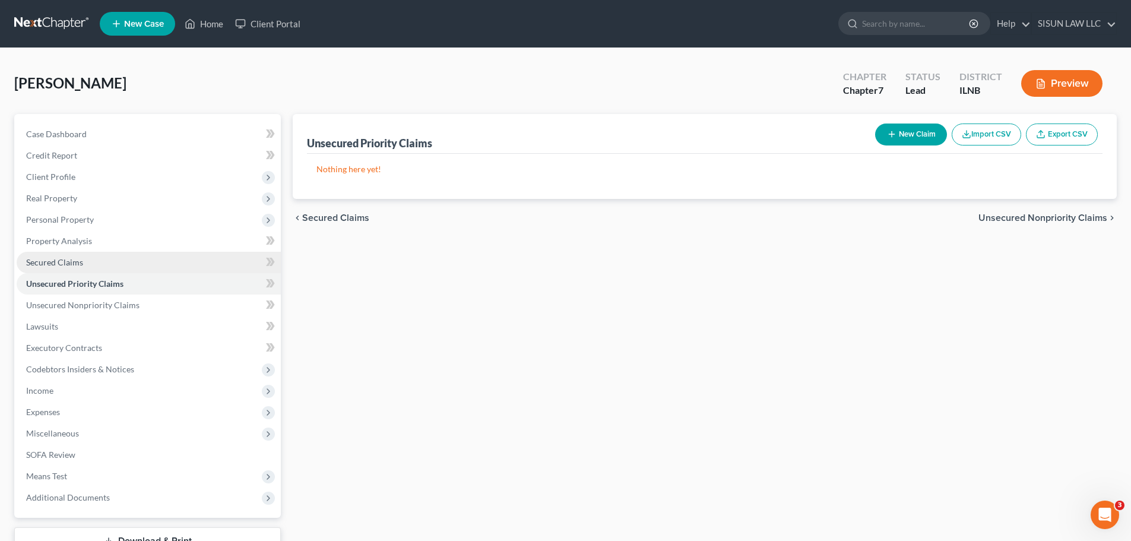
click at [176, 252] on link "Secured Claims" at bounding box center [149, 262] width 264 height 21
click at [153, 274] on link "Unsecured Priority Claims" at bounding box center [149, 283] width 264 height 21
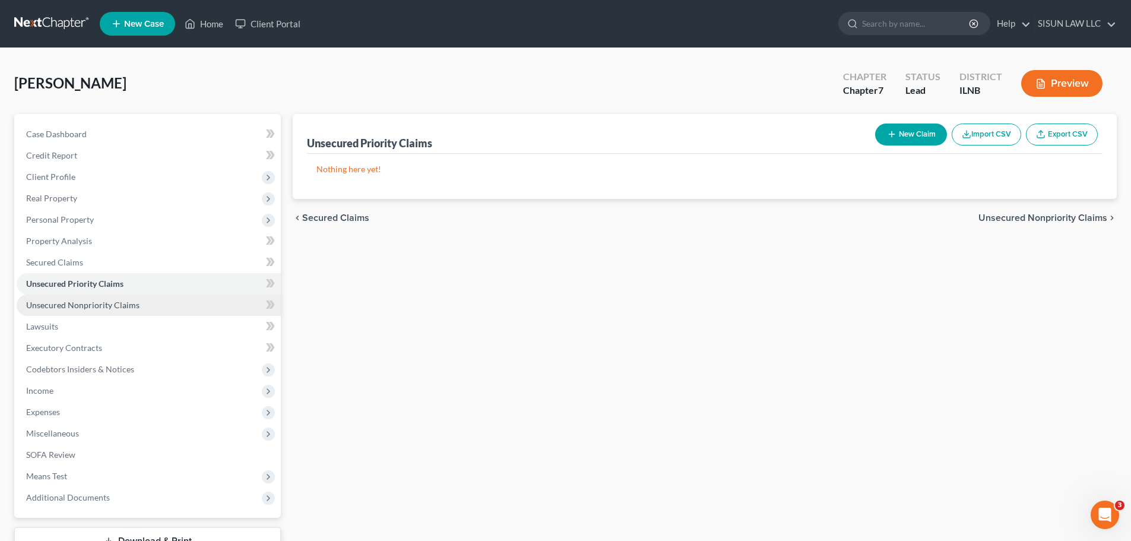
click at [138, 302] on link "Unsecured Nonpriority Claims" at bounding box center [149, 305] width 264 height 21
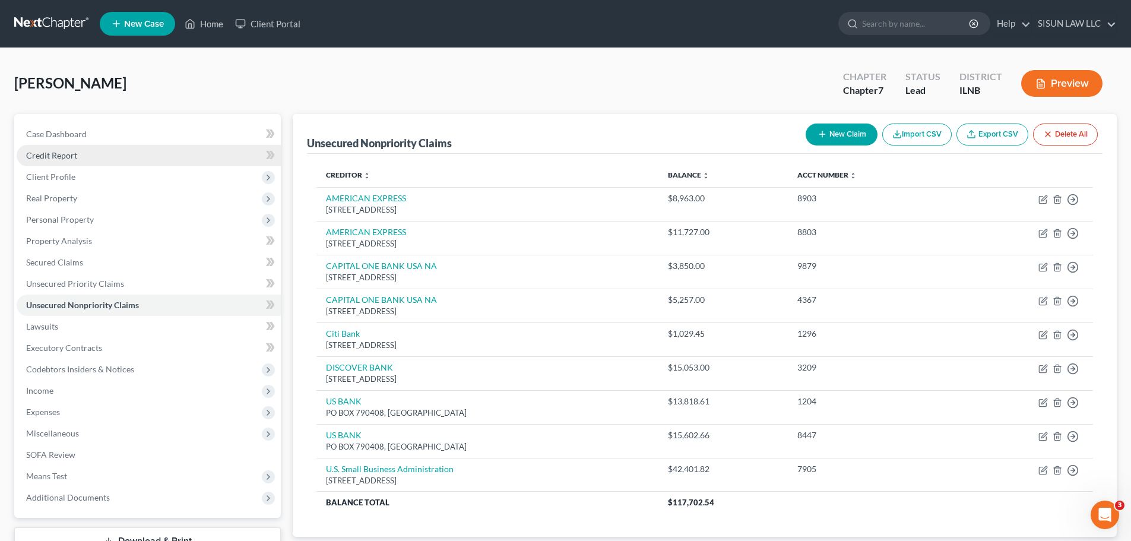
click at [113, 166] on span "Client Profile" at bounding box center [149, 176] width 264 height 21
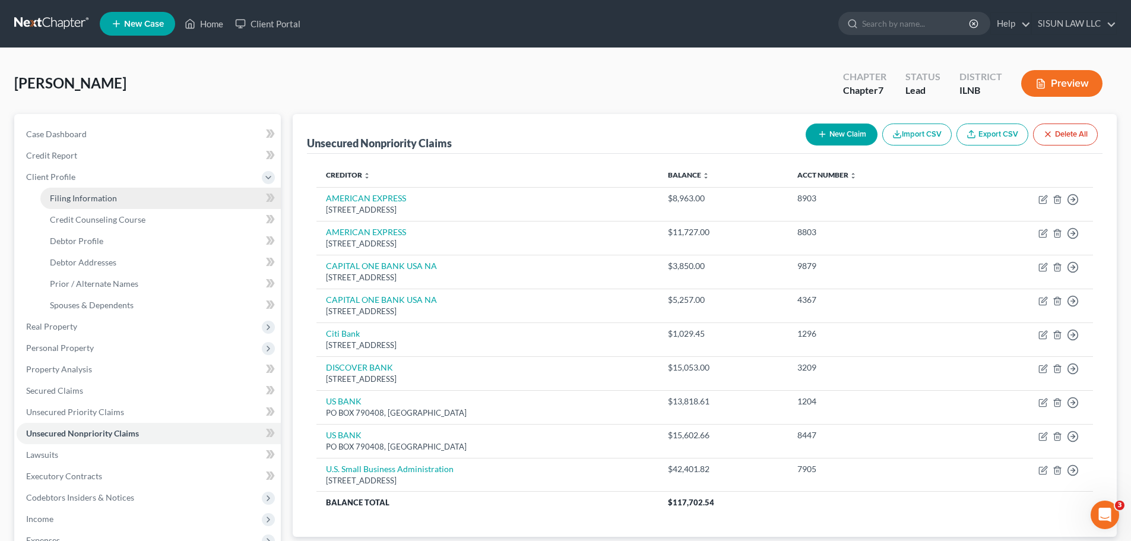
click at [81, 198] on span "Filing Information" at bounding box center [83, 198] width 67 height 10
select select "1"
select select "0"
select select "14"
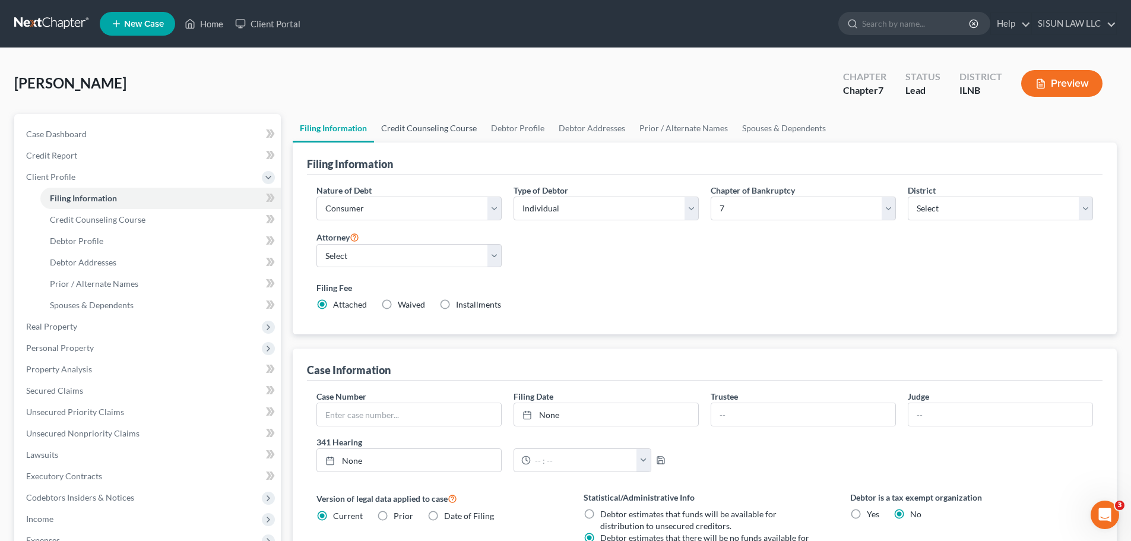
drag, startPoint x: 377, startPoint y: 135, endPoint x: 387, endPoint y: 131, distance: 10.6
click at [377, 135] on link "Credit Counseling Course" at bounding box center [429, 128] width 110 height 29
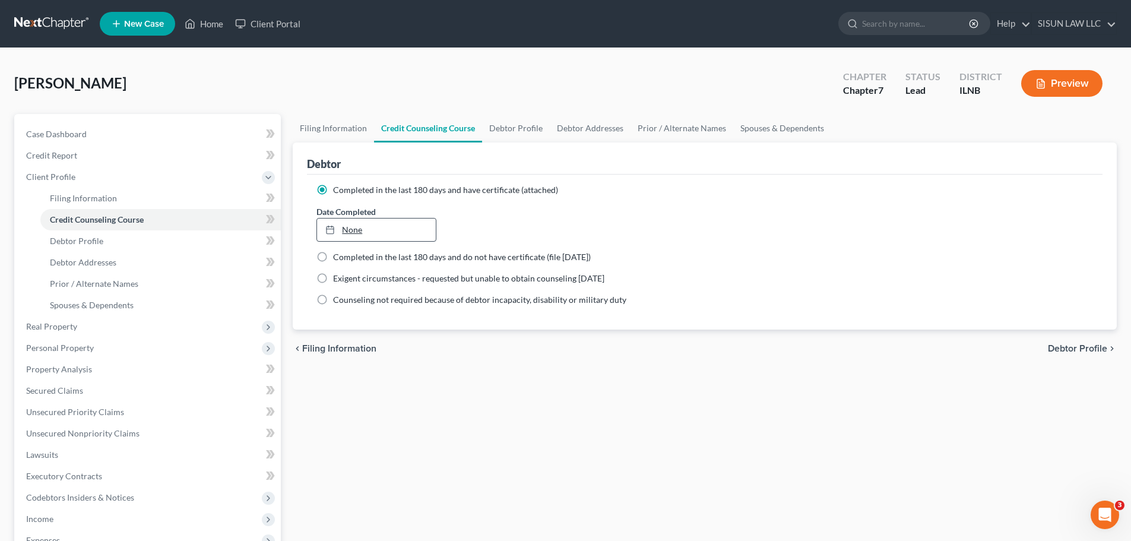
type input "9/15/2025"
click at [385, 229] on link "None" at bounding box center [376, 230] width 118 height 23
click at [504, 134] on link "Debtor Profile" at bounding box center [516, 128] width 68 height 29
select select "1"
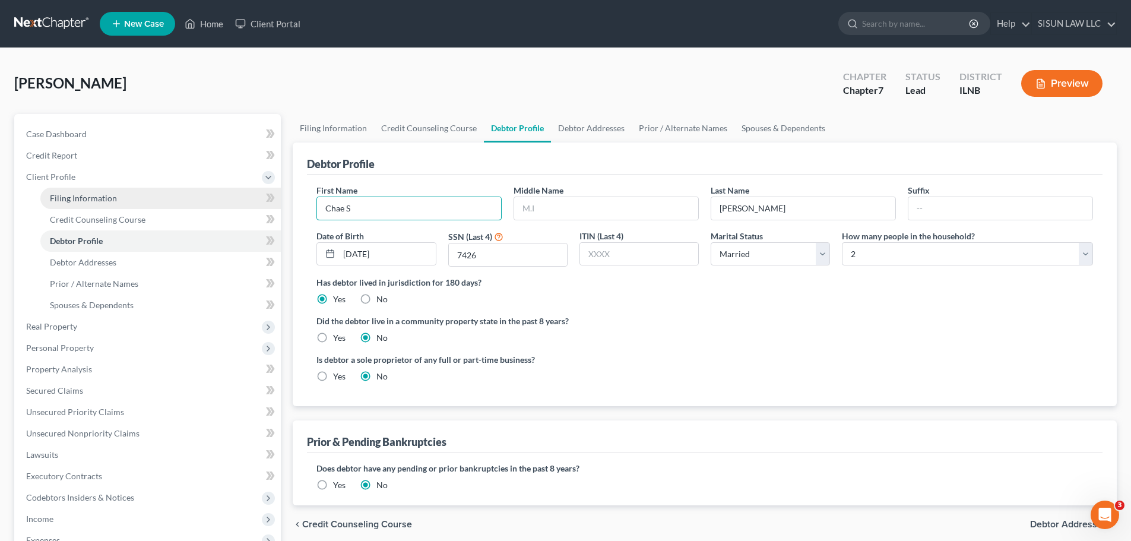
drag, startPoint x: 427, startPoint y: 210, endPoint x: 226, endPoint y: 207, distance: 201.4
click at [248, 201] on div "Petition Navigation Case Dashboard Payments Invoices Payments Payments Credit R…" at bounding box center [565, 414] width 1115 height 600
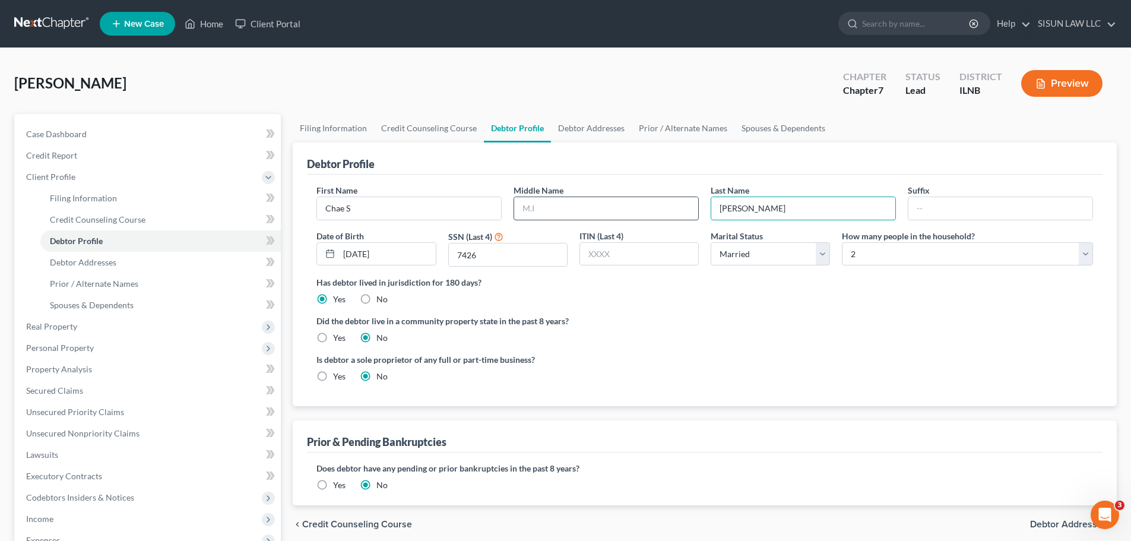
drag, startPoint x: 767, startPoint y: 211, endPoint x: 698, endPoint y: 208, distance: 68.9
click at [698, 208] on div "First Name Chae S Middle Name Last Name Rittmeyer Suffix Date of Birth 07/19/19…" at bounding box center [705, 230] width 789 height 92
drag, startPoint x: 480, startPoint y: 254, endPoint x: 369, endPoint y: 258, distance: 111.1
click at [388, 252] on div "First Name Chae S Middle Name Last Name Rittmeyer Suffix Date of Birth 07/19/19…" at bounding box center [705, 230] width 789 height 92
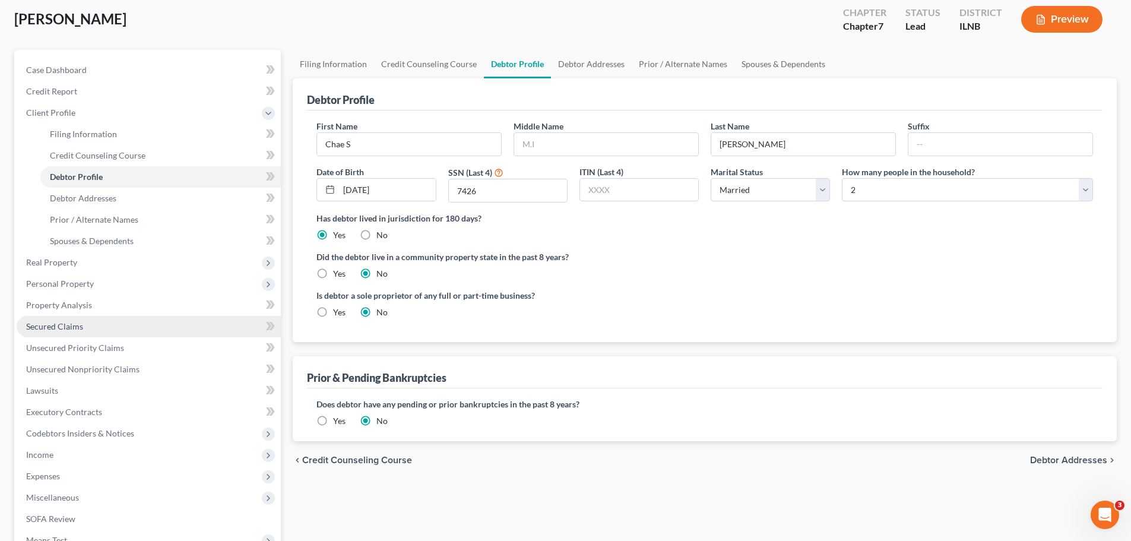
scroll to position [178, 0]
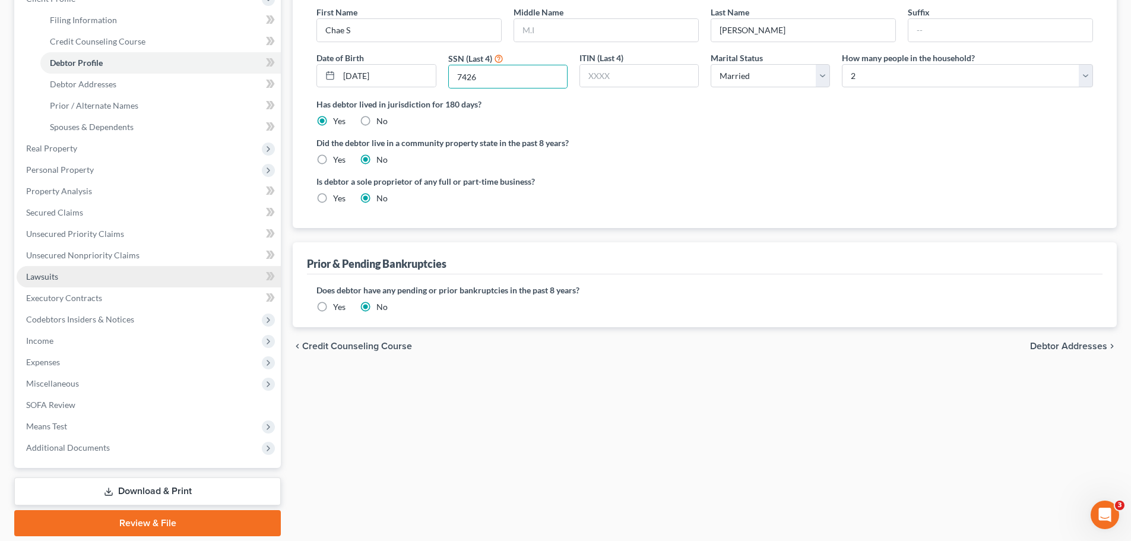
click at [127, 274] on link "Lawsuits" at bounding box center [149, 276] width 264 height 21
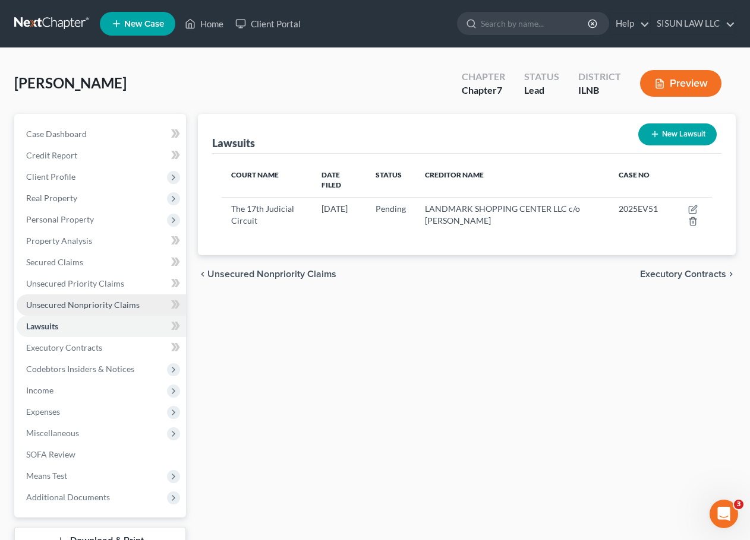
click at [113, 305] on span "Unsecured Nonpriority Claims" at bounding box center [82, 305] width 113 height 10
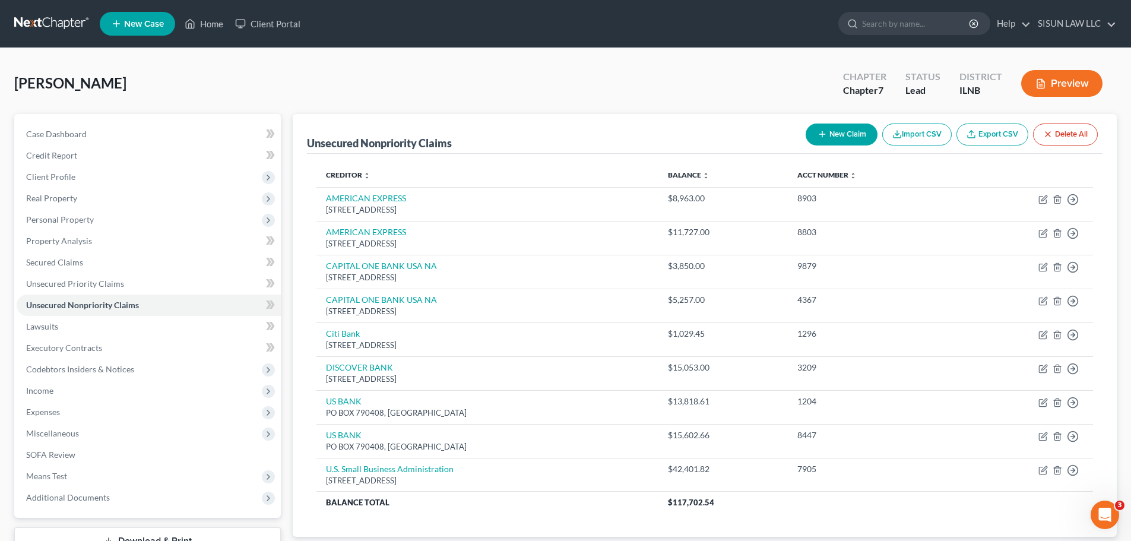
click at [749, 139] on button "New Claim" at bounding box center [842, 135] width 72 height 22
select select "0"
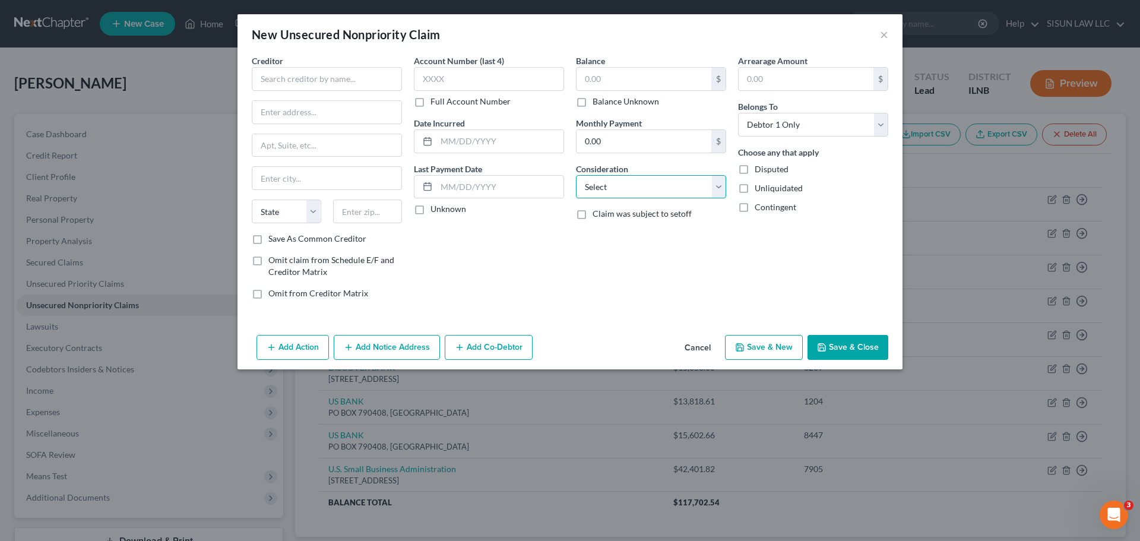
click at [643, 187] on select "Select Cable / Satellite Services Collection Agency Credit Card Debt Debt Couns…" at bounding box center [651, 187] width 150 height 24
select select "14"
click at [576, 175] on select "Select Cable / Satellite Services Collection Agency Credit Card Debt Debt Couns…" at bounding box center [651, 187] width 150 height 24
click at [609, 229] on input "text" at bounding box center [651, 232] width 149 height 23
type input "d"
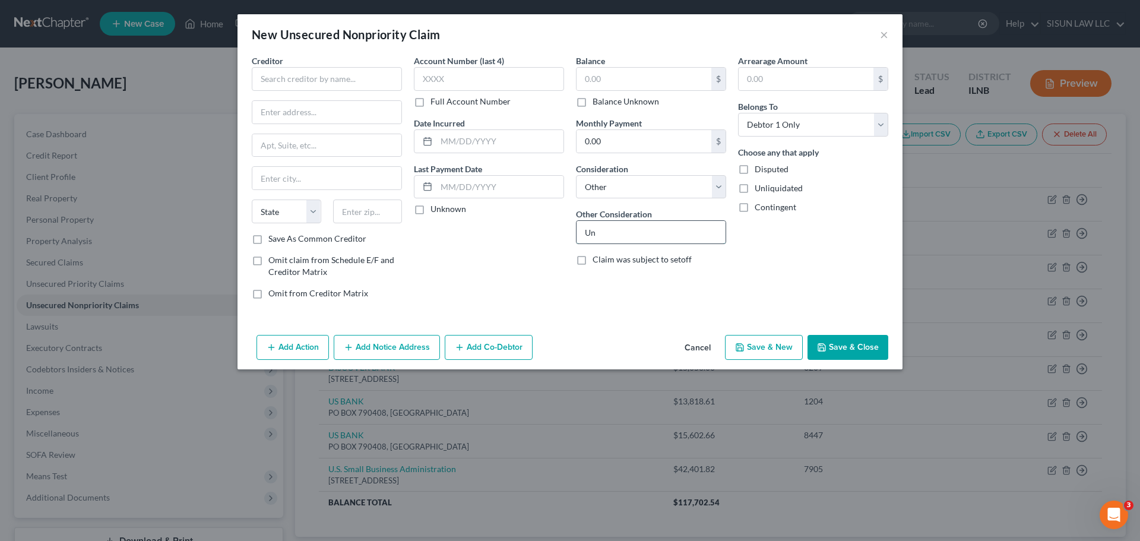
type input "U"
type input "Unpaid rent Business"
click at [303, 72] on input "text" at bounding box center [327, 79] width 150 height 24
type input "LANDMARK"
click at [580, 75] on input "text" at bounding box center [644, 79] width 135 height 23
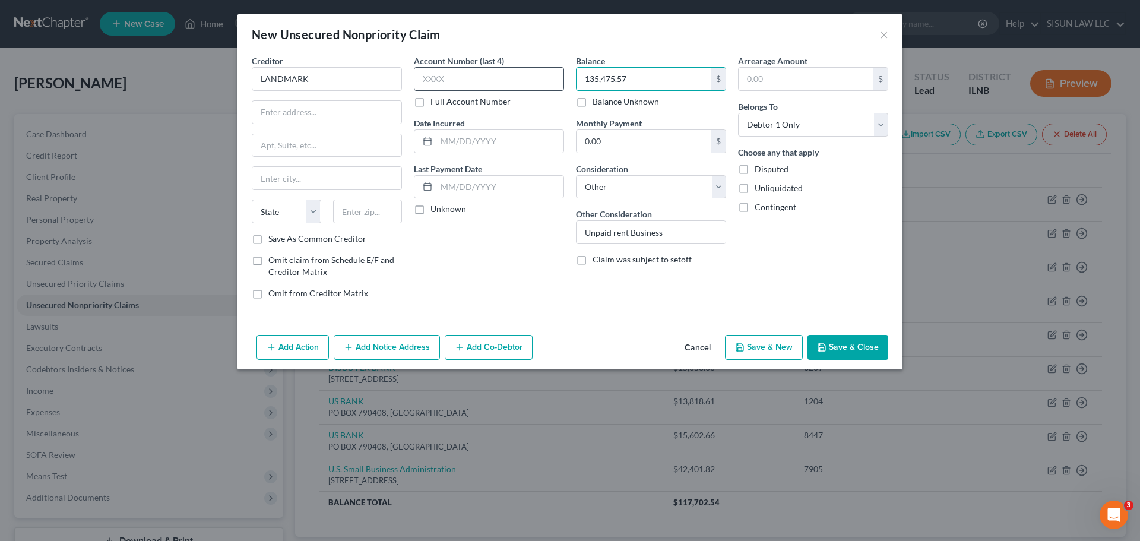
type input "135,475.57"
click at [507, 88] on input "text" at bounding box center [489, 79] width 150 height 24
drag, startPoint x: 507, startPoint y: 88, endPoint x: 548, endPoint y: 138, distance: 64.9
click at [526, 100] on div "Account Number (last 4) Full Account Number" at bounding box center [489, 81] width 150 height 53
click at [470, 80] on input "text" at bounding box center [489, 79] width 150 height 24
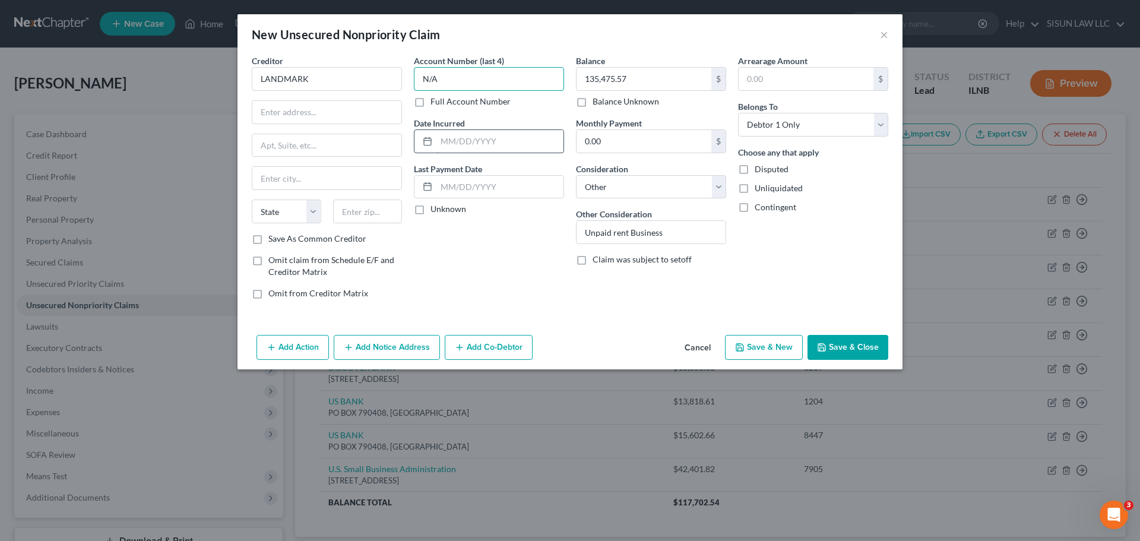
type input "N/A"
click at [480, 141] on input "text" at bounding box center [500, 141] width 127 height 23
click at [643, 146] on input "0.00" at bounding box center [644, 141] width 135 height 23
click at [749, 340] on button "Save & Close" at bounding box center [848, 347] width 81 height 25
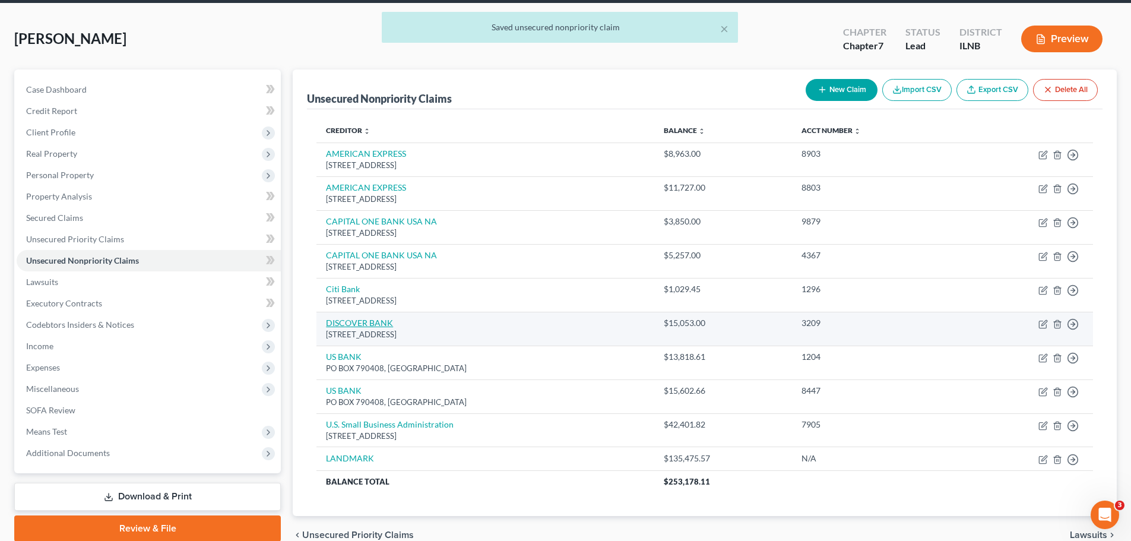
scroll to position [103, 0]
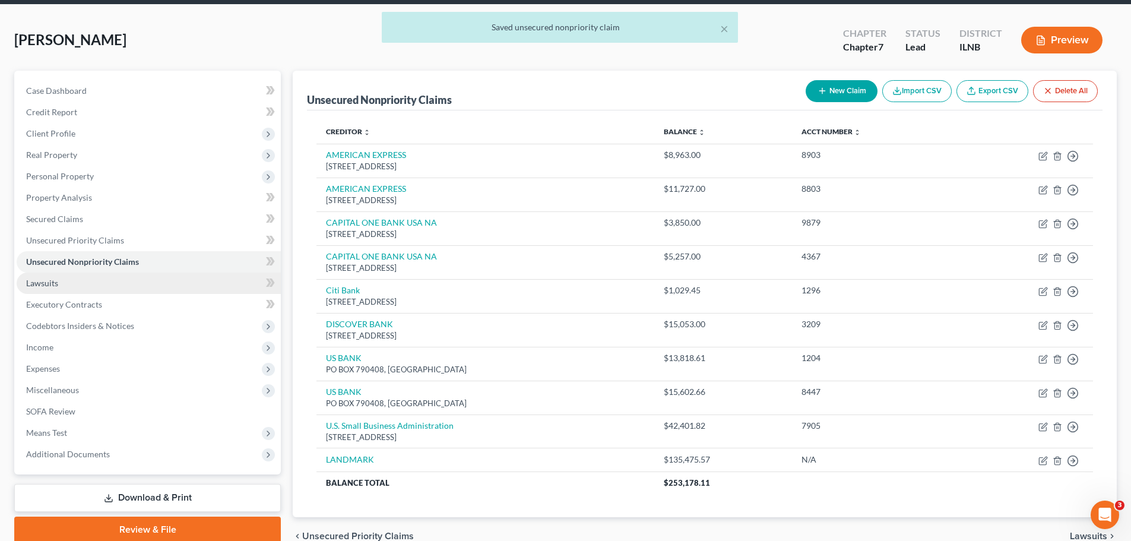
click at [119, 286] on link "Lawsuits" at bounding box center [149, 283] width 264 height 21
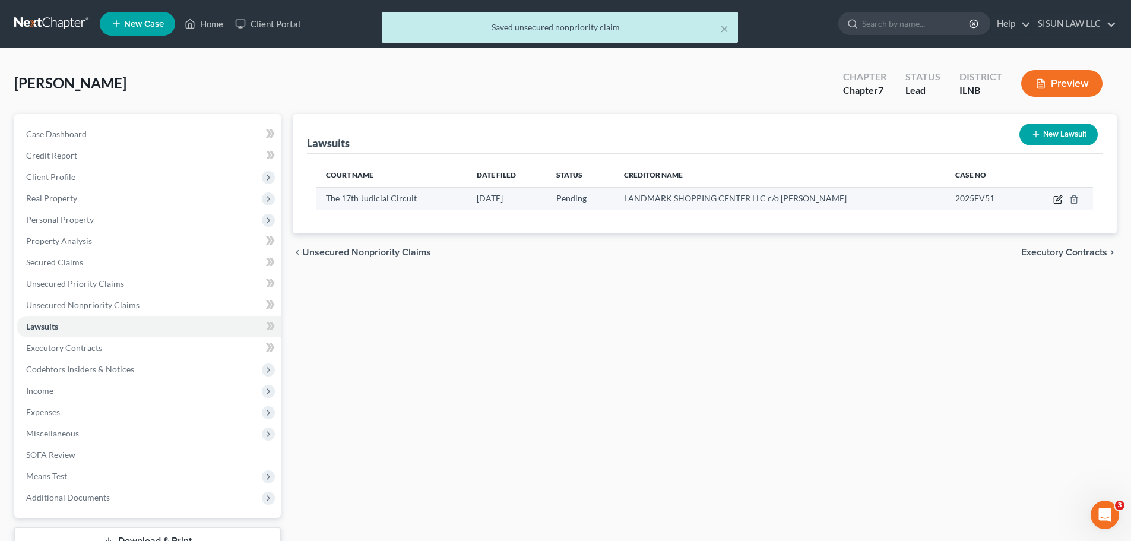
click at [749, 198] on icon "button" at bounding box center [1059, 200] width 10 height 10
select select "14"
select select "0"
select select "4"
select select "14"
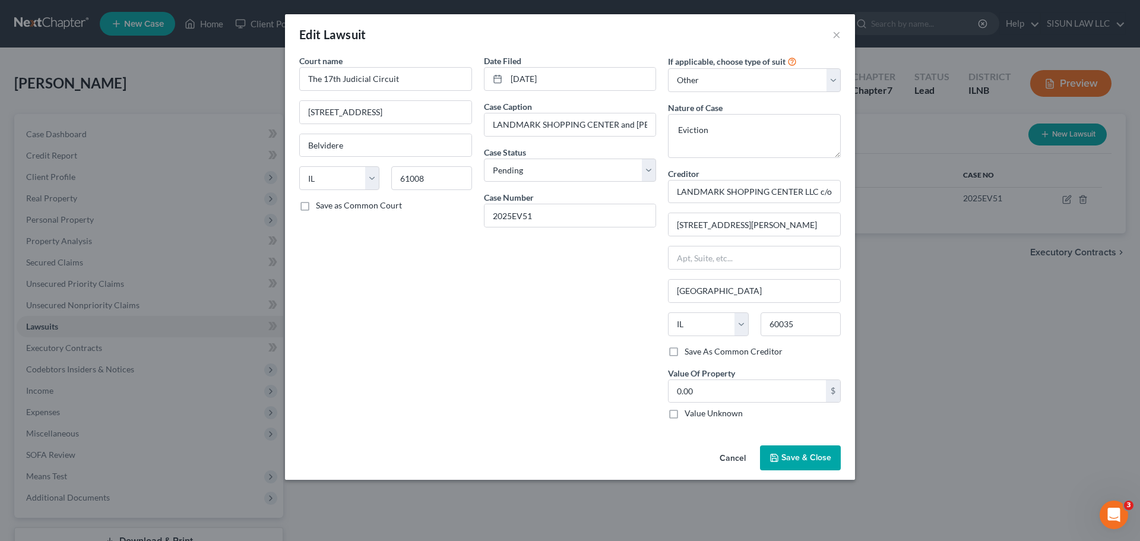
click at [726, 352] on label "Save As Common Creditor" at bounding box center [734, 352] width 98 height 12
click at [697, 352] on input "Save As Common Creditor" at bounding box center [694, 350] width 8 height 8
checkbox input "true"
drag, startPoint x: 675, startPoint y: 194, endPoint x: 855, endPoint y: 207, distance: 180.5
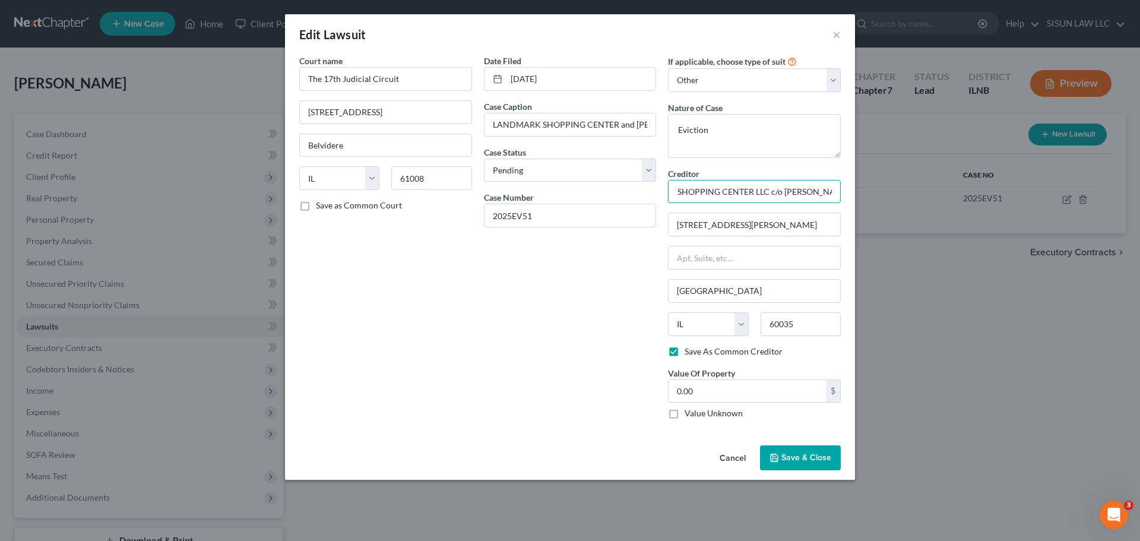
click at [749, 190] on div "Edit Lawsuit × Court name * The 17th Judicial Circuit 601 N Main St Belvidere S…" at bounding box center [570, 270] width 1140 height 541
click at [749, 460] on span "Save & Close" at bounding box center [807, 458] width 50 height 10
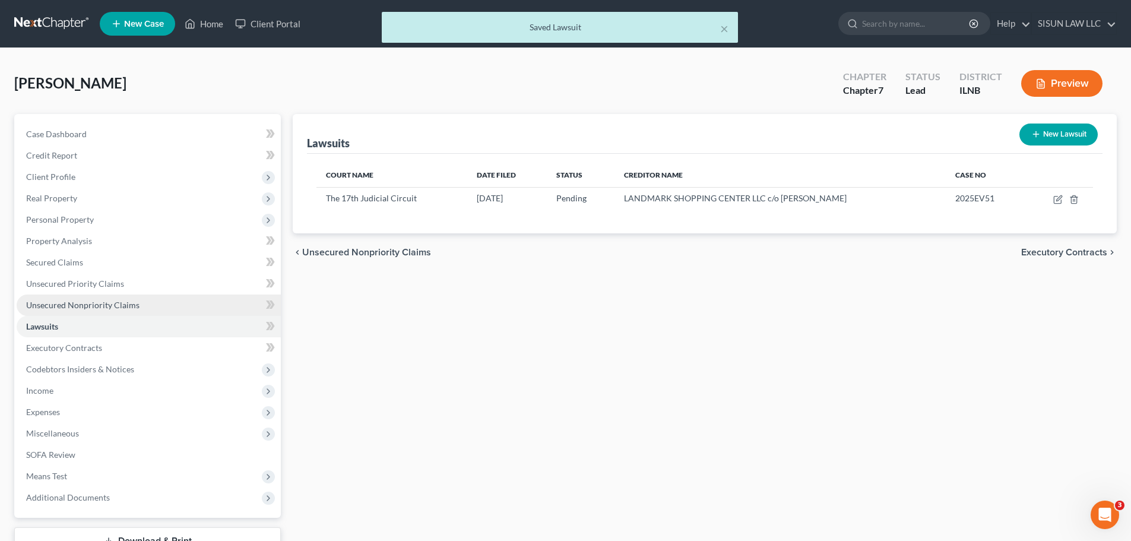
click at [187, 300] on link "Unsecured Nonpriority Claims" at bounding box center [149, 305] width 264 height 21
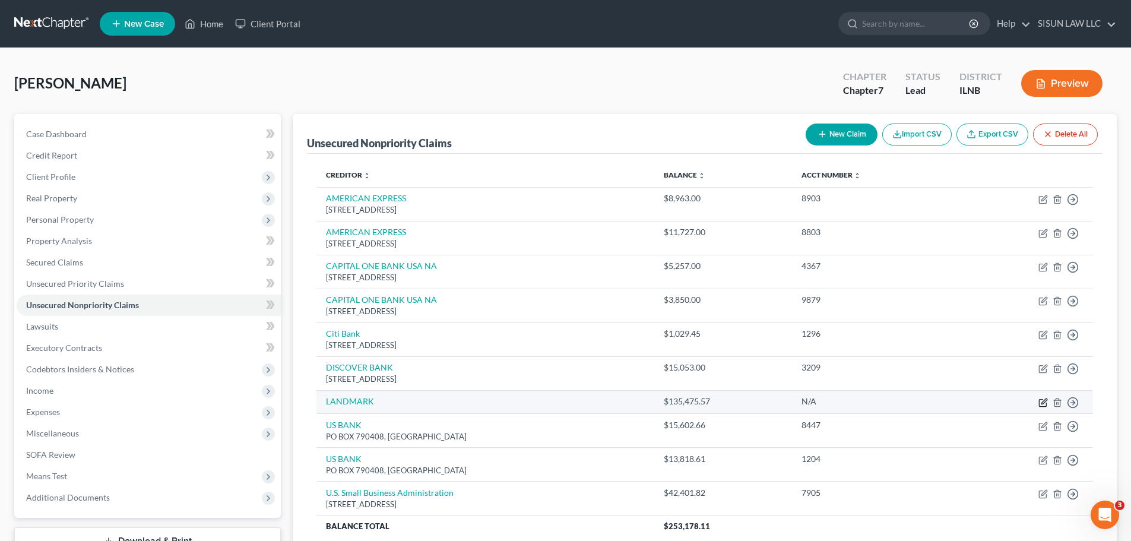
click at [749, 401] on icon "button" at bounding box center [1042, 402] width 7 height 7
select select "14"
select select "0"
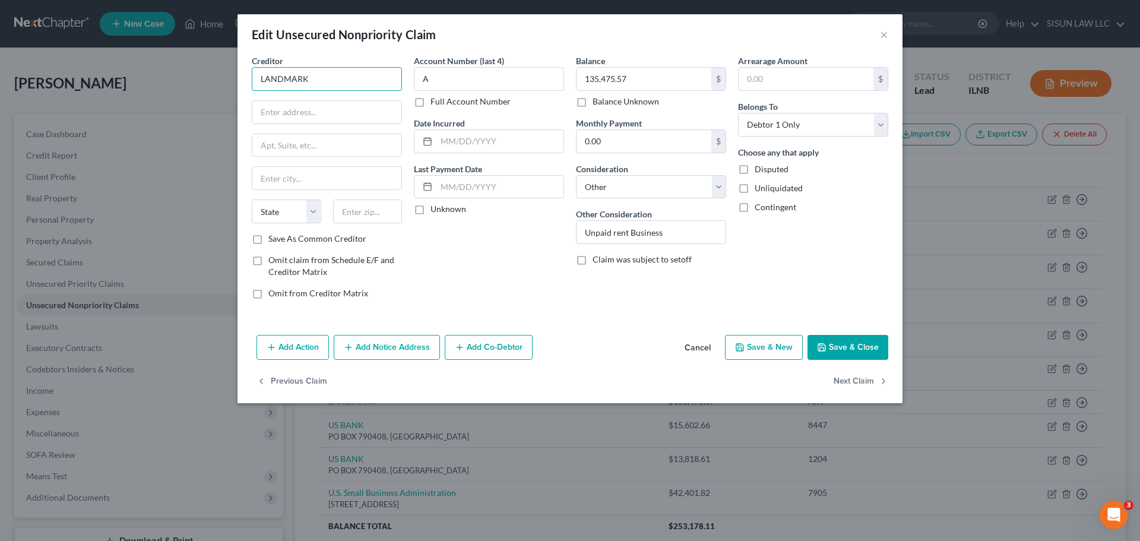
click at [348, 78] on input "LANDMARK" at bounding box center [327, 79] width 150 height 24
drag, startPoint x: 348, startPoint y: 78, endPoint x: 201, endPoint y: 84, distance: 146.8
click at [190, 80] on div "Edit Unsecured Nonpriority Claim × Creditor * LANDMARK State AL AK AR AZ CA CO …" at bounding box center [570, 270] width 1140 height 541
paste input "SHOPPING CENTER LLC c/o VIREN PATEL"
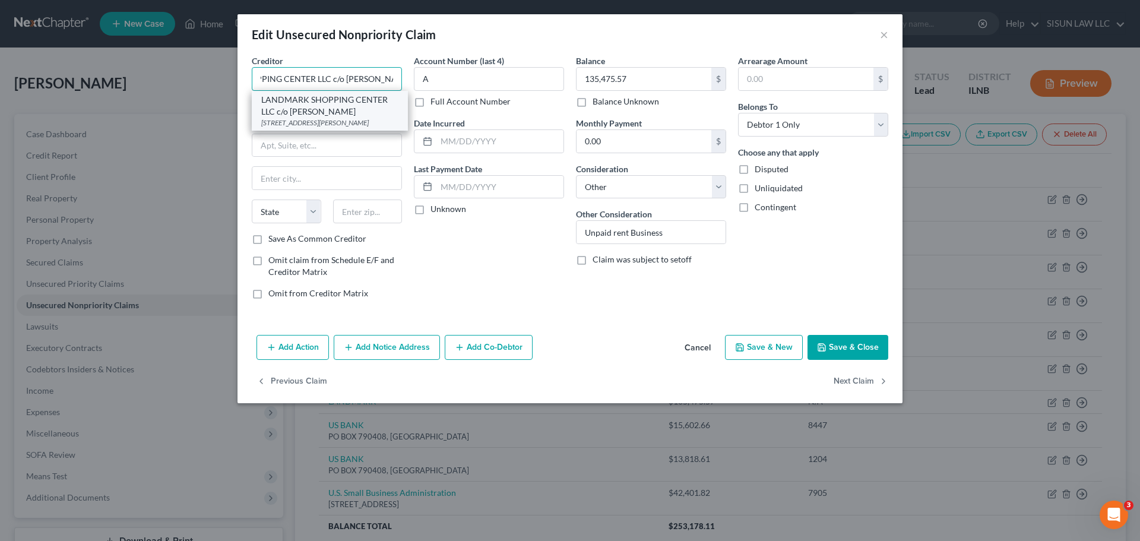
type input "LANDMARK SHOPPING CENTER LLC c/o VIREN PATEL"
click at [330, 109] on div "LANDMARK SHOPPING CENTER LLC c/o VIREN PATEL" at bounding box center [329, 106] width 137 height 24
type input "1111 Hilary Ln"
type input "Highland Park"
select select "14"
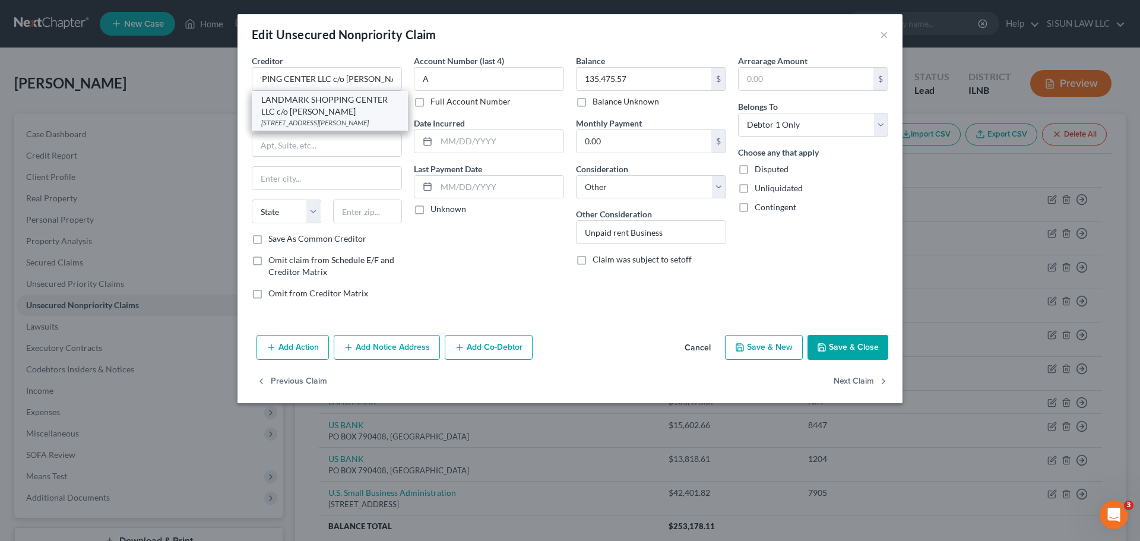
type input "60035"
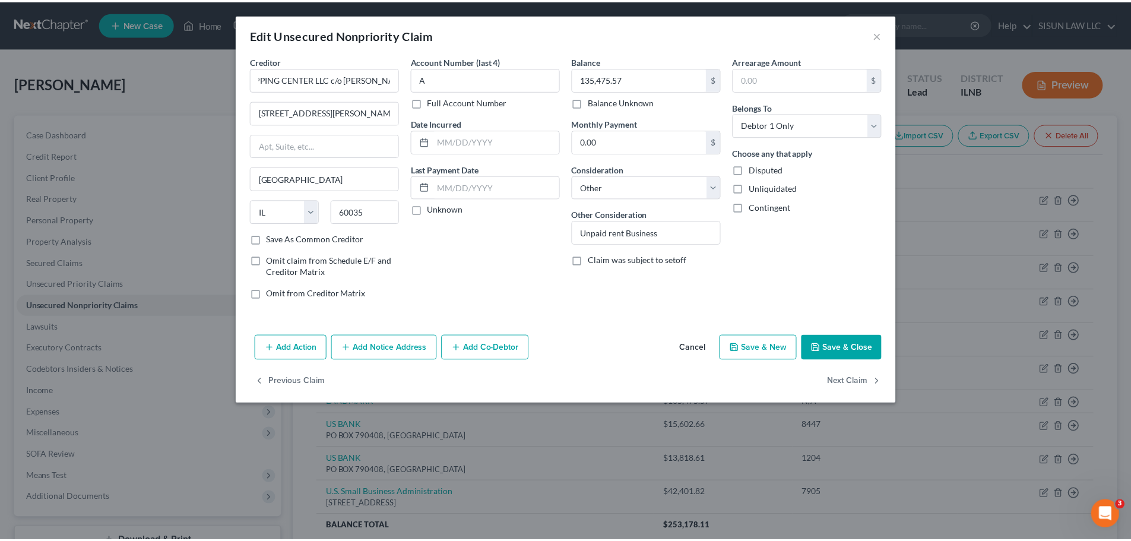
scroll to position [0, 0]
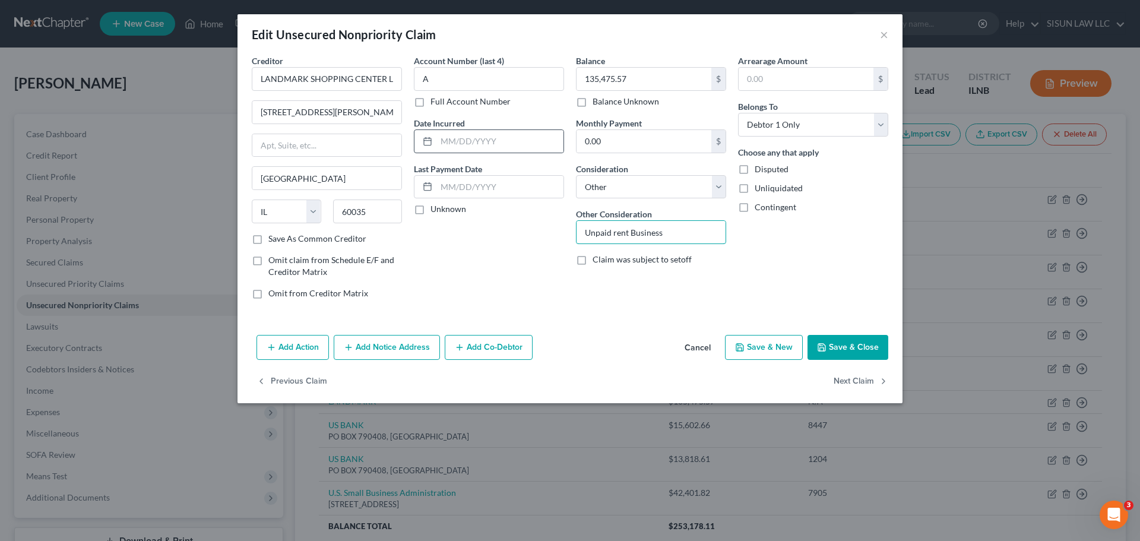
drag, startPoint x: 701, startPoint y: 231, endPoint x: 434, endPoint y: 134, distance: 284.2
click at [473, 226] on div "Creditor * LANDMARK SHOPPING CENTER LLC c/o VIREN PATEL 1111 Hilary Ln Highland…" at bounding box center [570, 182] width 649 height 254
click at [676, 230] on input "Unpaid rent Business" at bounding box center [651, 232] width 149 height 23
paste input "Commercial Rent"
type input "Unpaid Commercial Rent"
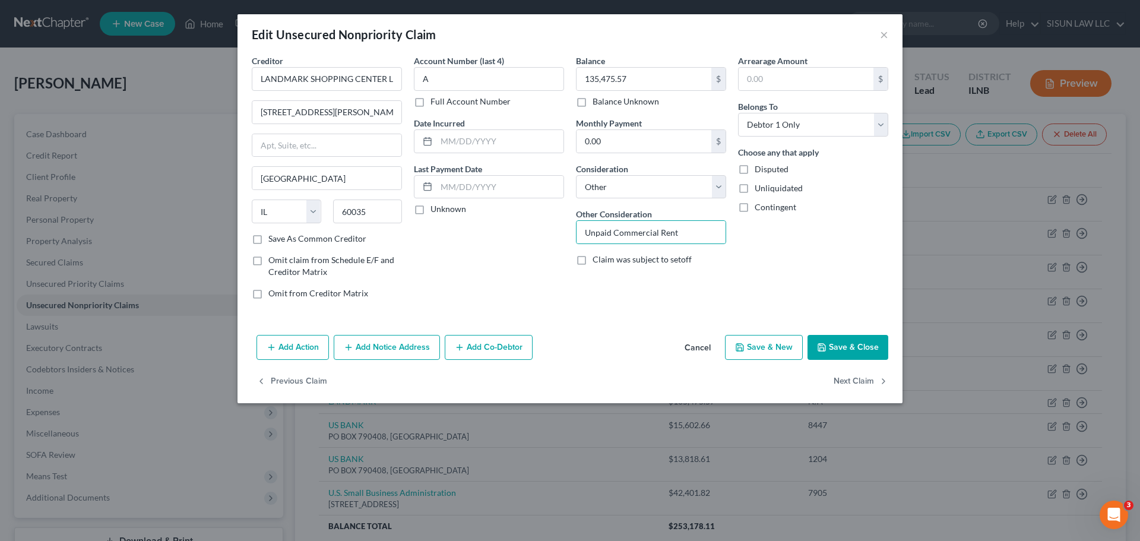
click at [716, 281] on div "Balance 135,475.57 $ Balance Unknown Balance Undetermined 135,475.57 $ Balance …" at bounding box center [651, 182] width 162 height 254
click at [749, 342] on button "Save & Close" at bounding box center [848, 347] width 81 height 25
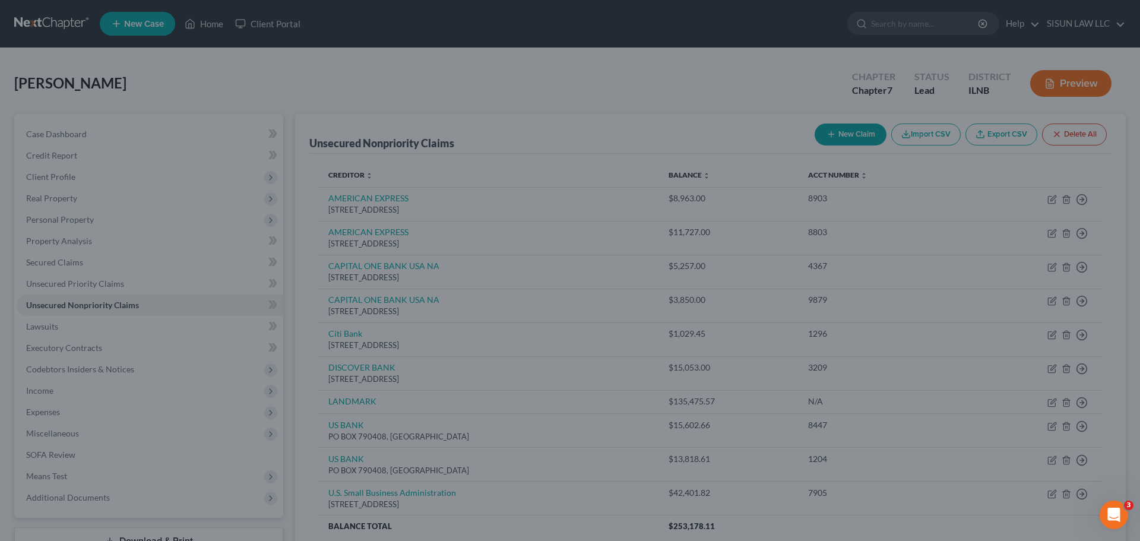
type input "0"
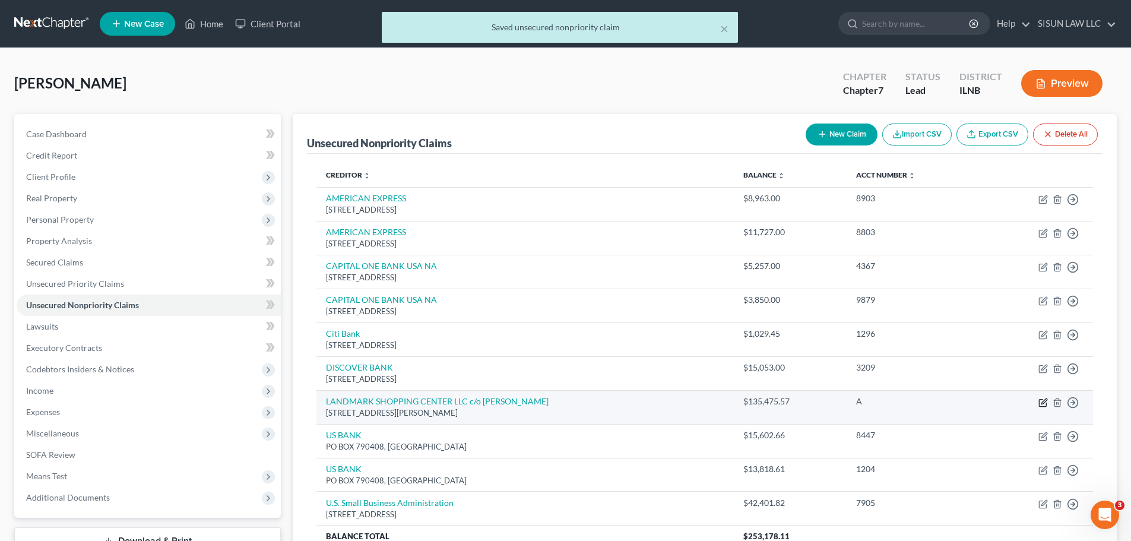
click at [749, 401] on icon "button" at bounding box center [1044, 403] width 10 height 10
select select "14"
select select "0"
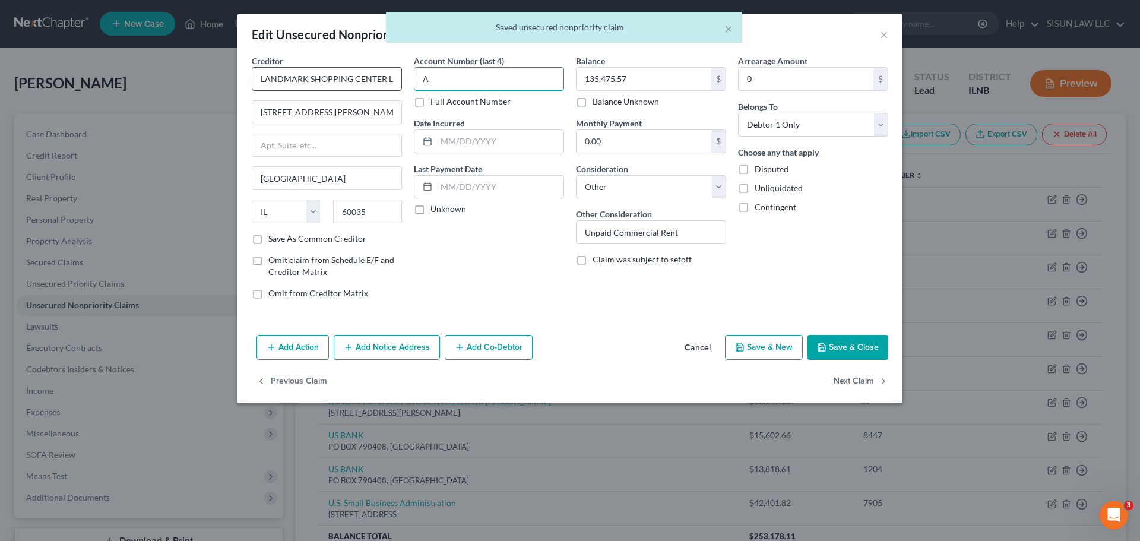
drag, startPoint x: 382, startPoint y: 80, endPoint x: 365, endPoint y: 78, distance: 17.9
click at [367, 78] on div "Creditor * LANDMARK SHOPPING CENTER LLC c/o VIREN PATEL 1111 Hilary Ln Highland…" at bounding box center [570, 182] width 649 height 254
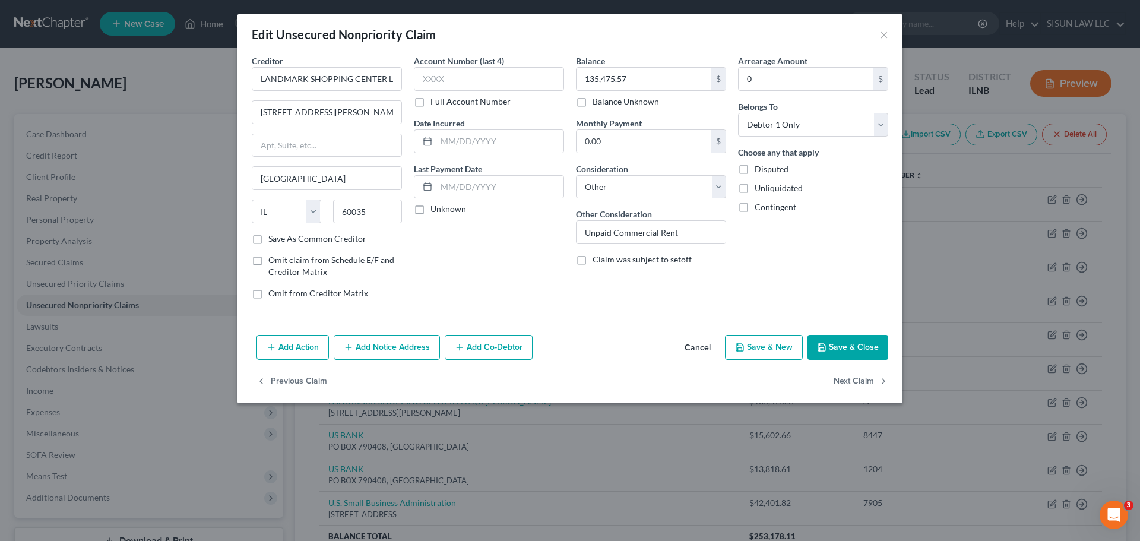
click at [749, 347] on button "Save & Close" at bounding box center [848, 347] width 81 height 25
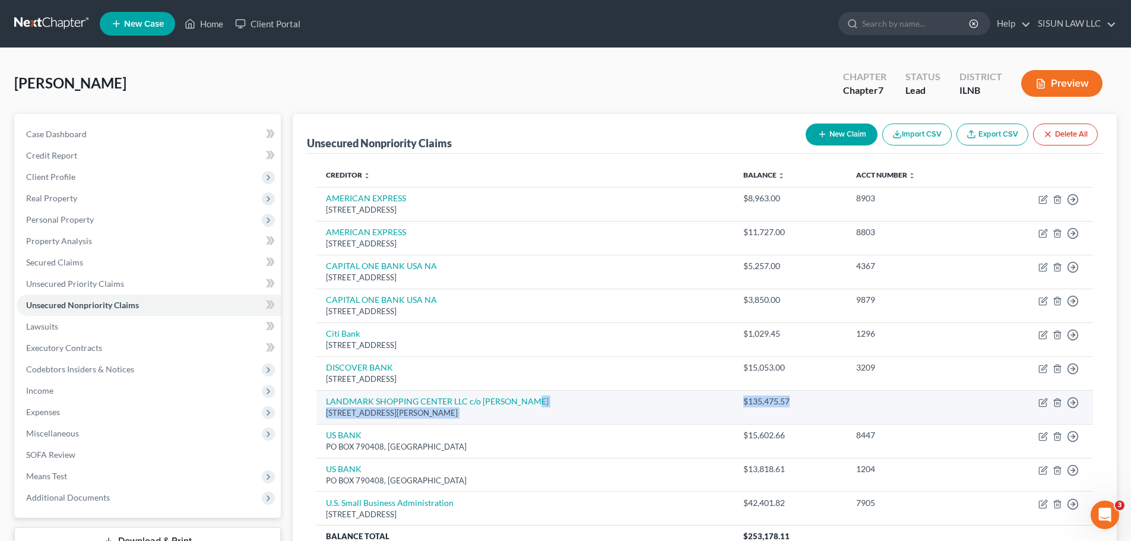
drag, startPoint x: 779, startPoint y: 404, endPoint x: 711, endPoint y: 404, distance: 68.3
click at [711, 404] on tr "LANDMARK SHOPPING CENTER LLC c/o VIREN PATEL 1111 Hilary Ln, Highland Park, IL …" at bounding box center [705, 407] width 777 height 34
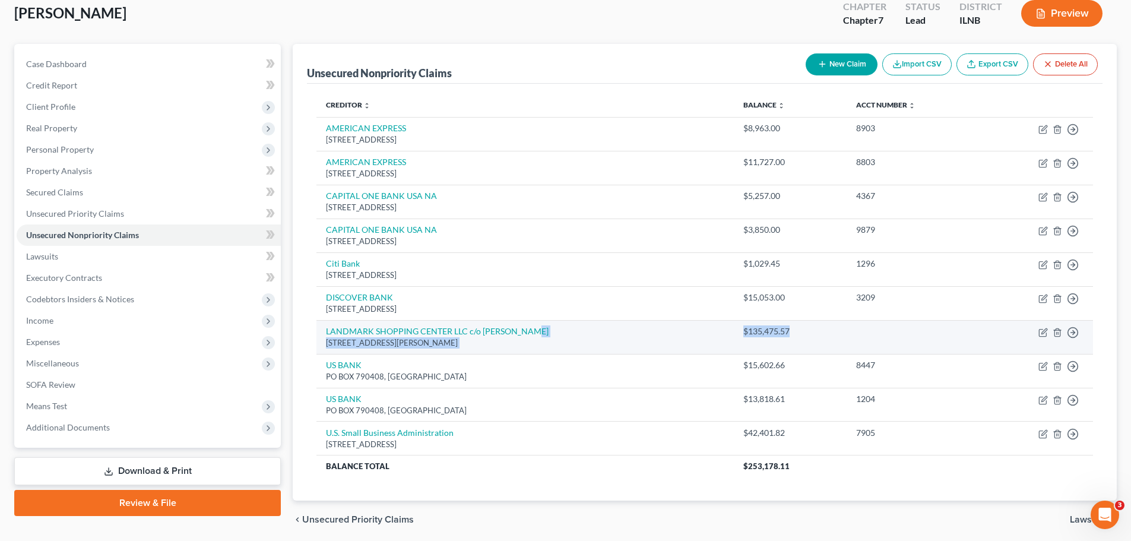
scroll to position [113, 0]
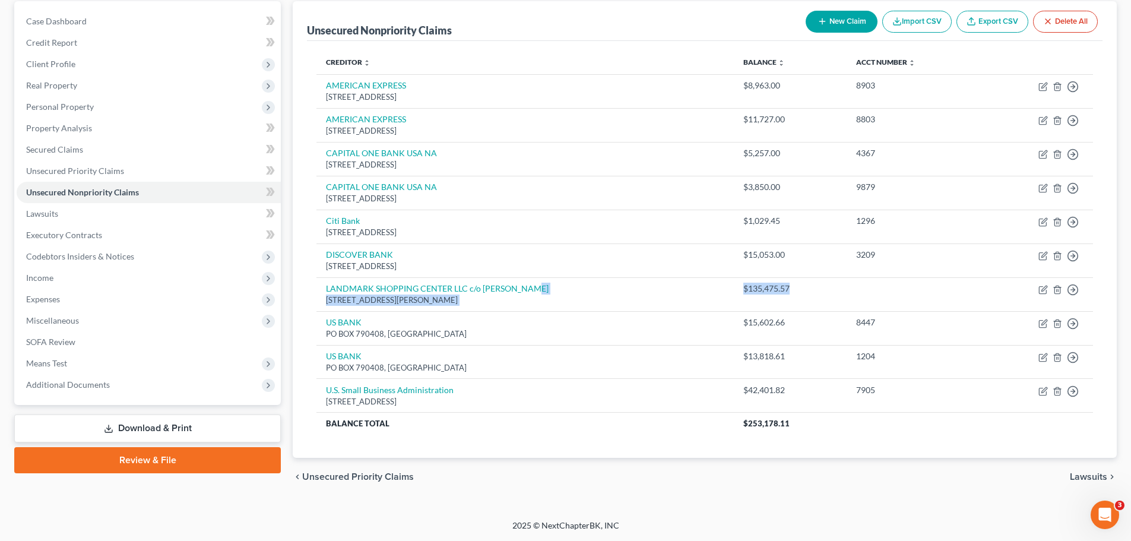
click at [170, 426] on link "Download & Print" at bounding box center [147, 429] width 267 height 28
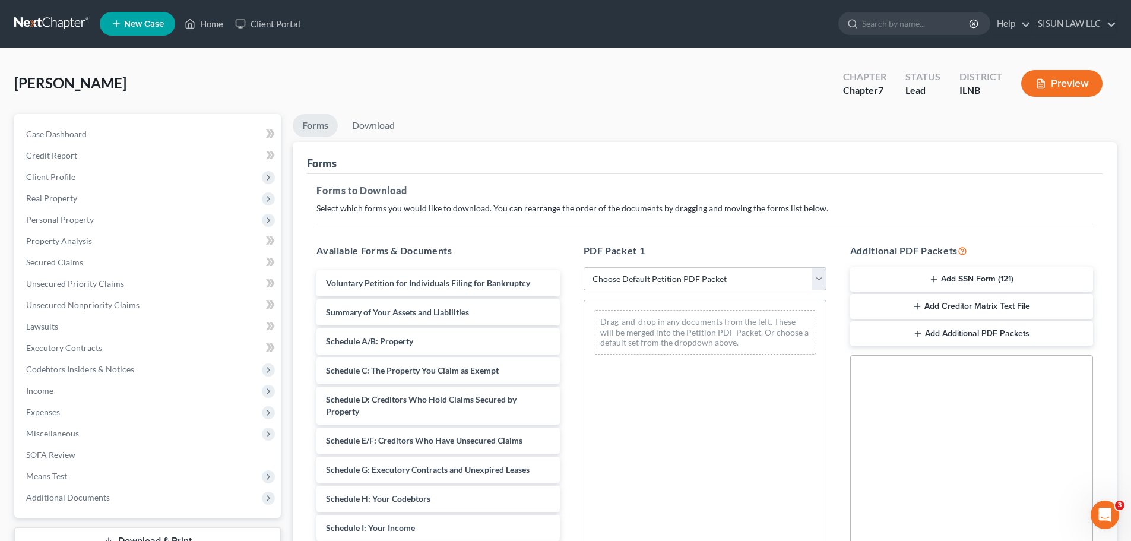
click at [626, 287] on select "Choose Default Petition PDF Packet Complete Bankruptcy Petition (all forms and …" at bounding box center [705, 279] width 243 height 24
select select "0"
click at [584, 267] on select "Choose Default Petition PDF Packet Complete Bankruptcy Petition (all forms and …" at bounding box center [705, 279] width 243 height 24
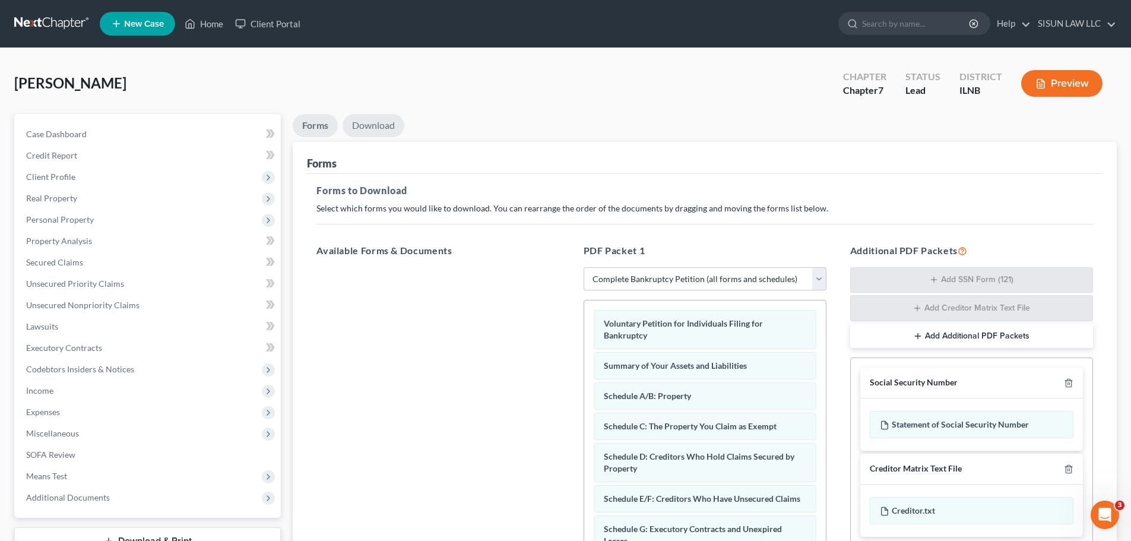
click at [380, 128] on link "Download" at bounding box center [374, 125] width 62 height 23
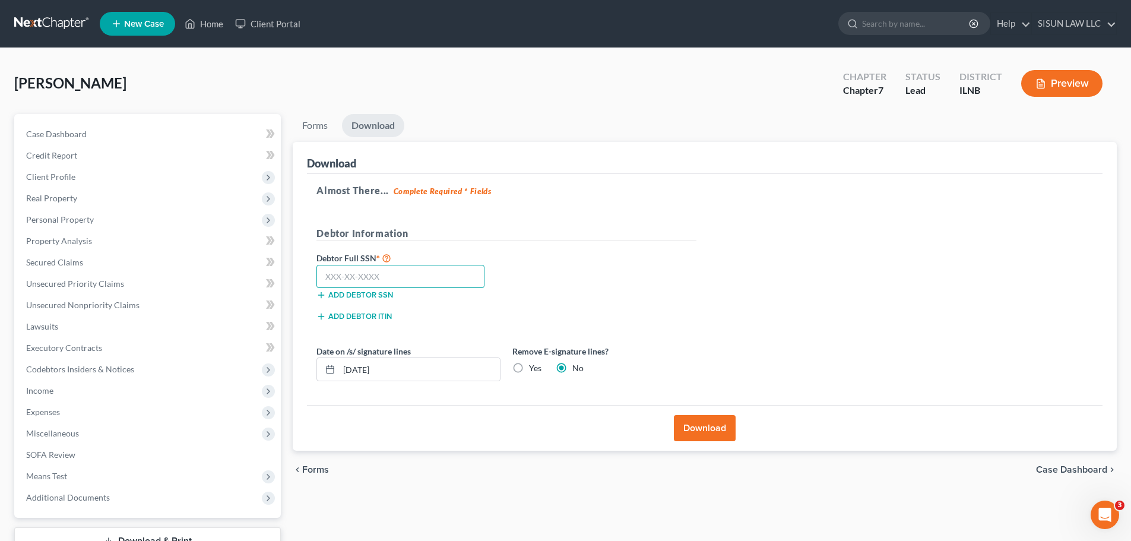
click at [388, 278] on input "text" at bounding box center [401, 277] width 168 height 24
click at [413, 281] on input "text" at bounding box center [401, 277] width 168 height 24
type input "327-66-7426"
click at [529, 371] on div "Yes" at bounding box center [527, 368] width 29 height 12
click at [529, 369] on label "Yes" at bounding box center [535, 368] width 12 height 12
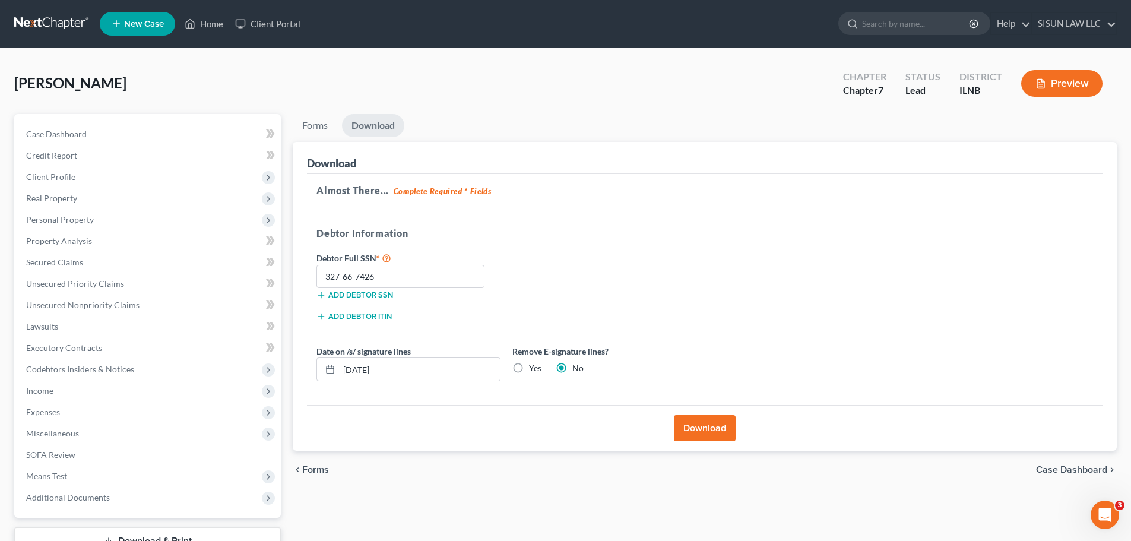
click at [534, 369] on input "Yes" at bounding box center [538, 366] width 8 height 8
radio input "true"
radio input "false"
drag, startPoint x: 365, startPoint y: 373, endPoint x: 437, endPoint y: 350, distance: 75.5
click at [365, 373] on input "09/15/2025" at bounding box center [419, 369] width 161 height 23
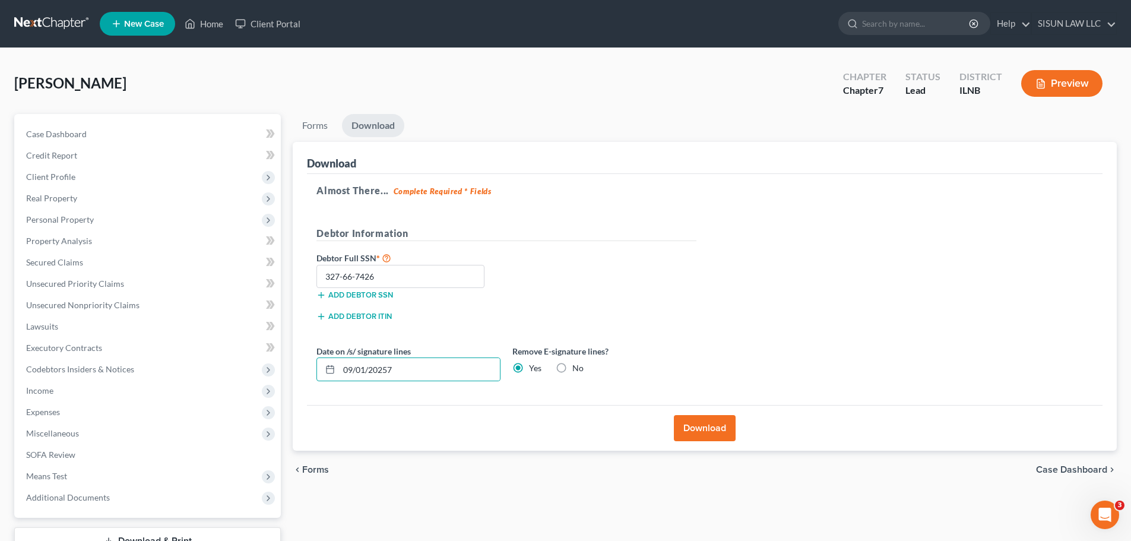
click at [749, 361] on div "Almost There... Complete Required * Fields Debtor Information Debtor Full SSN *…" at bounding box center [705, 290] width 796 height 232
click at [365, 371] on input "09/01/20257" at bounding box center [419, 369] width 161 height 23
click at [430, 368] on input "09/17/20257" at bounding box center [419, 369] width 161 height 23
type input "09/17/2025"
click at [526, 436] on div "Download" at bounding box center [705, 428] width 796 height 46
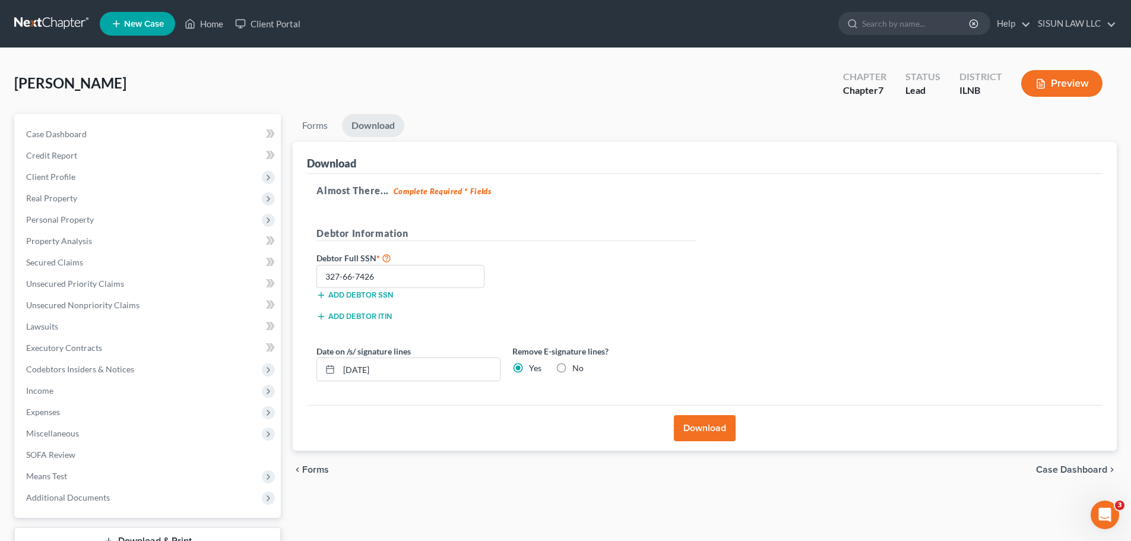
click at [710, 432] on button "Download" at bounding box center [705, 428] width 62 height 26
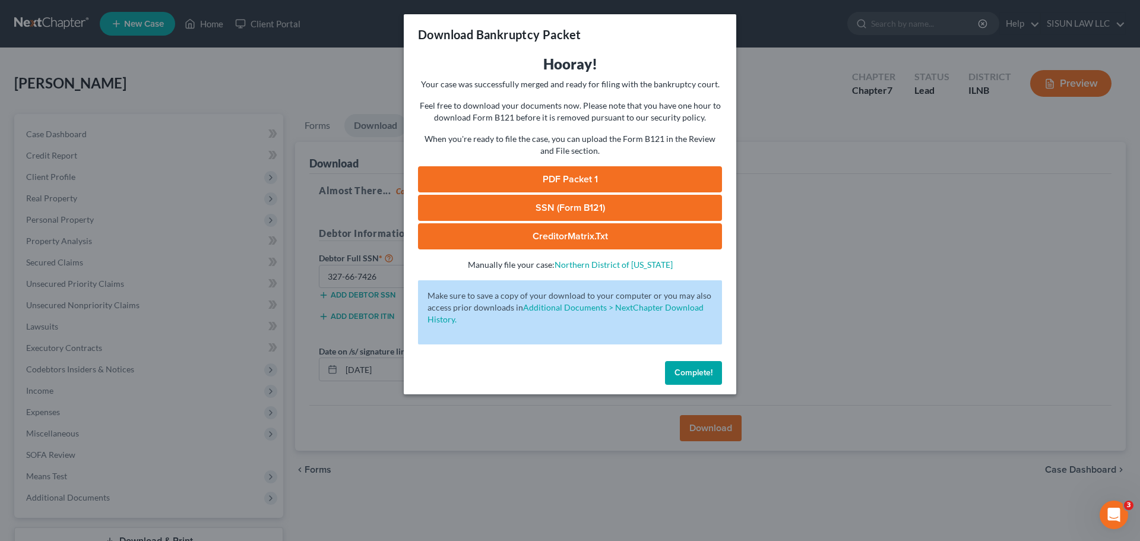
click at [630, 175] on link "PDF Packet 1" at bounding box center [570, 179] width 304 height 26
click at [606, 240] on link "CreditorMatrix.txt" at bounding box center [570, 236] width 304 height 26
click at [589, 206] on link "SSN (Form B121)" at bounding box center [570, 208] width 304 height 26
click at [697, 373] on span "Complete!" at bounding box center [694, 373] width 38 height 10
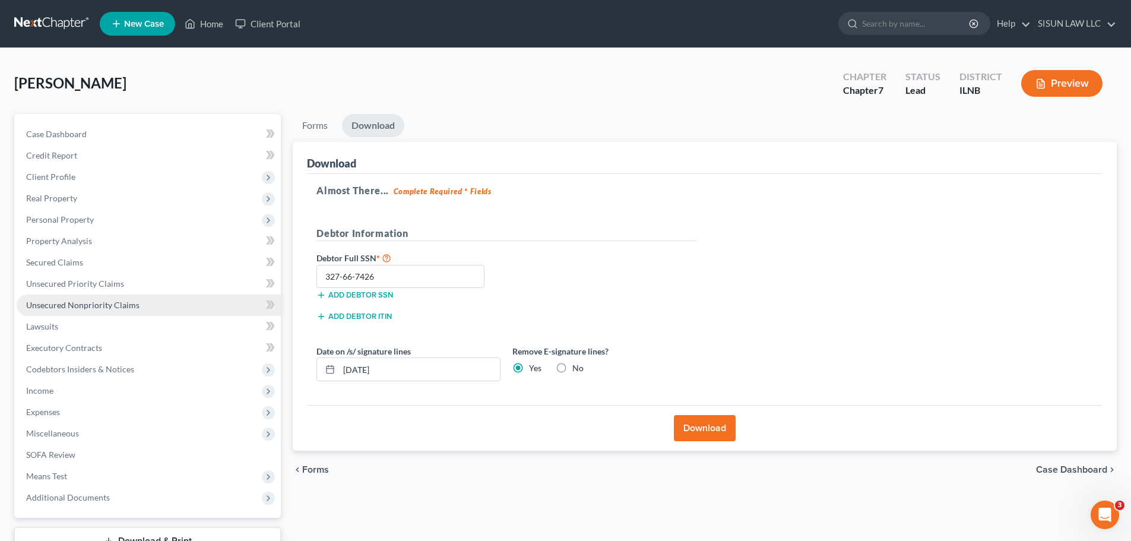
click at [82, 302] on span "Unsecured Nonpriority Claims" at bounding box center [82, 305] width 113 height 10
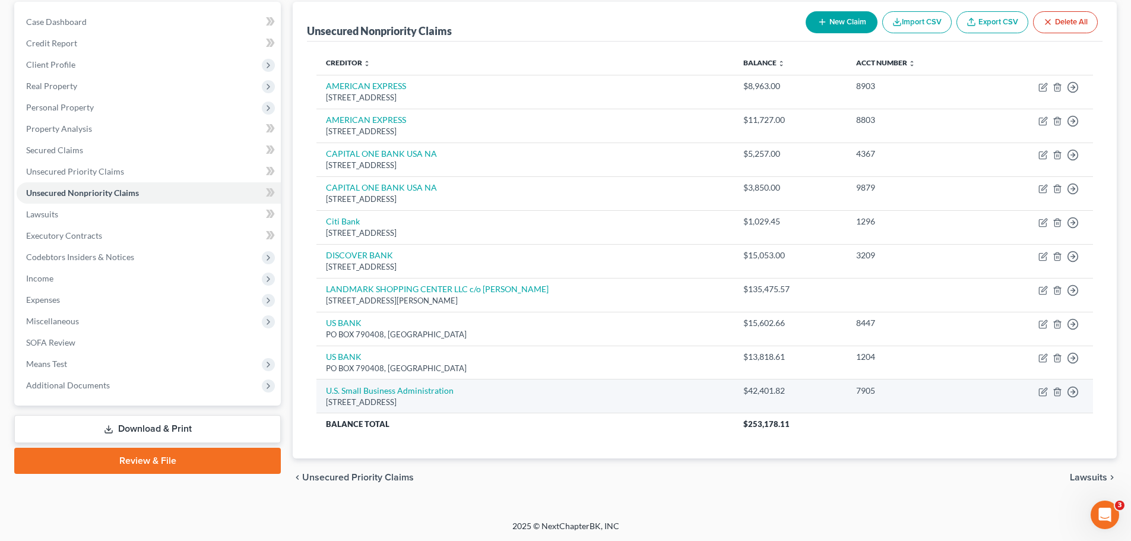
scroll to position [113, 0]
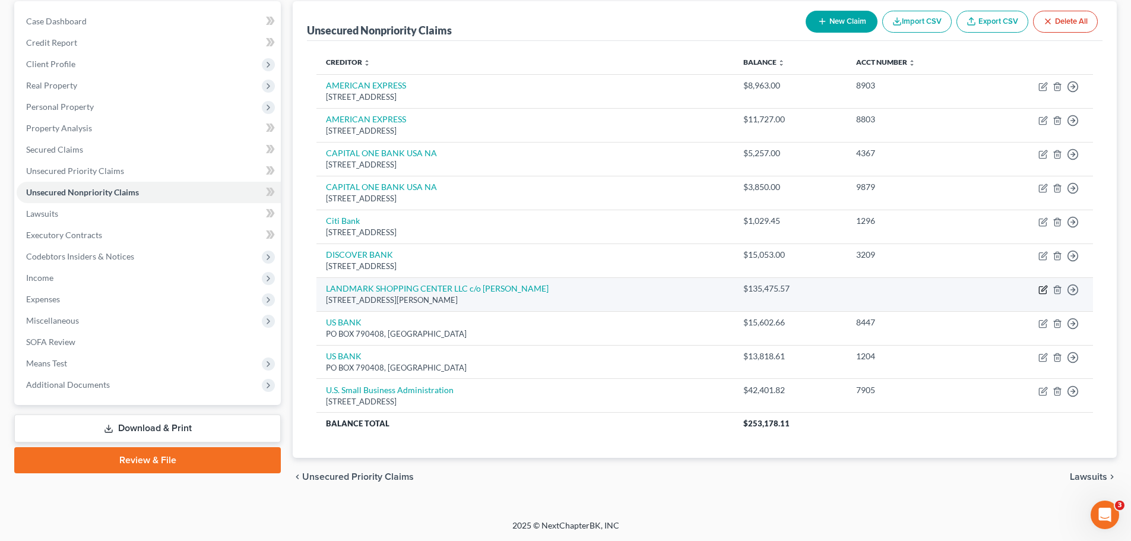
click at [749, 286] on icon "button" at bounding box center [1044, 290] width 10 height 10
select select "14"
select select "0"
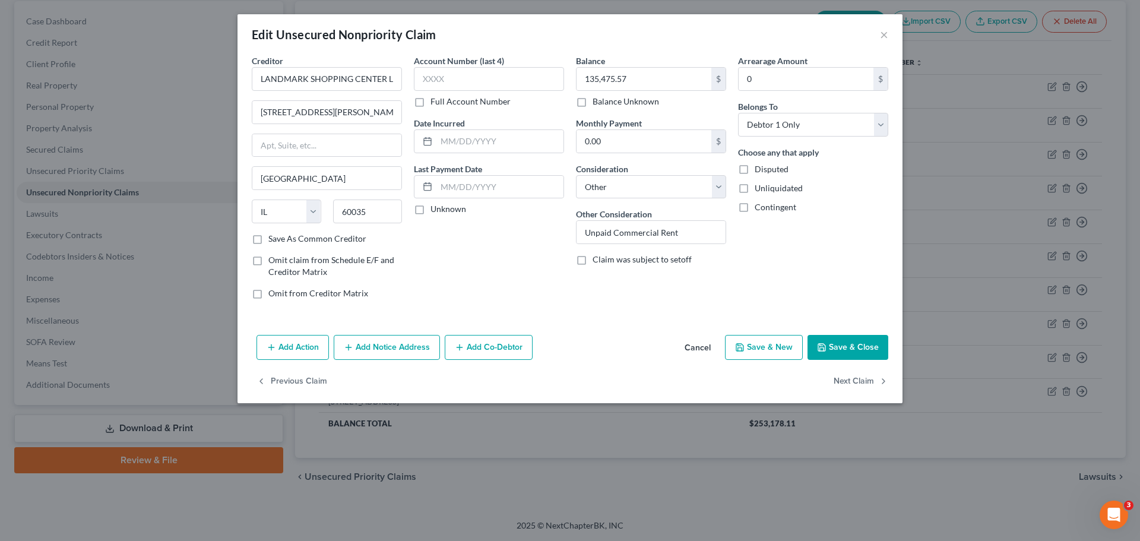
click at [375, 345] on button "Add Notice Address" at bounding box center [387, 347] width 106 height 25
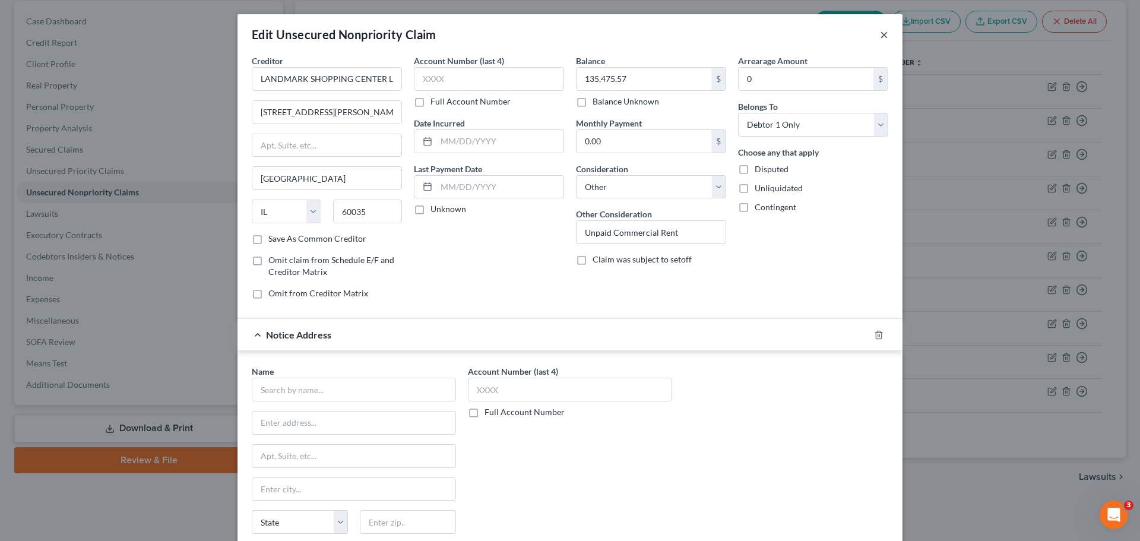
click at [749, 33] on button "×" at bounding box center [884, 34] width 8 height 14
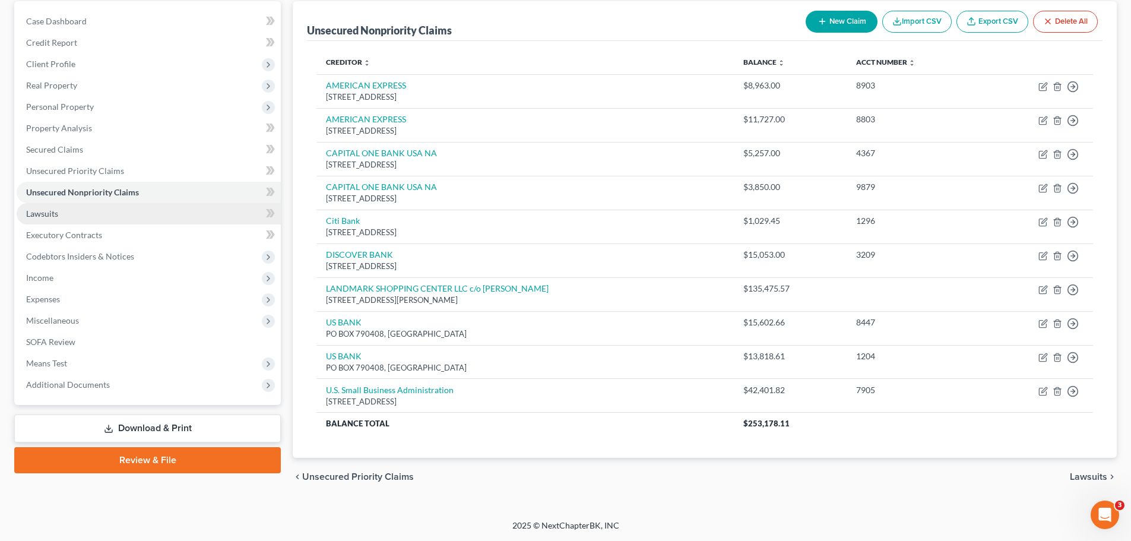
click at [93, 220] on link "Lawsuits" at bounding box center [149, 213] width 264 height 21
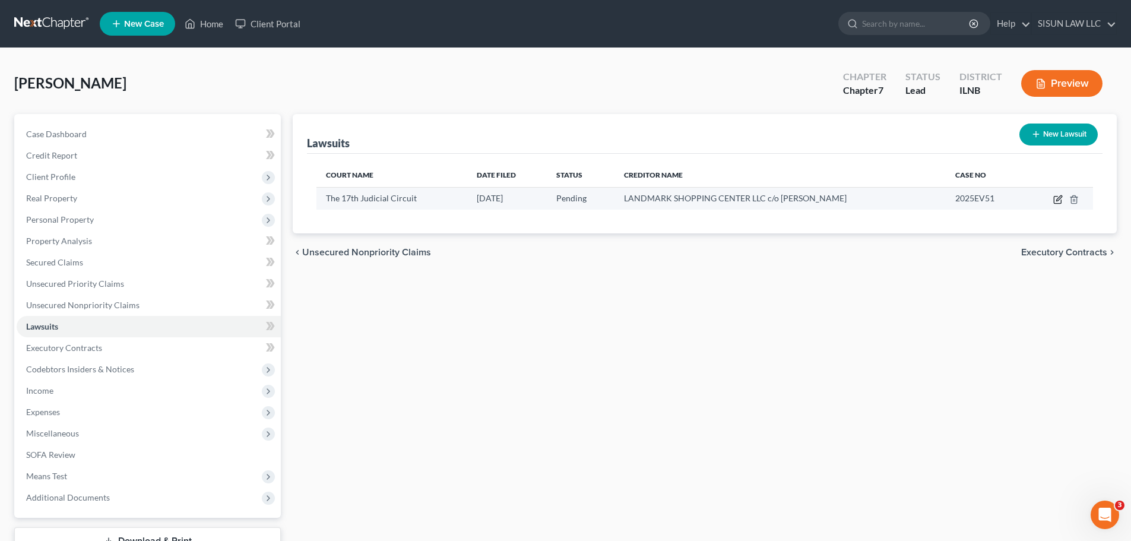
click at [749, 199] on icon "button" at bounding box center [1059, 200] width 10 height 10
select select "14"
select select "0"
select select "4"
select select "14"
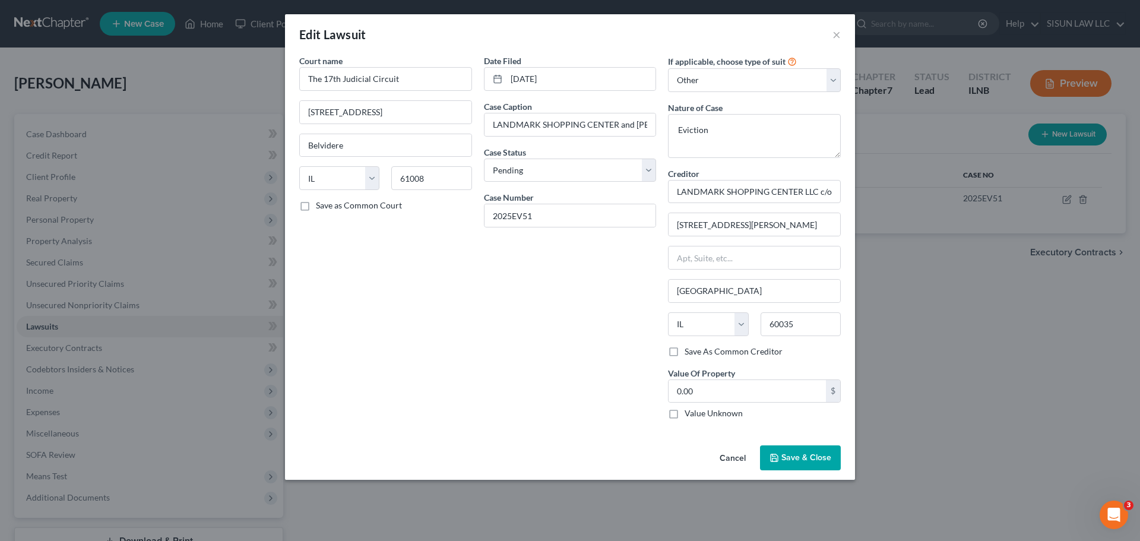
drag, startPoint x: 821, startPoint y: 457, endPoint x: 631, endPoint y: 139, distance: 370.5
click at [749, 457] on span "Save & Close" at bounding box center [807, 458] width 50 height 10
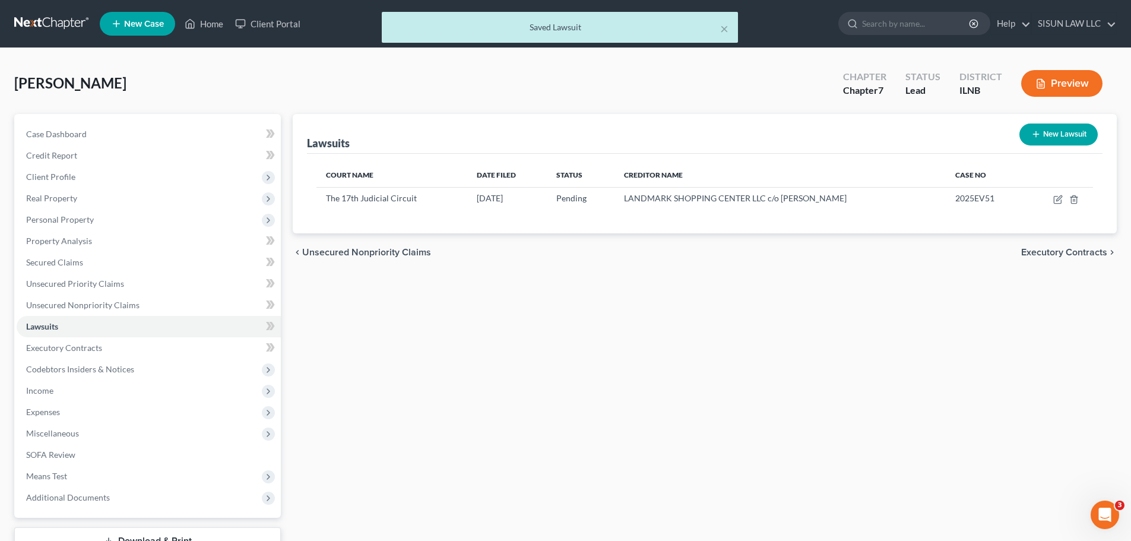
click at [55, 17] on div "× Saved Lawsuit" at bounding box center [559, 30] width 1131 height 37
click at [49, 26] on div "× Saved Lawsuit" at bounding box center [559, 30] width 1131 height 37
drag, startPoint x: 67, startPoint y: 84, endPoint x: 67, endPoint y: 31, distance: 52.9
click at [68, 84] on span "[PERSON_NAME]" at bounding box center [70, 82] width 112 height 17
click at [67, 18] on div "× Saved Lawsuit" at bounding box center [559, 30] width 1131 height 37
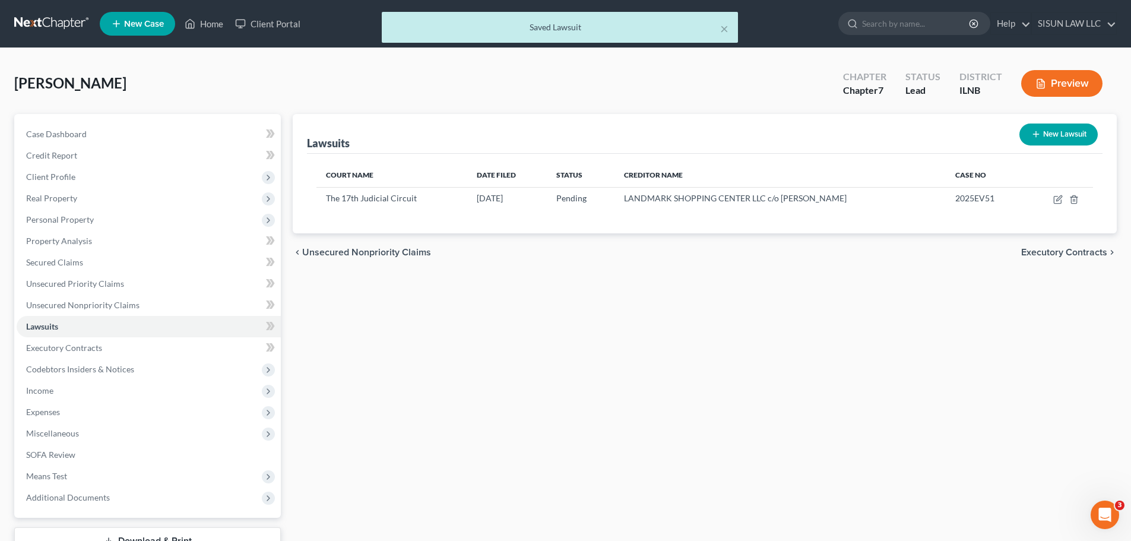
click at [56, 33] on div "× Saved Lawsuit" at bounding box center [559, 30] width 1131 height 37
click at [66, 24] on div "× Saved Lawsuit" at bounding box center [559, 30] width 1131 height 37
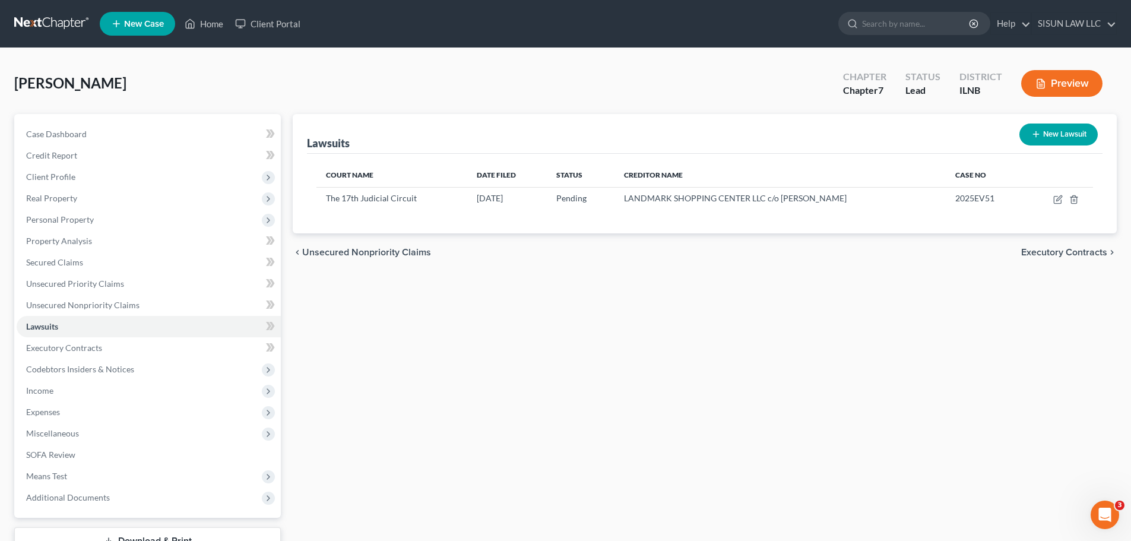
click at [72, 17] on link at bounding box center [52, 23] width 76 height 21
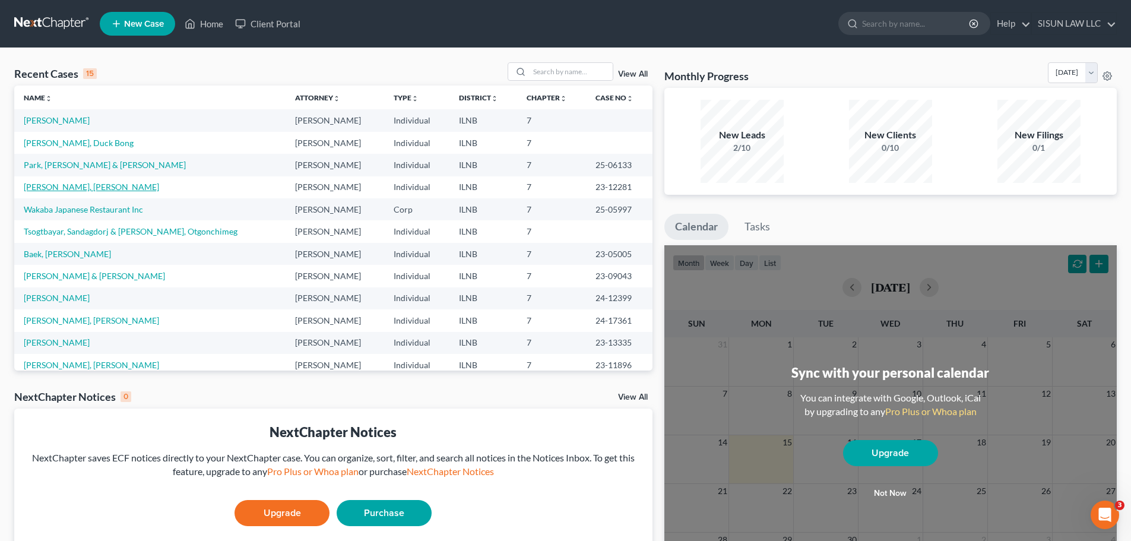
click at [62, 188] on link "[PERSON_NAME], [PERSON_NAME]" at bounding box center [91, 187] width 135 height 10
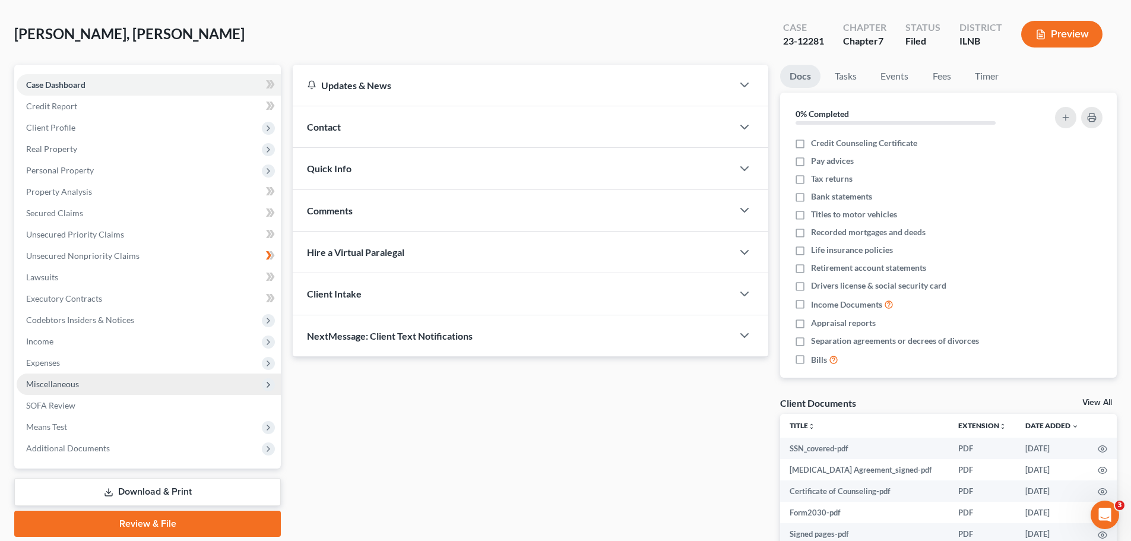
scroll to position [127, 0]
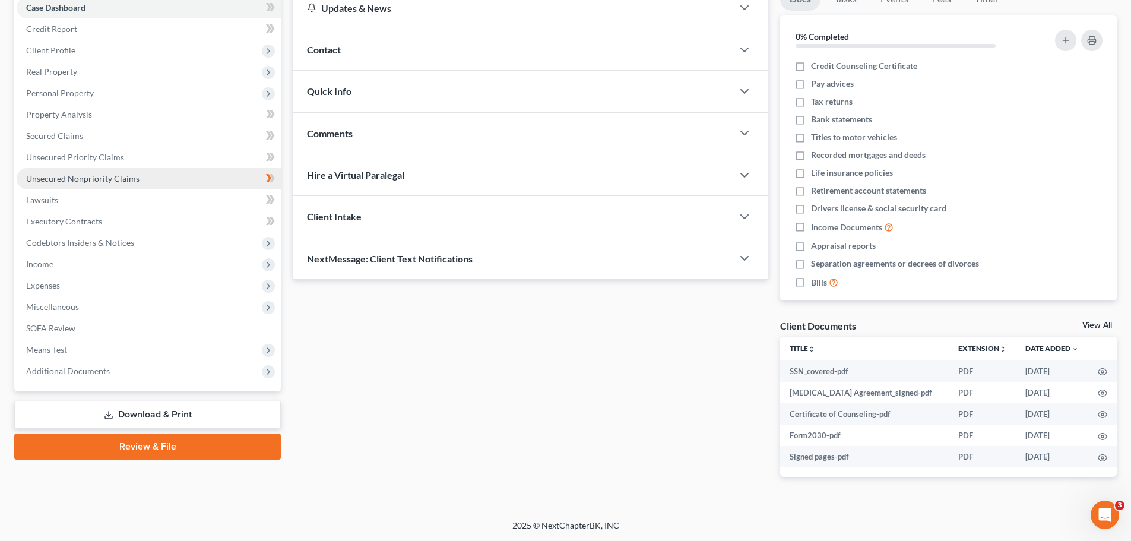
click at [103, 182] on span "Unsecured Nonpriority Claims" at bounding box center [82, 178] width 113 height 10
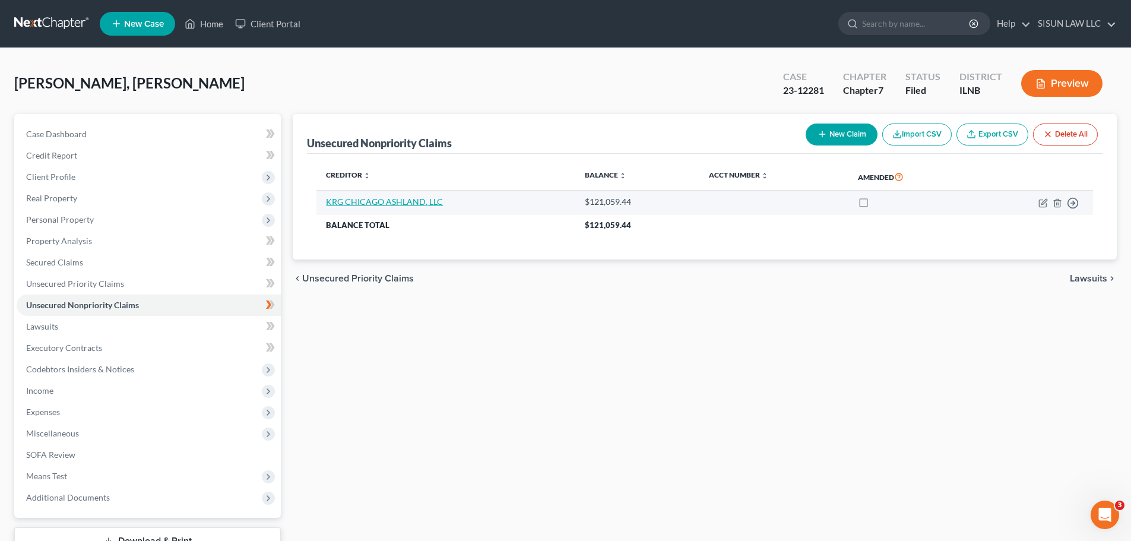
click at [415, 201] on link "KRG CHICAGO ASHLAND, LLC" at bounding box center [384, 202] width 117 height 10
select select "14"
select select "0"
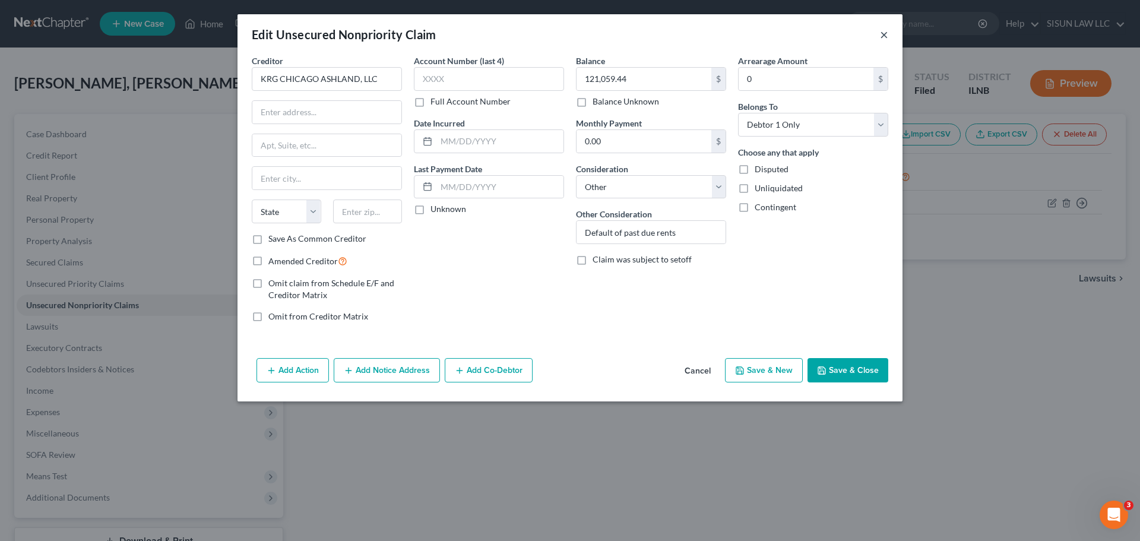
click at [887, 36] on button "×" at bounding box center [884, 34] width 8 height 14
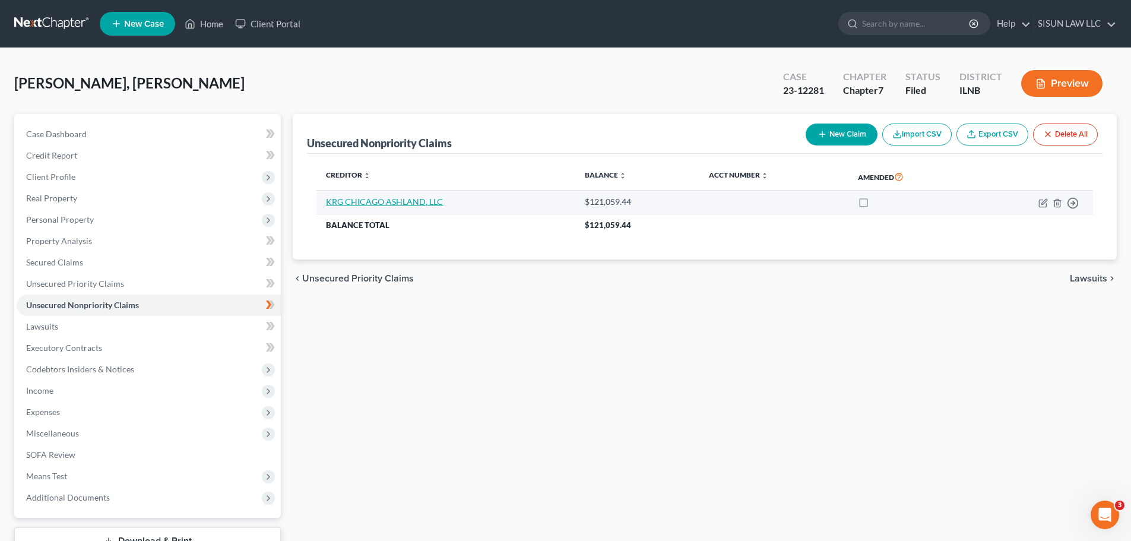
click at [412, 204] on link "KRG CHICAGO ASHLAND, LLC" at bounding box center [384, 202] width 117 height 10
select select "14"
select select "0"
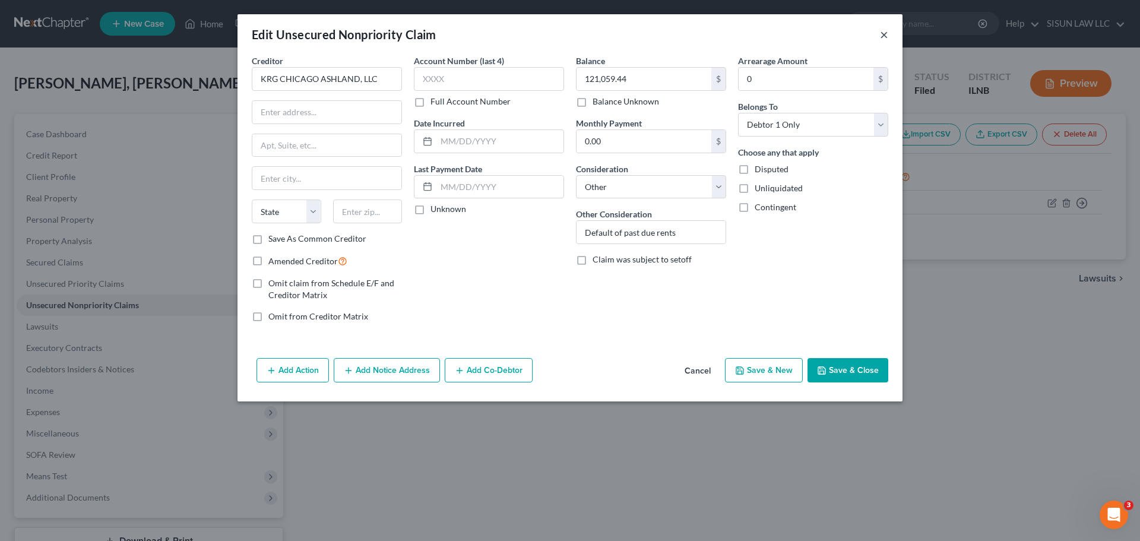
click at [883, 32] on button "×" at bounding box center [884, 34] width 8 height 14
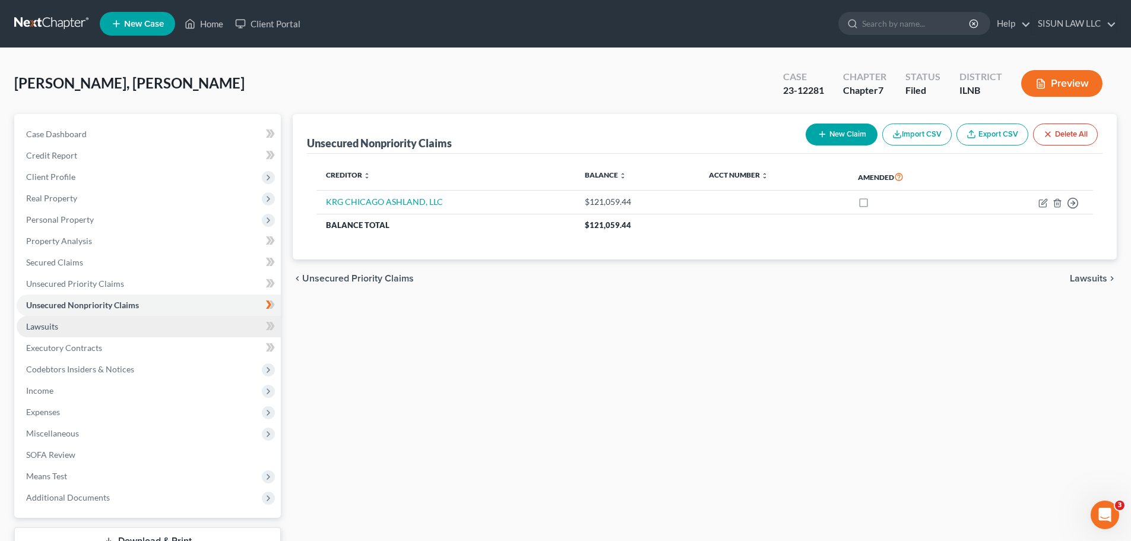
click at [93, 328] on link "Lawsuits" at bounding box center [149, 326] width 264 height 21
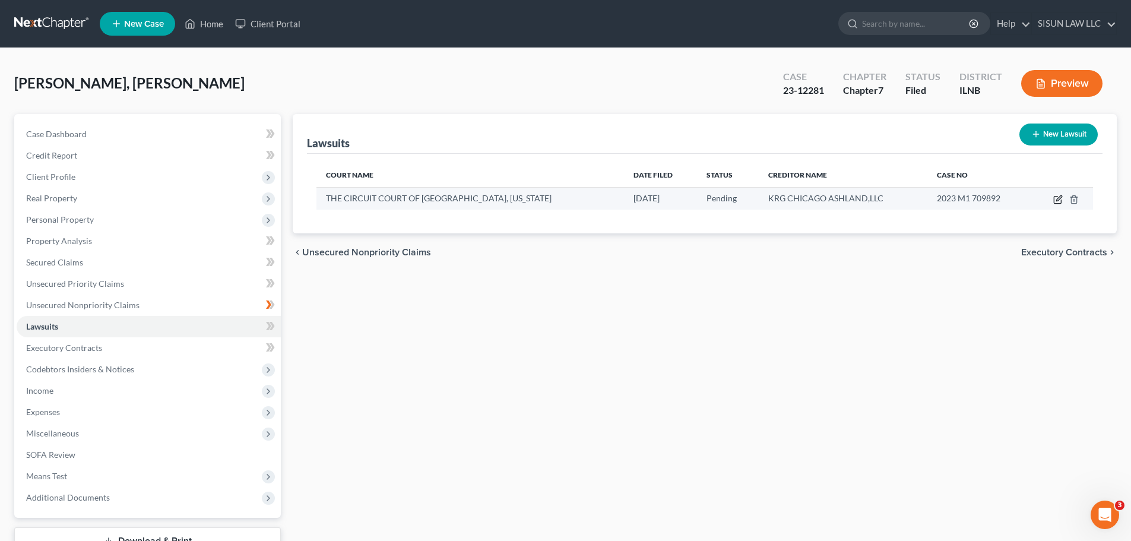
click at [1057, 198] on icon "button" at bounding box center [1059, 200] width 10 height 10
select select "14"
select select "0"
select select "4"
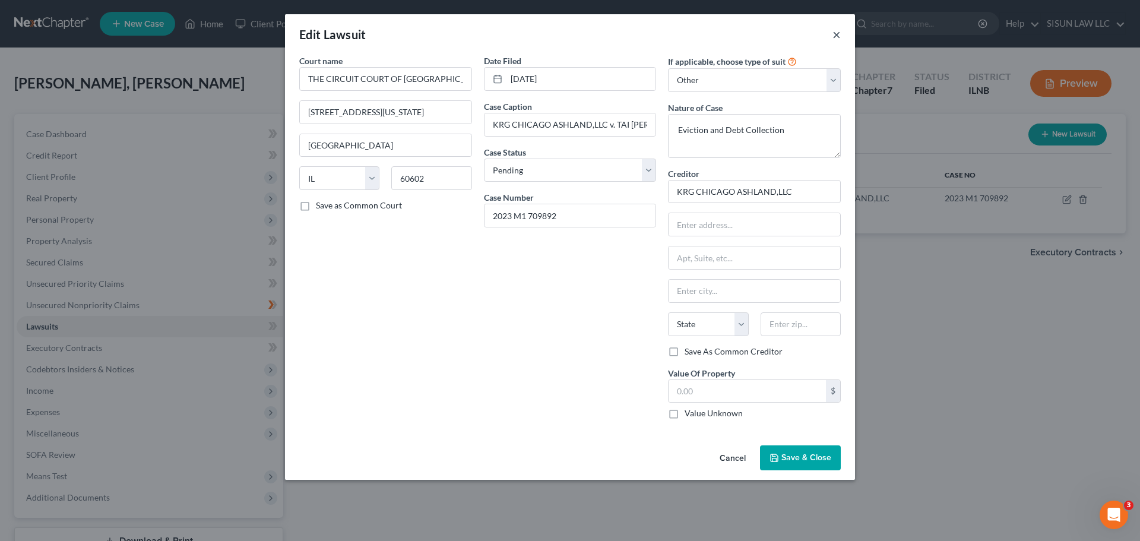
click at [836, 38] on button "×" at bounding box center [837, 34] width 8 height 14
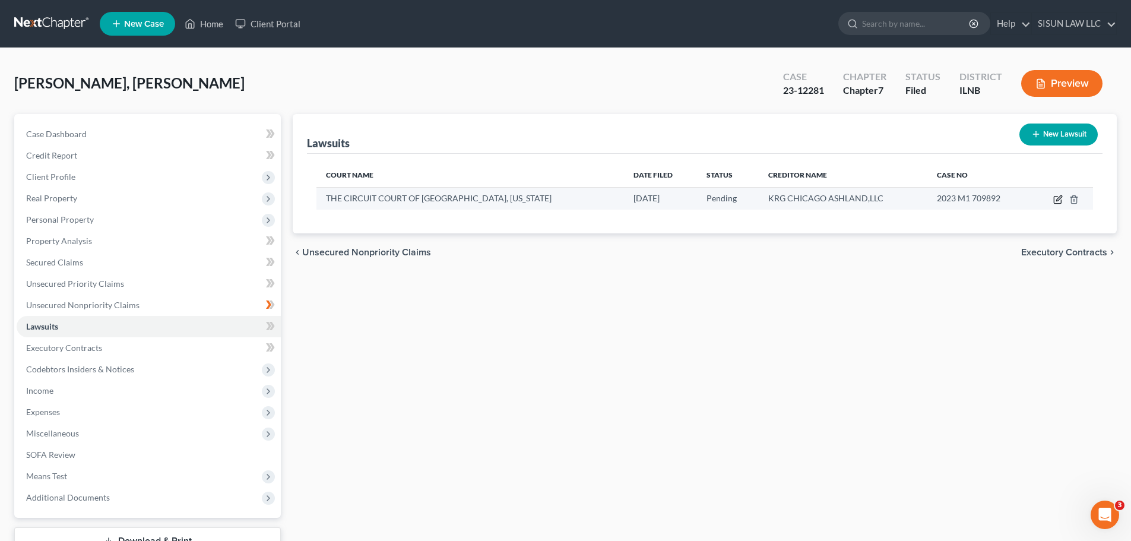
click at [1061, 203] on icon "button" at bounding box center [1059, 200] width 10 height 10
select select "14"
select select "0"
select select "4"
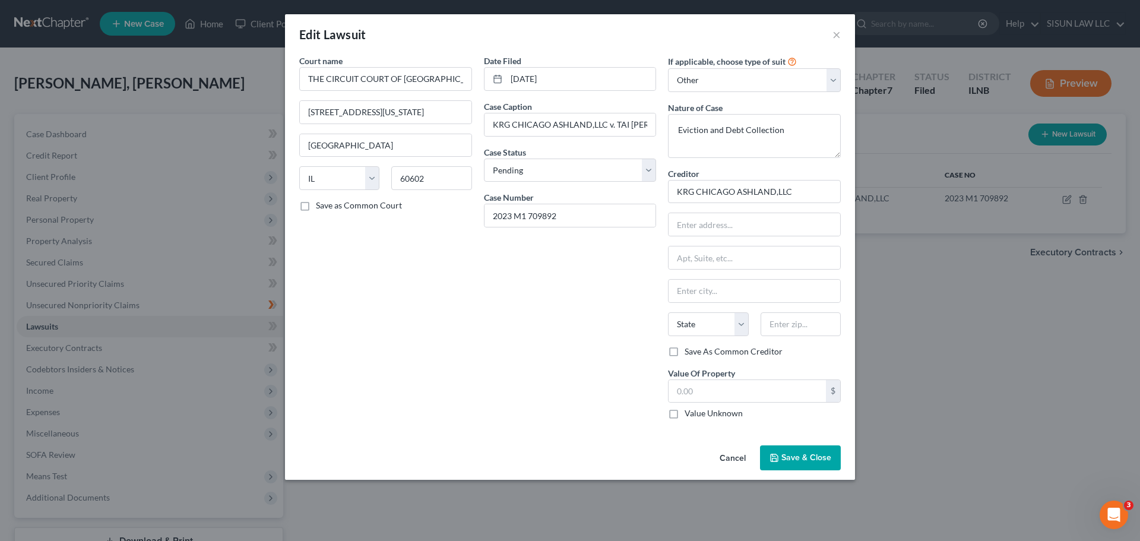
click at [644, 52] on div "Edit Lawsuit ×" at bounding box center [570, 34] width 570 height 40
click at [834, 36] on button "×" at bounding box center [837, 34] width 8 height 14
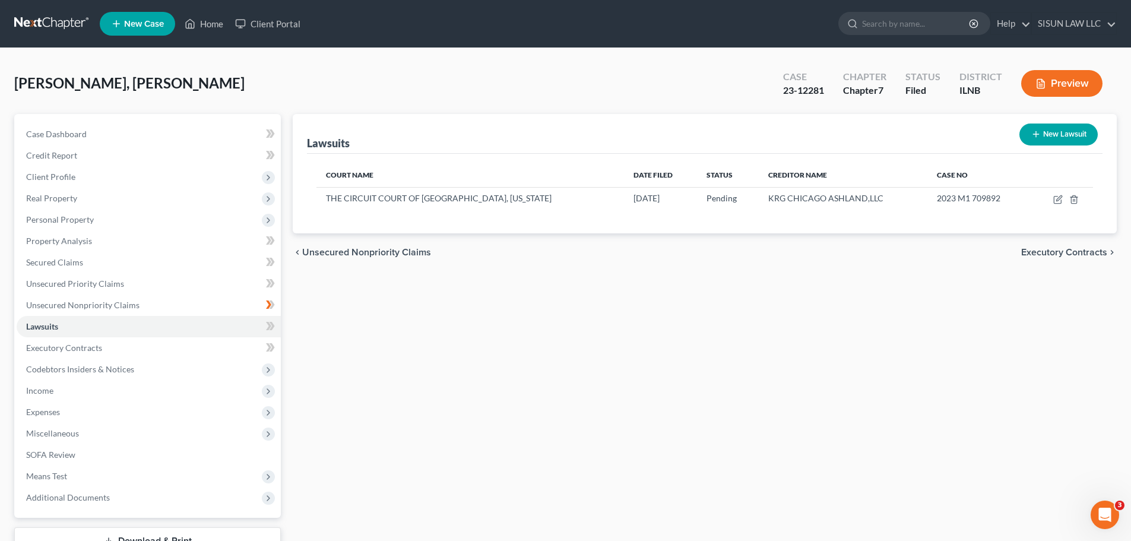
click at [53, 18] on link at bounding box center [52, 23] width 76 height 21
